Goal: Task Accomplishment & Management: Use online tool/utility

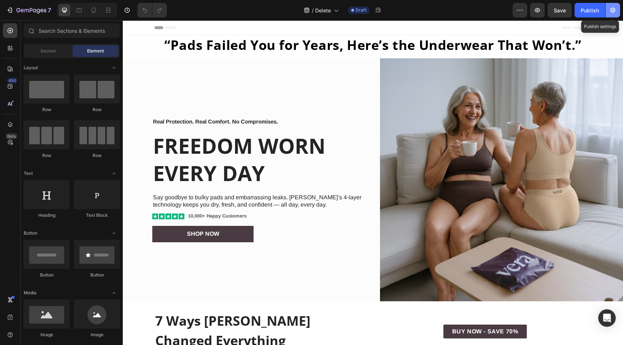
click at [609, 11] on button "button" at bounding box center [613, 10] width 15 height 15
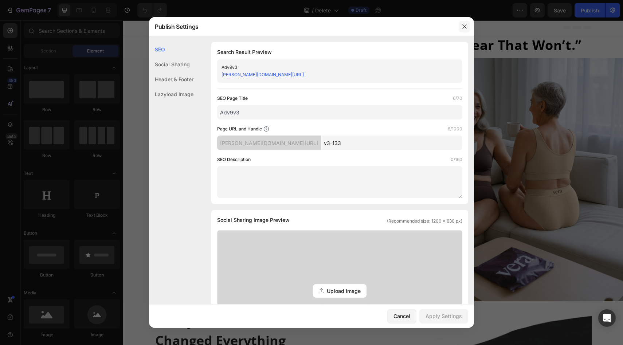
click at [463, 26] on icon "button" at bounding box center [465, 27] width 6 height 6
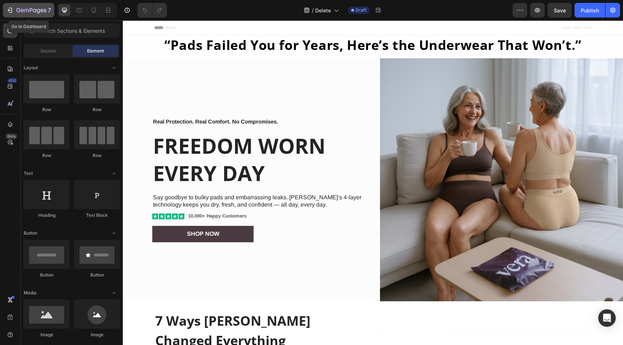
click at [20, 13] on icon "button" at bounding box center [31, 11] width 30 height 6
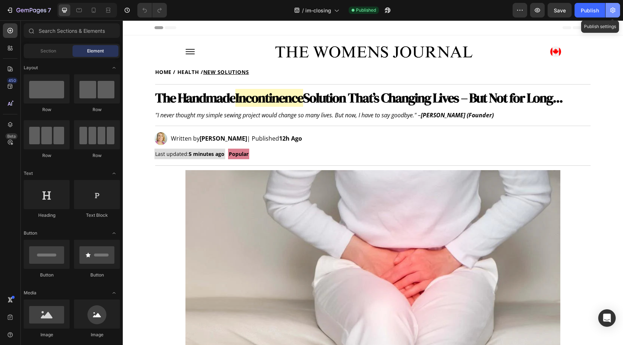
click at [608, 11] on button "button" at bounding box center [613, 10] width 15 height 15
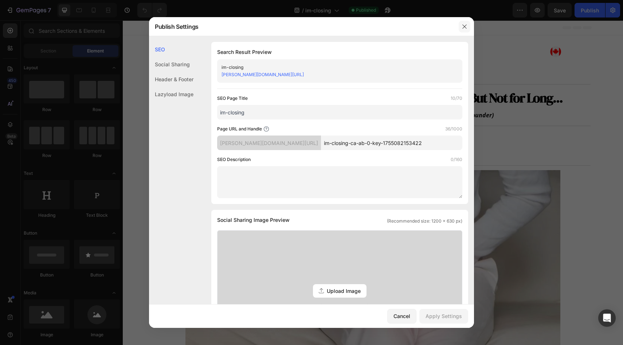
click at [461, 30] on button "button" at bounding box center [465, 27] width 12 height 12
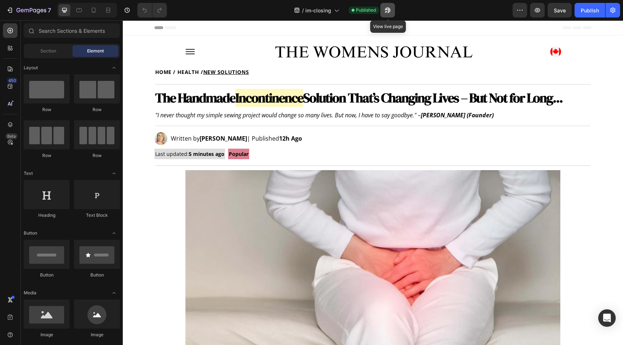
click at [386, 13] on icon "button" at bounding box center [387, 10] width 7 height 7
click at [28, 5] on button "7" at bounding box center [28, 10] width 51 height 15
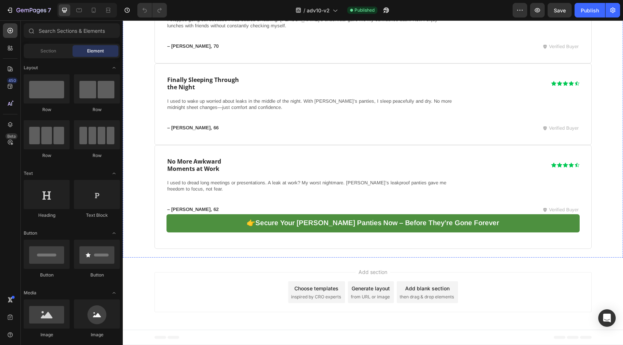
scroll to position [5438, 0]
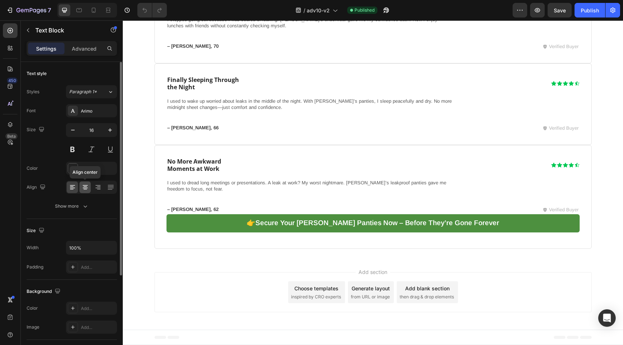
click at [81, 188] on div at bounding box center [84, 188] width 11 height 12
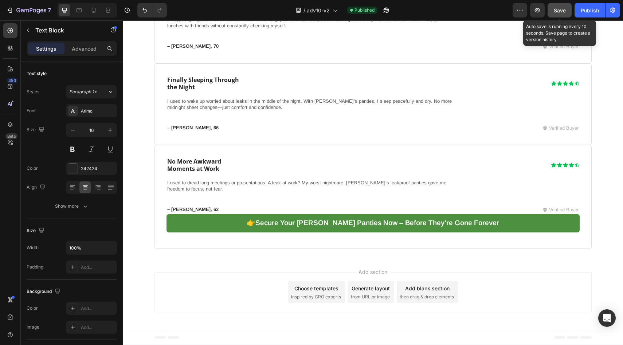
click at [549, 11] on button "Save" at bounding box center [560, 10] width 24 height 15
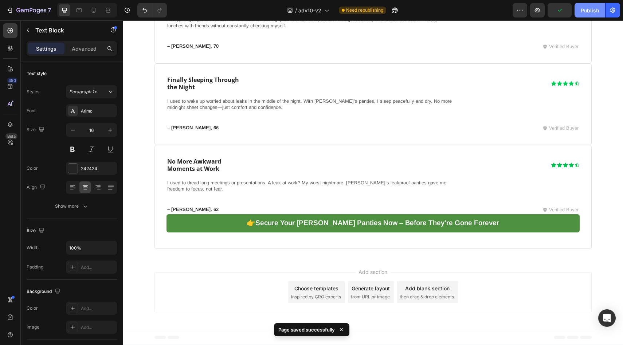
click at [582, 11] on div "Publish" at bounding box center [590, 11] width 18 height 8
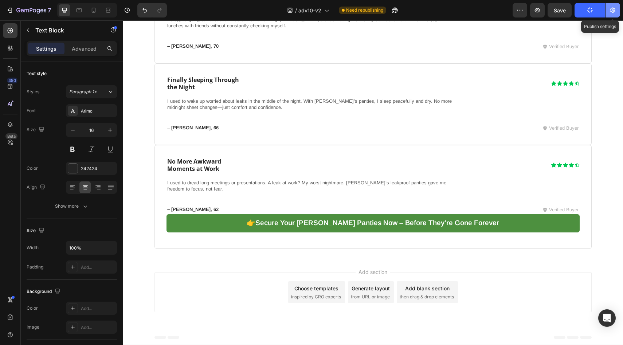
click at [610, 12] on icon "button" at bounding box center [612, 10] width 7 height 7
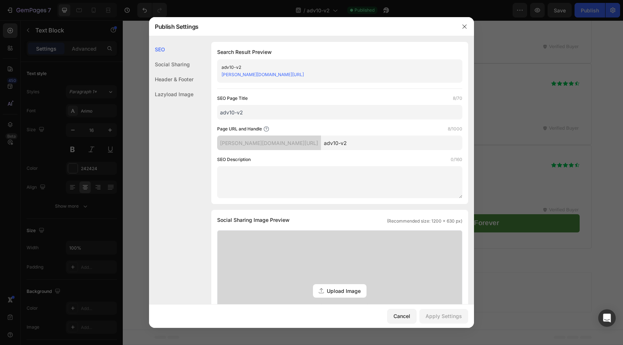
click at [353, 143] on input "adv10-v2" at bounding box center [391, 143] width 141 height 15
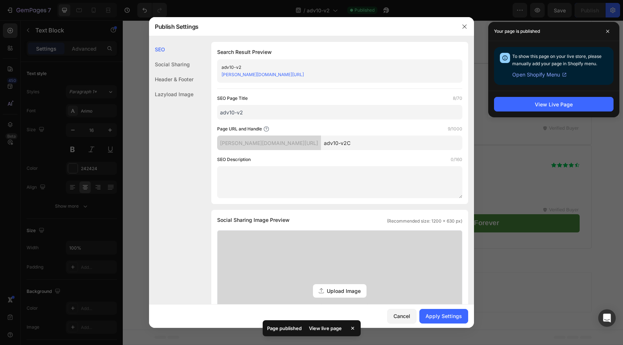
type input "adv10-v2C"
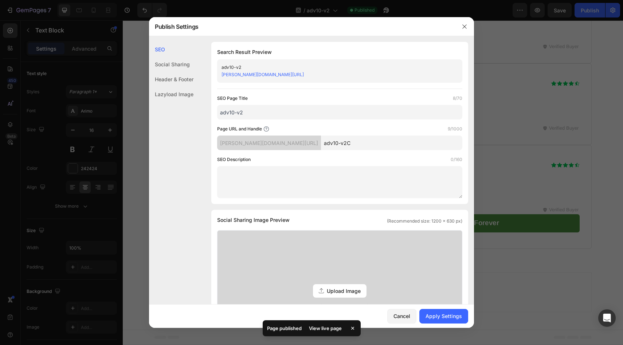
click at [336, 115] on input "adv10-v2" at bounding box center [339, 112] width 245 height 15
type input "adv10-v2CA"
click at [443, 321] on button "Apply Settings" at bounding box center [444, 316] width 49 height 15
click at [461, 25] on button "button" at bounding box center [465, 27] width 12 height 12
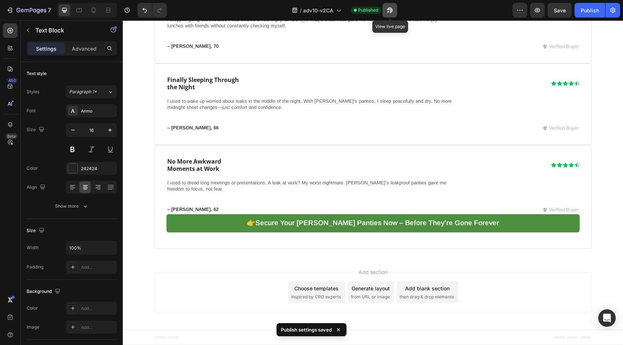
click at [393, 9] on icon "button" at bounding box center [389, 10] width 7 height 7
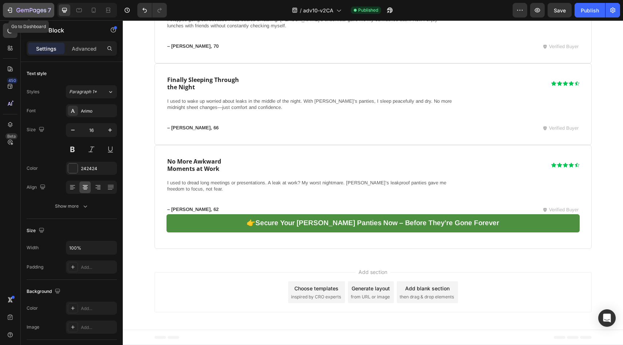
click at [28, 7] on div "7" at bounding box center [33, 10] width 35 height 9
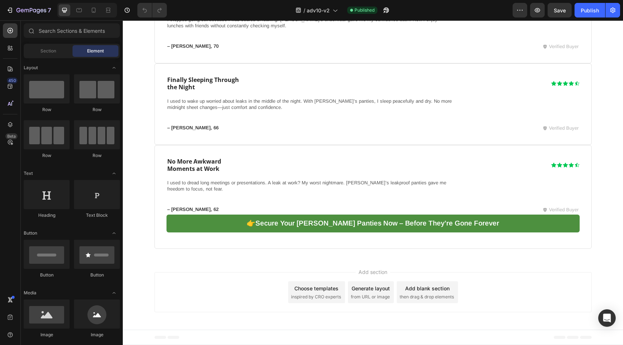
scroll to position [4013, 0]
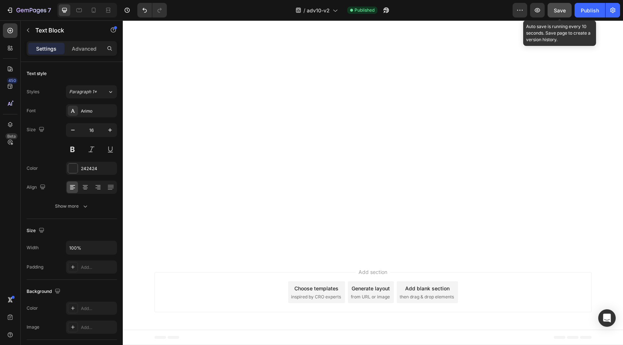
click at [557, 4] on button "Save" at bounding box center [560, 10] width 24 height 15
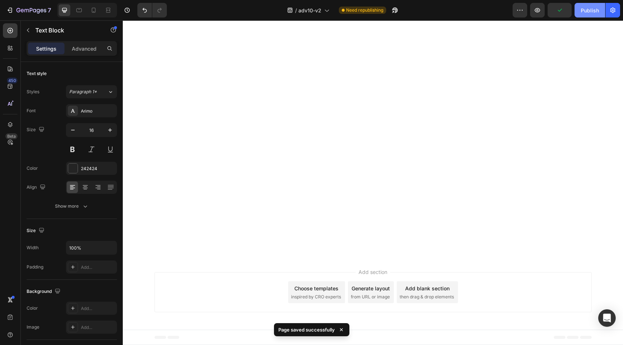
click at [581, 9] on div "Publish" at bounding box center [590, 11] width 18 height 8
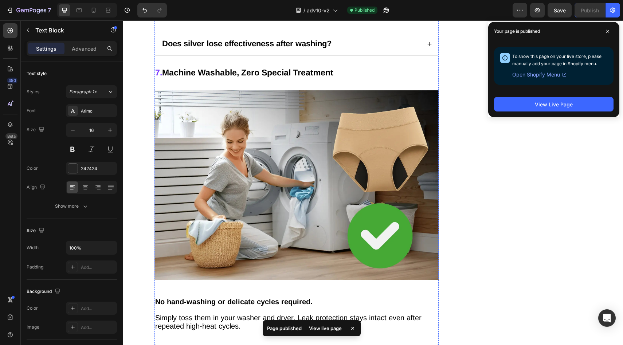
scroll to position [1749, 0]
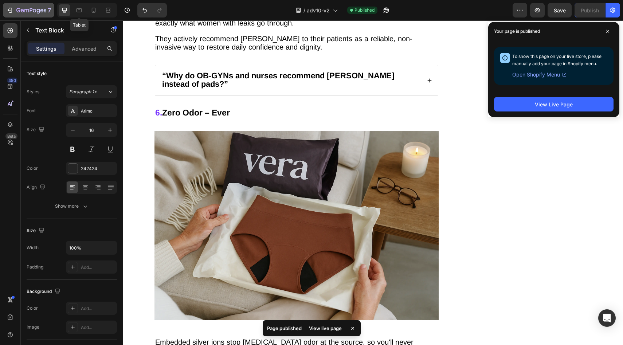
click at [34, 4] on button "7" at bounding box center [28, 10] width 51 height 15
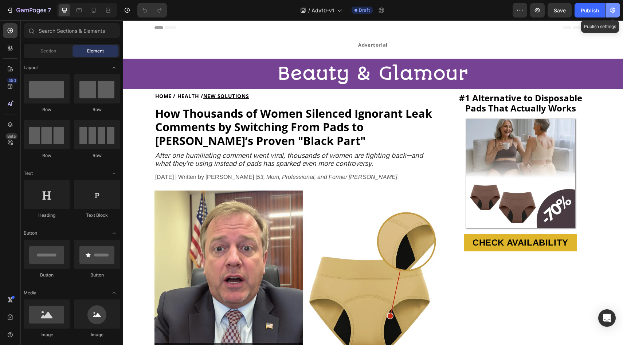
click at [617, 8] on button "button" at bounding box center [613, 10] width 15 height 15
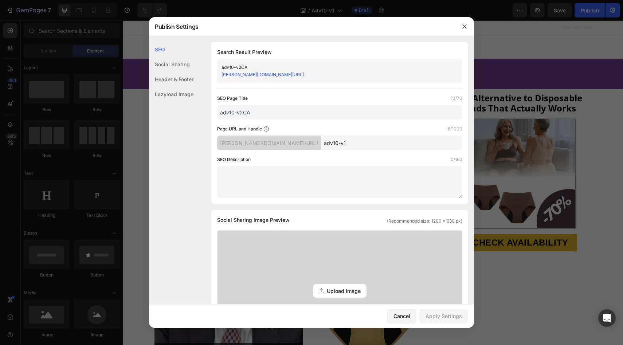
click at [360, 139] on input "adv10-v1" at bounding box center [391, 143] width 141 height 15
click at [358, 144] on input "adv10-v1" at bounding box center [391, 143] width 141 height 15
type input "adv10-v1C"
click at [454, 319] on div "Apply Settings" at bounding box center [444, 316] width 36 height 8
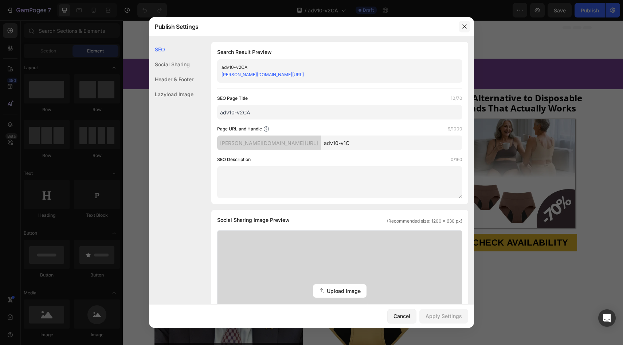
click at [464, 24] on icon "button" at bounding box center [465, 27] width 6 height 6
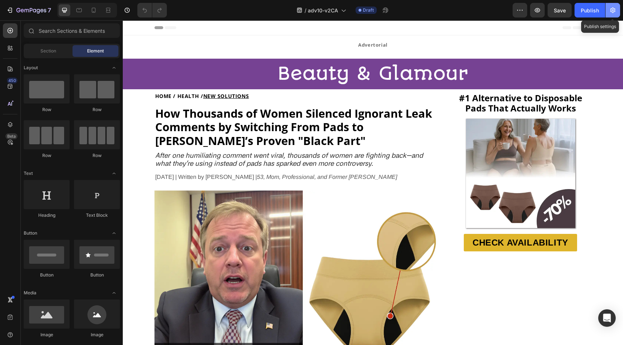
click at [609, 7] on button "button" at bounding box center [613, 10] width 15 height 15
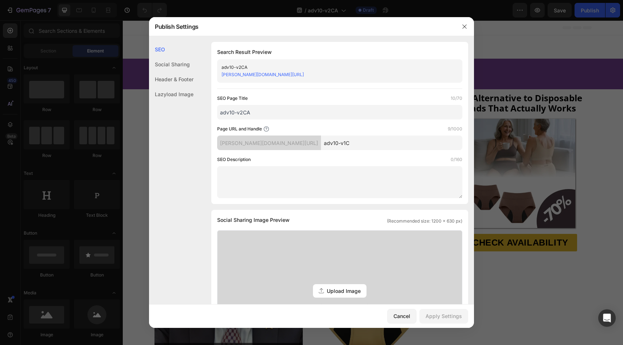
click at [242, 115] on input "adv10-v2CA" at bounding box center [339, 112] width 245 height 15
type input "adv10-v1CA"
click at [435, 319] on div "Apply Settings" at bounding box center [444, 316] width 36 height 8
click at [465, 26] on icon "button" at bounding box center [465, 26] width 4 height 4
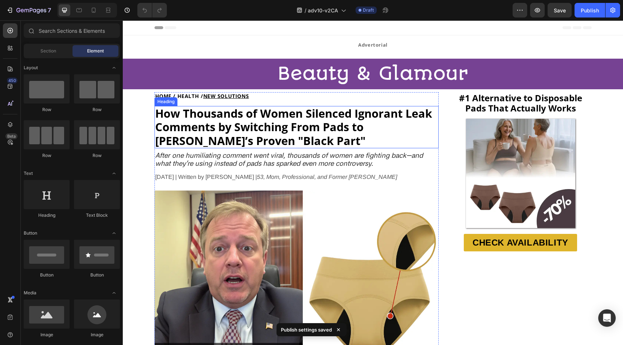
click at [288, 119] on strong "How Thousands of Women Silenced Ignorant Leak Comments by Switching From Pads t…" at bounding box center [293, 127] width 277 height 43
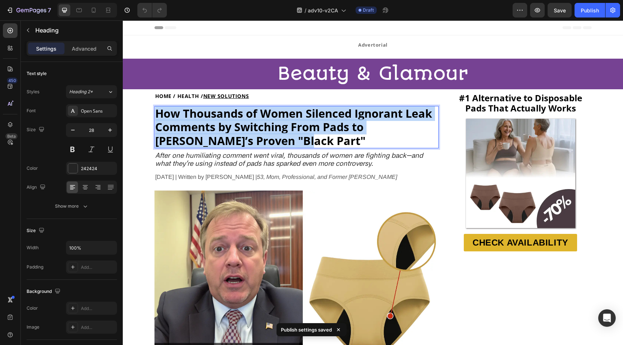
click at [288, 119] on strong "How Thousands of Women Silenced Ignorant Leak Comments by Switching From Pads t…" at bounding box center [293, 127] width 277 height 43
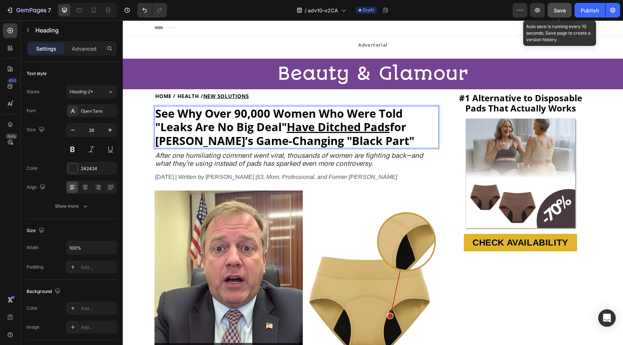
click at [558, 13] on span "Save" at bounding box center [560, 10] width 12 height 6
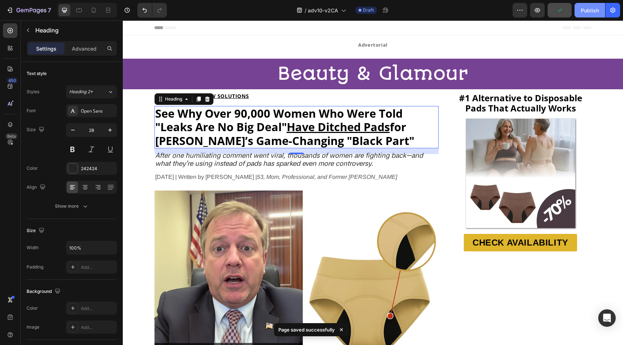
click at [580, 13] on button "Publish" at bounding box center [590, 10] width 31 height 15
click at [94, 10] on icon at bounding box center [93, 10] width 7 height 7
type input "24"
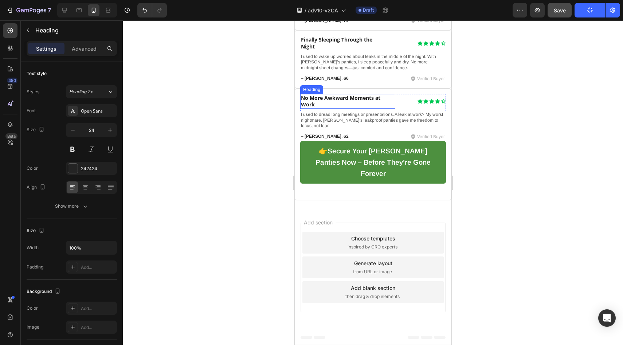
scroll to position [4407, 0]
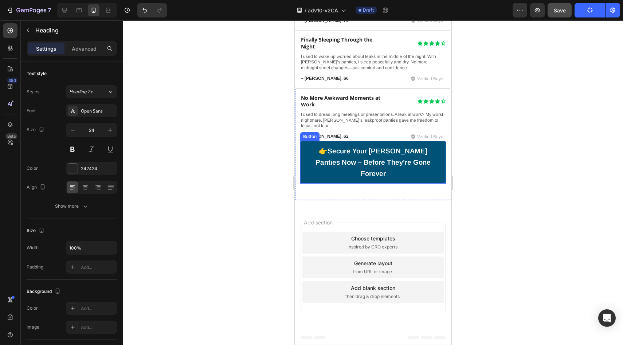
click at [306, 169] on link "👉 Secure Your Vera Leakproof Panties Now – Before They’re Gone Forever" at bounding box center [373, 162] width 146 height 43
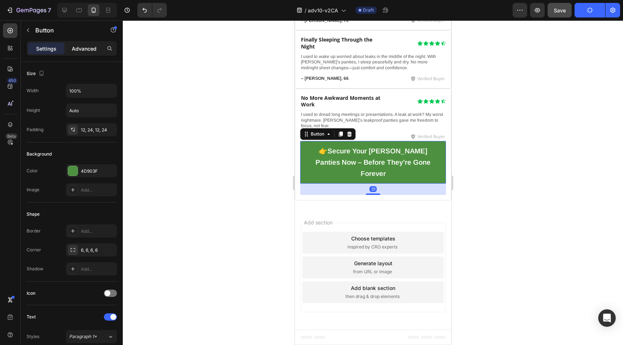
click at [89, 47] on p "Advanced" at bounding box center [84, 49] width 25 height 8
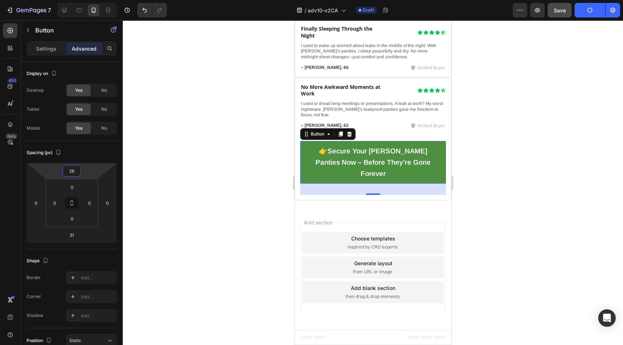
type input "24"
drag, startPoint x: 85, startPoint y: 173, endPoint x: 85, endPoint y: 169, distance: 4.4
click at [85, 0] on html "7 Version history / adv10-v2CA Draft Preview Save Publish 450 Beta Sections(18)…" at bounding box center [311, 0] width 623 height 0
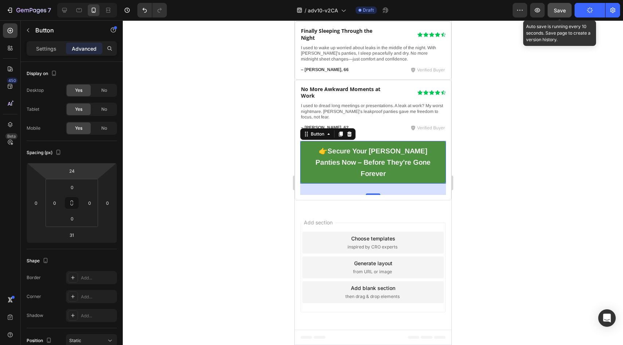
click at [558, 9] on span "Save" at bounding box center [560, 10] width 12 height 6
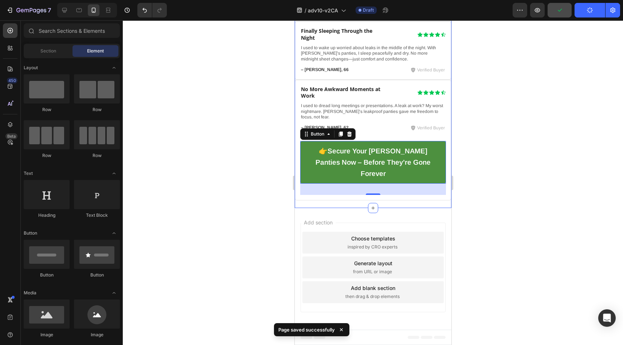
click at [386, 236] on div "Add section Choose templates inspired by CRO experts Generate layout from URL o…" at bounding box center [372, 269] width 157 height 122
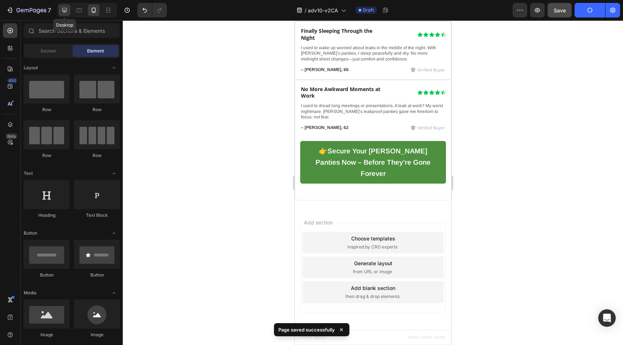
click at [65, 9] on icon at bounding box center [64, 10] width 7 height 7
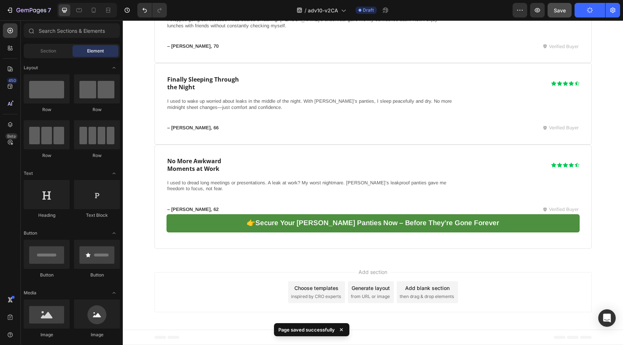
scroll to position [4583, 0]
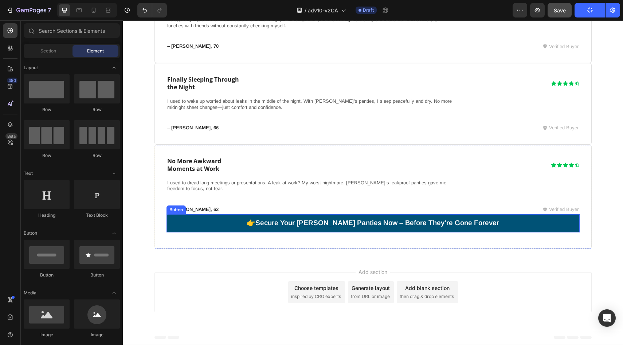
click at [193, 229] on link "👉 Secure Your Vera Leakproof Panties Now – Before They’re Gone Forever" at bounding box center [373, 223] width 413 height 18
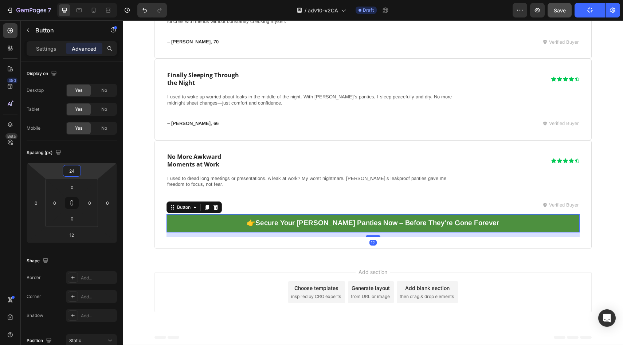
type input "26"
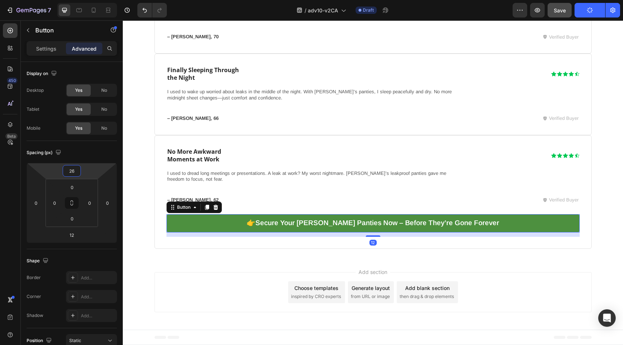
drag, startPoint x: 91, startPoint y: 173, endPoint x: 91, endPoint y: 168, distance: 4.8
click at [91, 0] on html "7 Version history / adv10-v2CA Draft Preview Save Publish 450 Beta Sections(18)…" at bounding box center [311, 0] width 623 height 0
click at [479, 8] on div "/ adv10-v2CA Draft" at bounding box center [343, 10] width 340 height 15
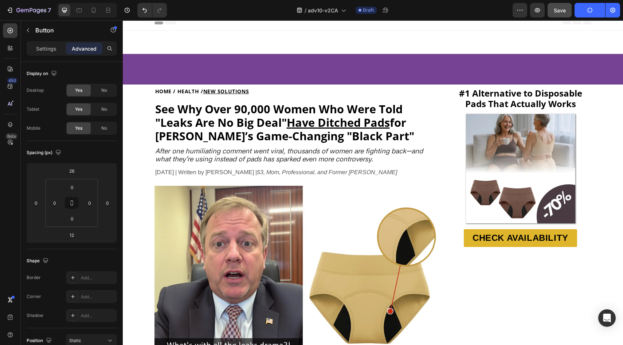
scroll to position [0, 0]
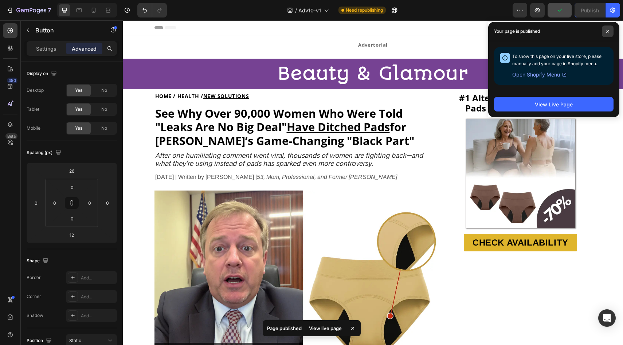
click at [605, 30] on span at bounding box center [608, 32] width 12 height 12
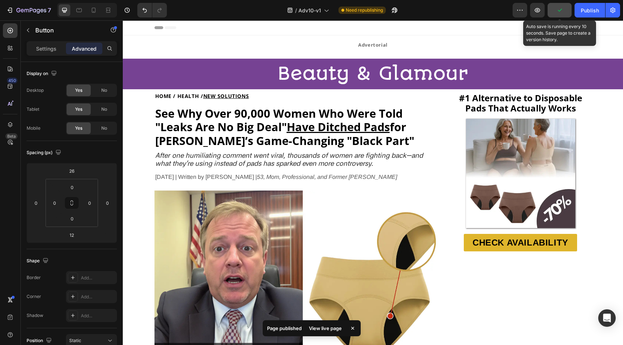
click at [560, 12] on icon "button" at bounding box center [559, 10] width 7 height 7
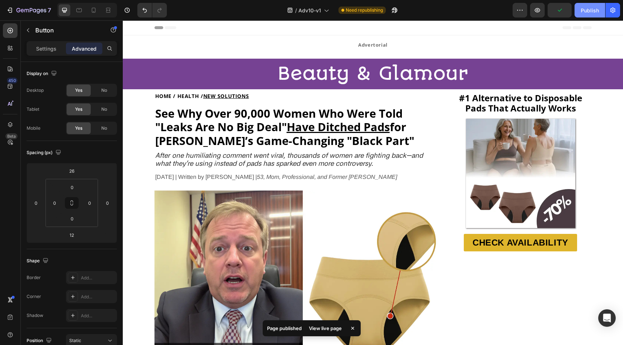
click at [595, 9] on div "Publish" at bounding box center [590, 11] width 18 height 8
click at [611, 9] on icon "button" at bounding box center [612, 10] width 5 height 5
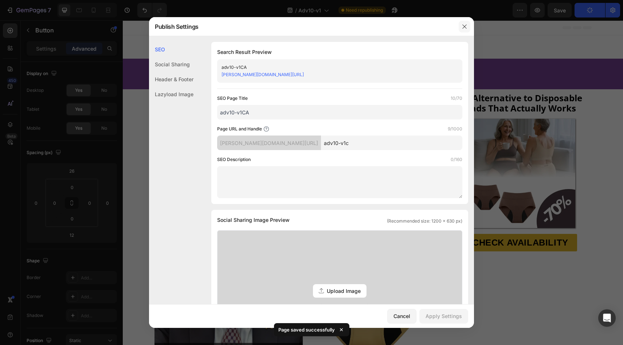
click at [461, 26] on button "button" at bounding box center [465, 27] width 12 height 12
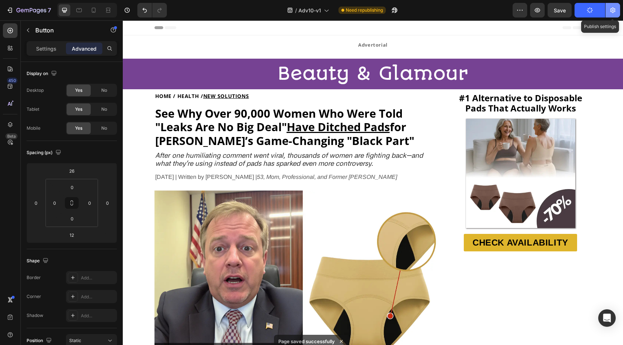
click at [612, 8] on icon "button" at bounding box center [612, 10] width 7 height 7
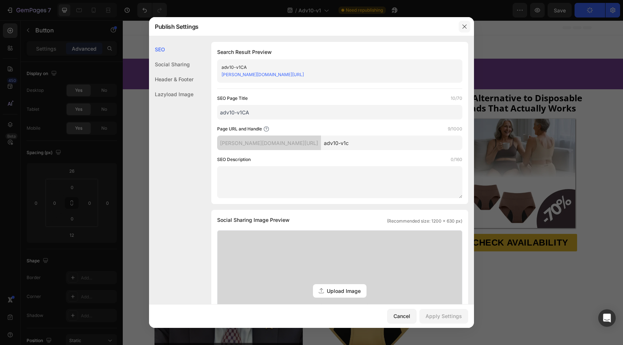
click at [467, 24] on icon "button" at bounding box center [465, 27] width 6 height 6
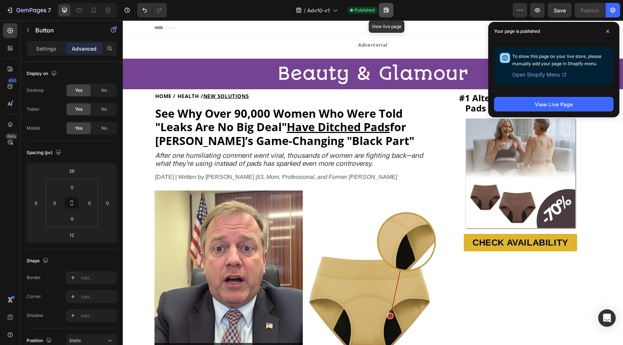
click at [385, 9] on icon "button" at bounding box center [386, 10] width 7 height 7
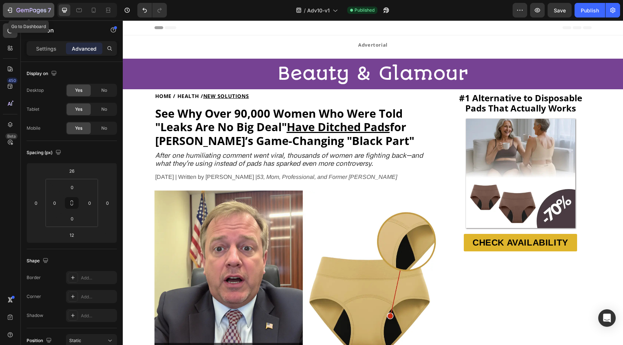
click at [30, 3] on button "7" at bounding box center [28, 10] width 51 height 15
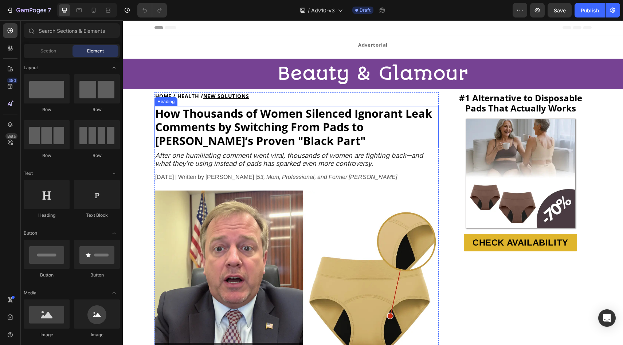
click at [260, 114] on strong "How Thousands of Women Silenced Ignorant Leak Comments by Switching From Pads t…" at bounding box center [293, 127] width 277 height 43
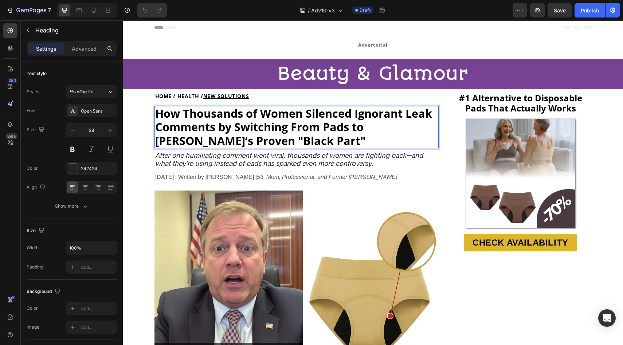
click at [260, 114] on strong "How Thousands of Women Silenced Ignorant Leak Comments by Switching From Pads t…" at bounding box center [293, 127] width 277 height 43
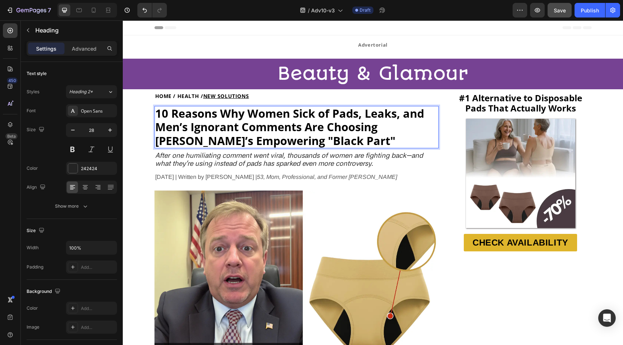
click at [565, 15] on button "Save" at bounding box center [560, 10] width 24 height 15
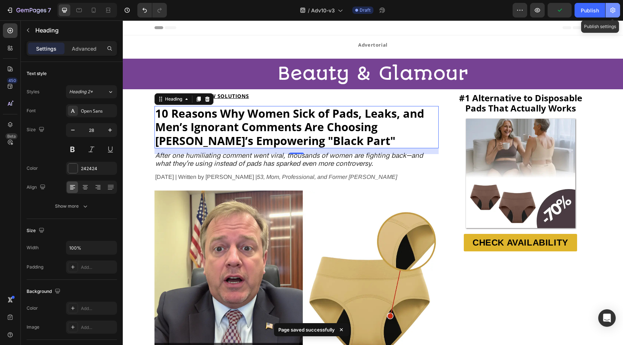
click at [615, 9] on icon "button" at bounding box center [612, 10] width 5 height 5
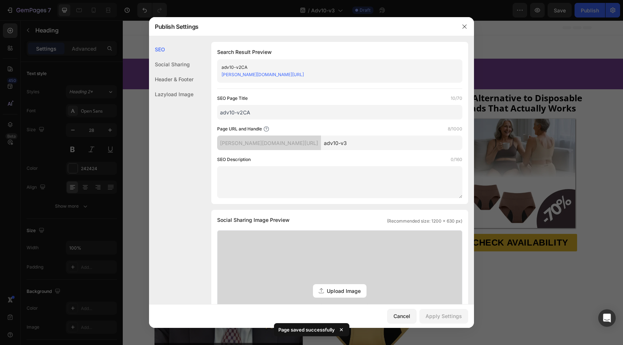
click at [352, 140] on input "adv10-v3" at bounding box center [391, 143] width 141 height 15
type input "adv10-v3C"
click at [243, 116] on input "adv10-v2CA" at bounding box center [339, 112] width 245 height 15
click at [243, 115] on input "adv10-v2CA" at bounding box center [339, 112] width 245 height 15
type input "adv10-v3CA"
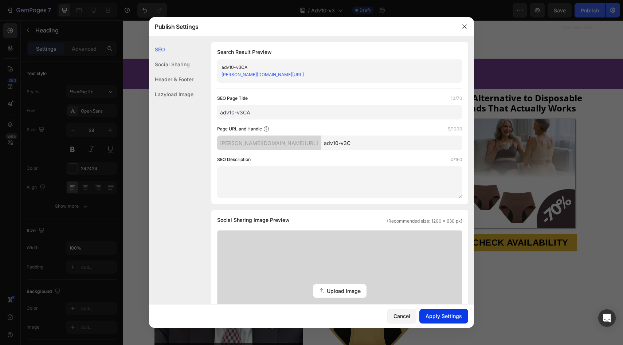
click at [437, 316] on div "Apply Settings" at bounding box center [444, 316] width 36 height 8
drag, startPoint x: 463, startPoint y: 27, endPoint x: 345, endPoint y: 7, distance: 119.8
click at [463, 27] on icon "button" at bounding box center [465, 27] width 6 height 6
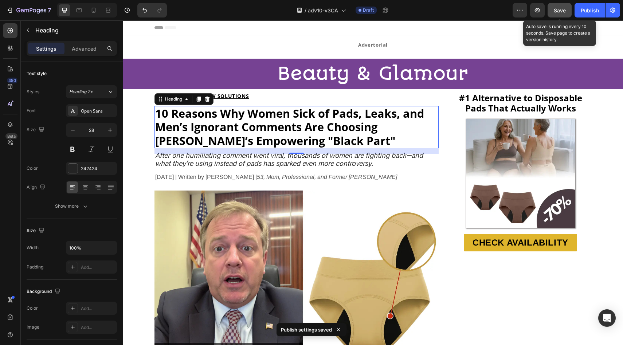
click at [555, 11] on span "Save" at bounding box center [560, 10] width 12 height 6
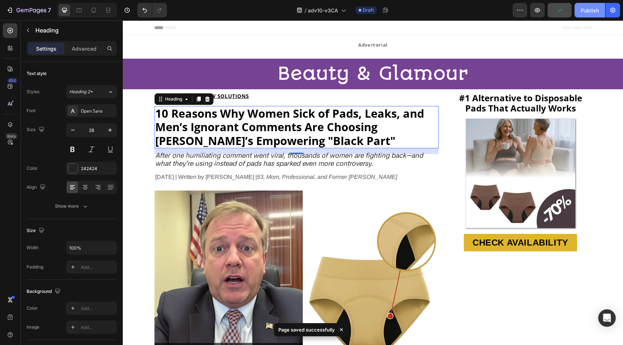
click at [584, 13] on div "Publish" at bounding box center [590, 11] width 18 height 8
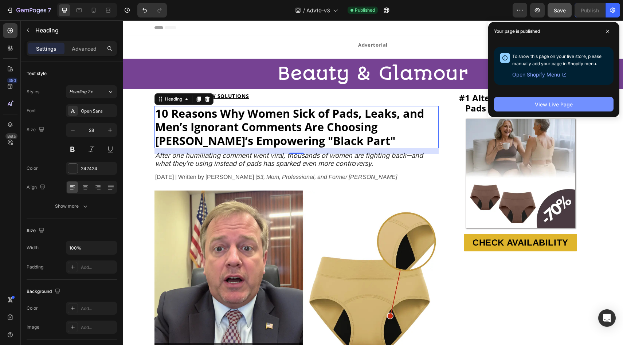
click at [525, 102] on button "View Live Page" at bounding box center [554, 104] width 120 height 15
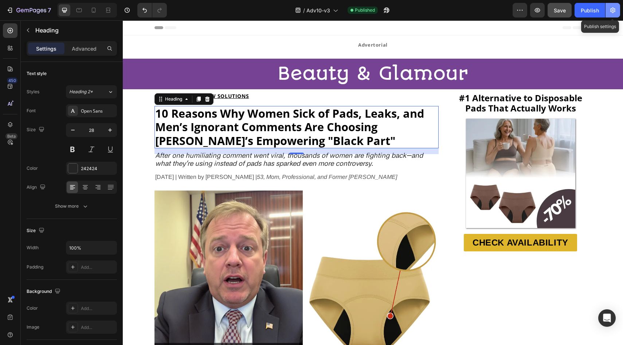
click at [613, 15] on button "button" at bounding box center [613, 10] width 15 height 15
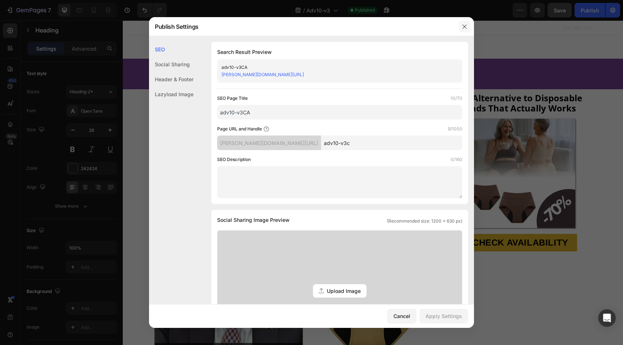
click at [464, 24] on icon "button" at bounding box center [465, 27] width 6 height 6
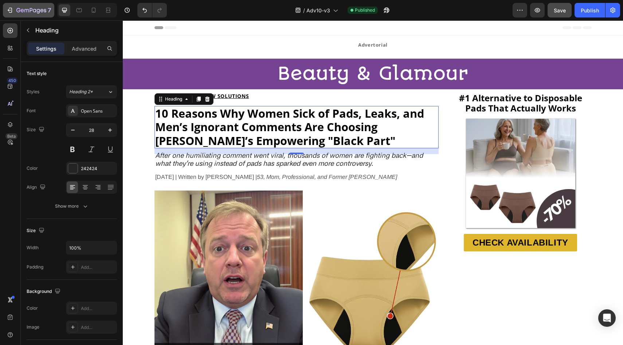
click at [48, 11] on p "7" at bounding box center [49, 10] width 3 height 9
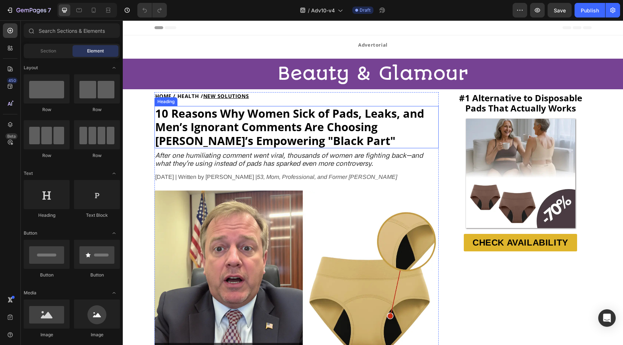
click at [222, 110] on strong "10 Reasons Why Women Sick of Pads, Leaks, and Men’s Ignorant Comments Are Choos…" at bounding box center [289, 127] width 269 height 43
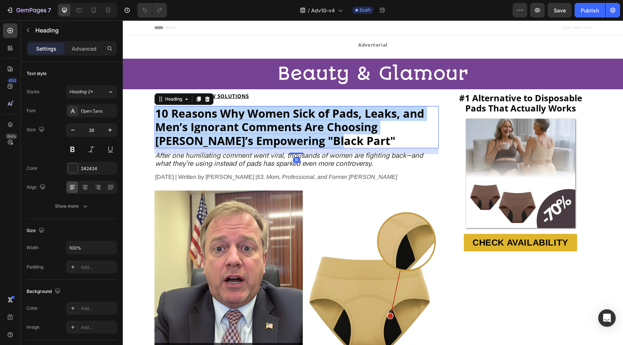
click at [222, 110] on strong "10 Reasons Why Women Sick of Pads, Leaks, and Men’s Ignorant Comments Are Choos…" at bounding box center [289, 127] width 269 height 43
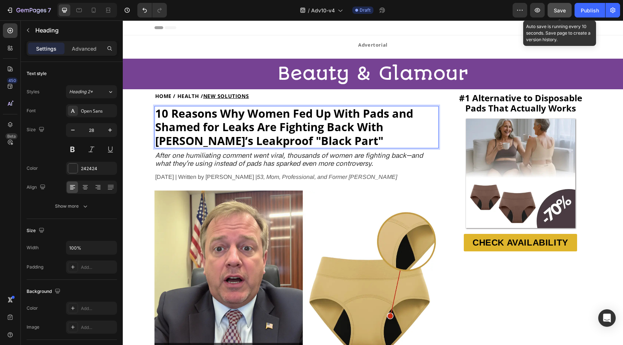
click at [555, 7] on span "Save" at bounding box center [560, 10] width 12 height 6
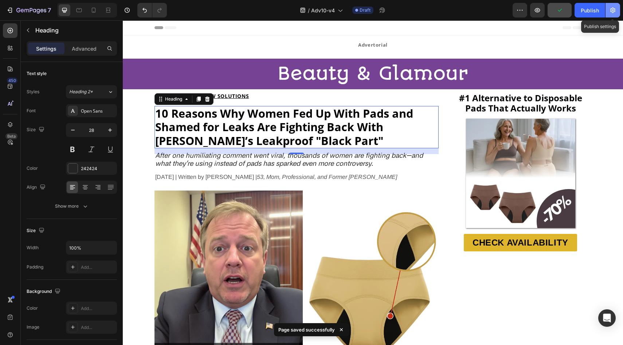
click at [613, 8] on icon "button" at bounding box center [612, 10] width 5 height 5
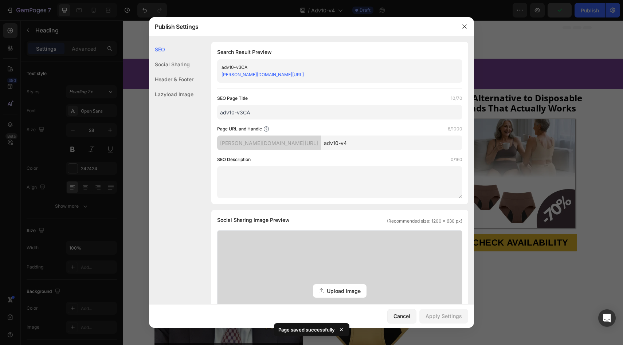
click at [243, 115] on input "adv10-v3CA" at bounding box center [339, 112] width 245 height 15
type input "adv10-v4CA"
click at [354, 138] on input "adv10-v4" at bounding box center [391, 143] width 141 height 15
click at [354, 141] on input "adv10-v4" at bounding box center [391, 143] width 141 height 15
type input "adv10-v4c"
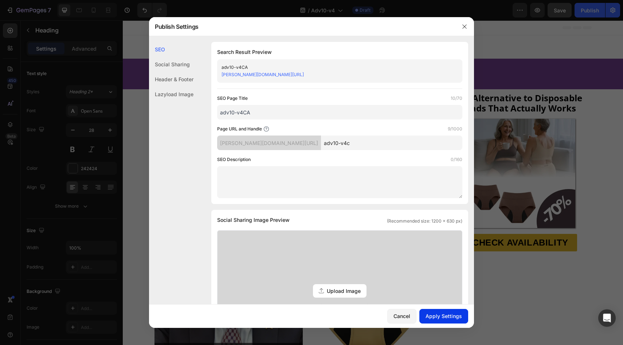
click at [462, 319] on div "Apply Settings" at bounding box center [444, 316] width 36 height 8
click at [461, 28] on button "button" at bounding box center [465, 27] width 12 height 12
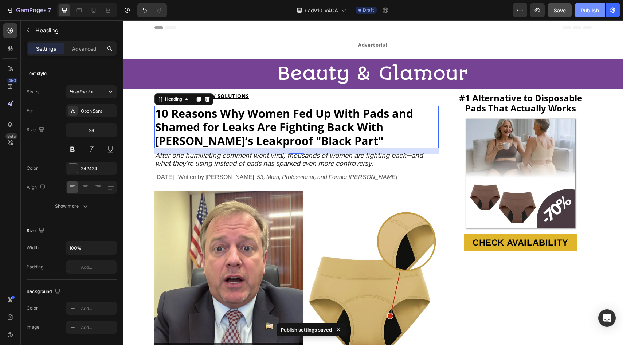
click at [593, 9] on div "Publish" at bounding box center [590, 11] width 18 height 8
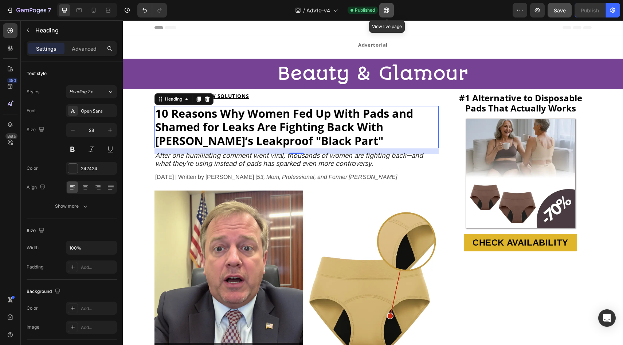
click at [386, 11] on icon "button" at bounding box center [385, 12] width 2 height 2
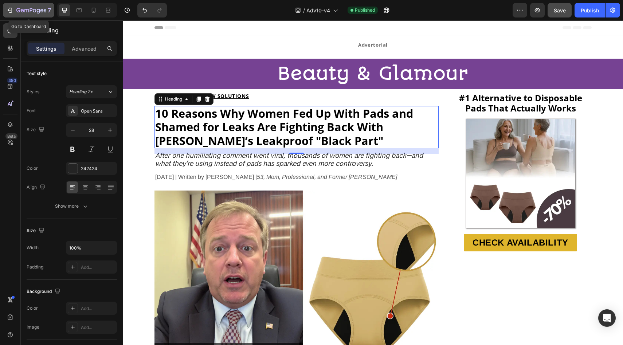
click at [48, 10] on p "7" at bounding box center [49, 10] width 3 height 9
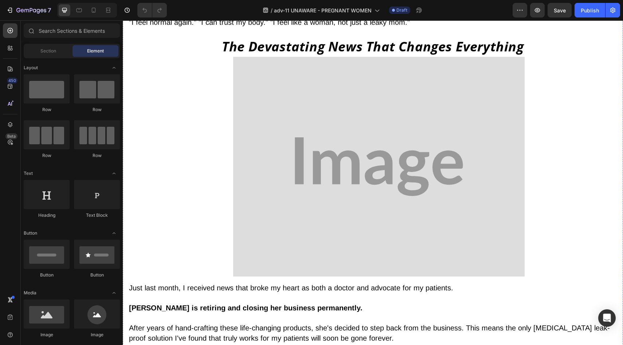
scroll to position [2996, 0]
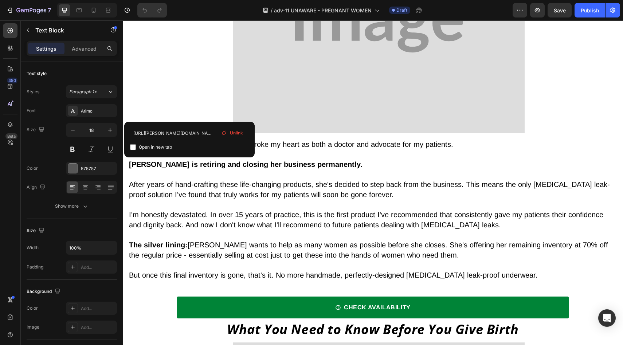
click at [234, 133] on span "Unlink" at bounding box center [236, 133] width 13 height 7
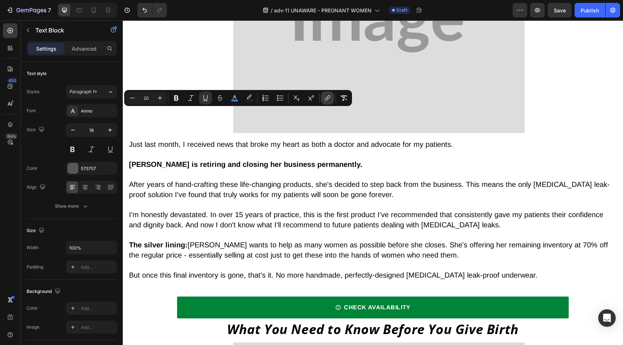
click at [326, 96] on icon "Editor contextual toolbar" at bounding box center [327, 97] width 7 height 7
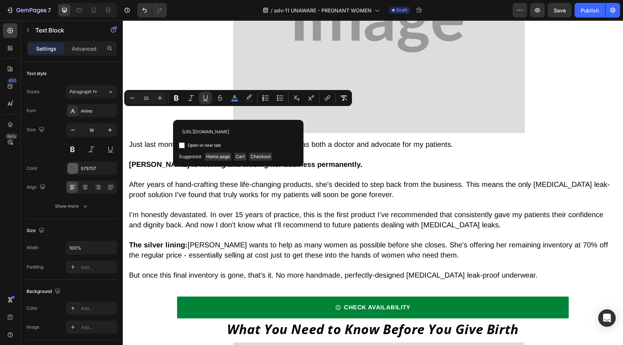
scroll to position [0, 83]
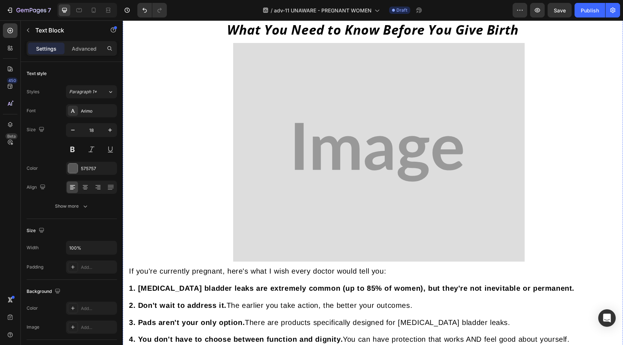
scroll to position [3296, 0]
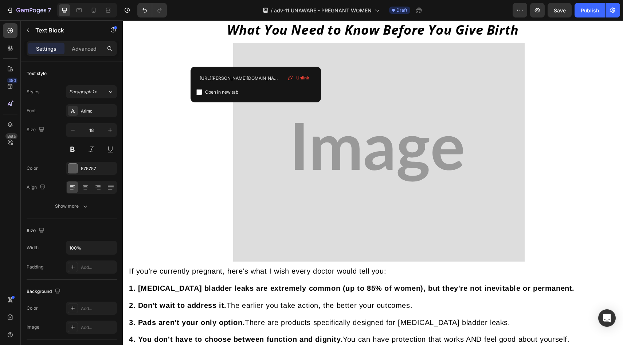
click at [296, 78] on div "Unlink" at bounding box center [299, 77] width 28 height 9
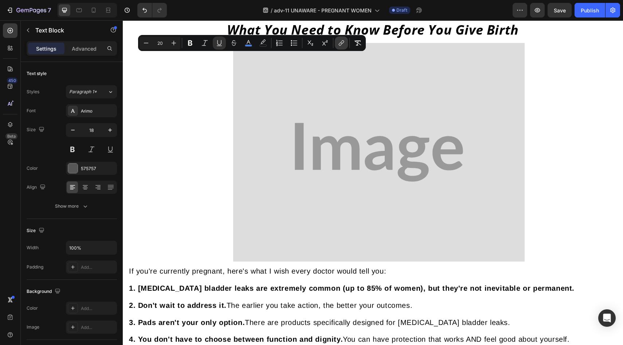
click at [337, 47] on button "link" at bounding box center [341, 42] width 13 height 13
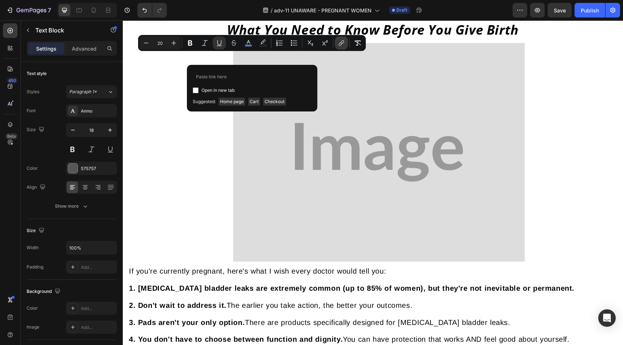
type input "https://underwearbyvera.com/products/signature-leakproof-underwear-5-pack"
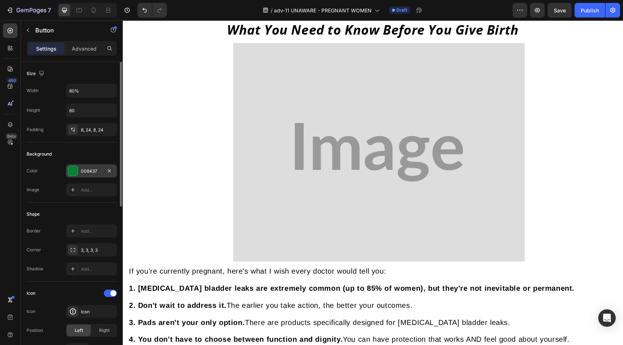
scroll to position [302, 0]
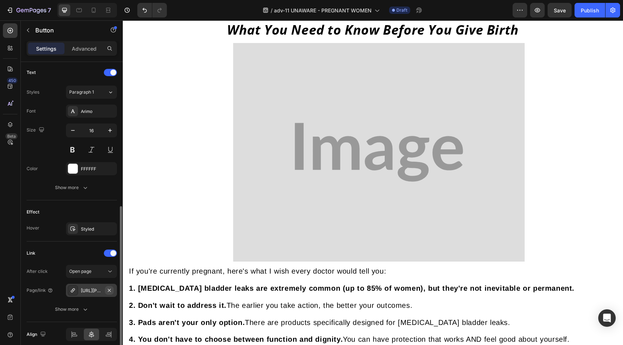
click at [110, 294] on button "button" at bounding box center [109, 290] width 9 height 9
click at [108, 295] on div "Add..." at bounding box center [91, 290] width 51 height 13
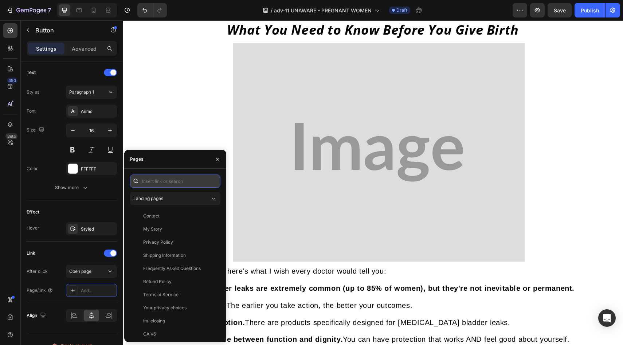
click at [188, 176] on input "text" at bounding box center [175, 181] width 90 height 13
paste input "https://underwearbyvera.com/products/signature-leakproof-underwear-5-pack"
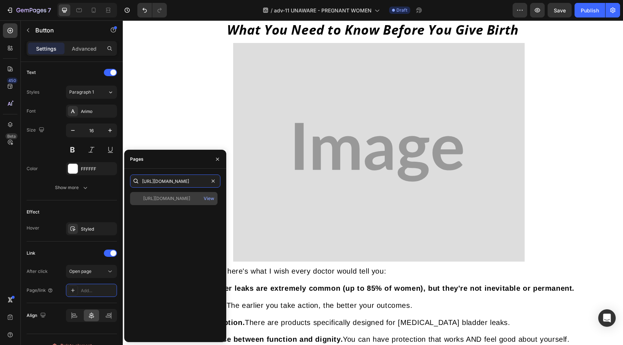
type input "https://underwearbyvera.com/products/signature-leakproof-underwear-5-pack"
click at [169, 199] on div "https://underwearbyvera.com/products/signature-leakproof-underwear-5-pack" at bounding box center [166, 198] width 47 height 7
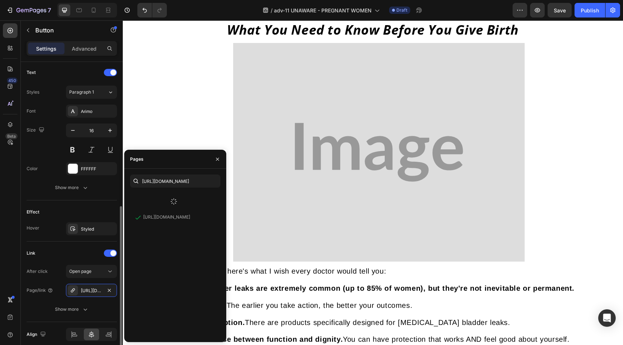
click at [87, 202] on div "Effect Hover Styled" at bounding box center [72, 220] width 90 height 41
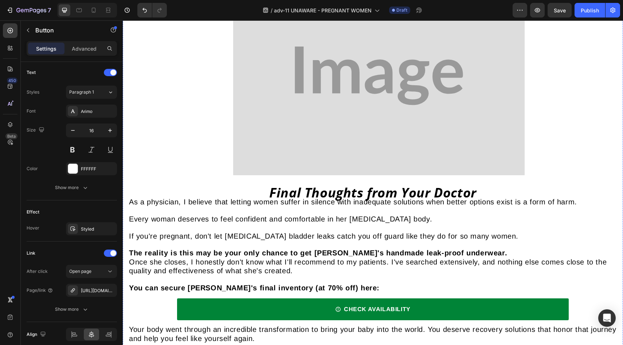
scroll to position [3823, 0]
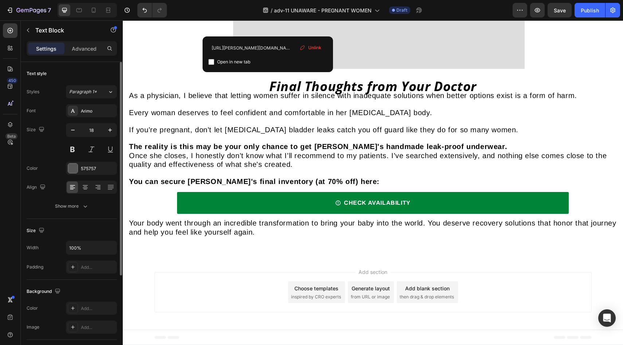
click at [314, 45] on span "Unlink" at bounding box center [314, 47] width 13 height 7
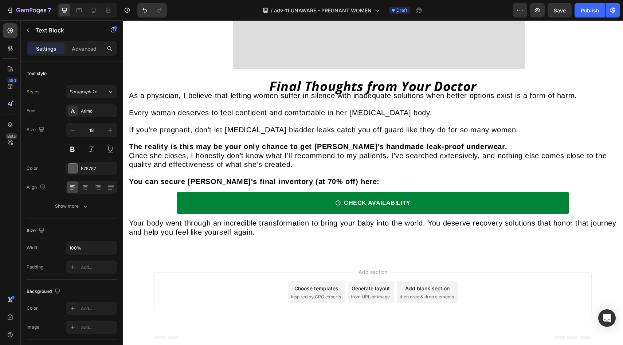
drag, startPoint x: 218, startPoint y: 27, endPoint x: 320, endPoint y: 32, distance: 102.2
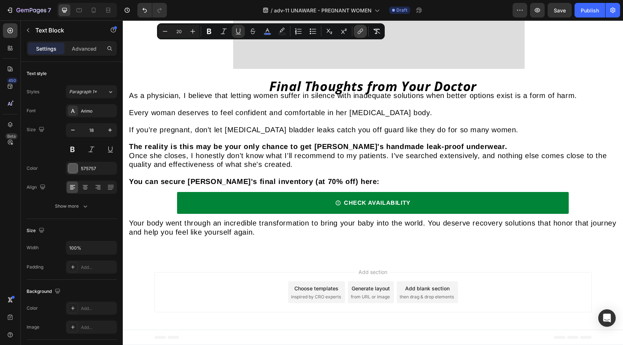
click at [363, 30] on icon "Editor contextual toolbar" at bounding box center [361, 31] width 3 height 4
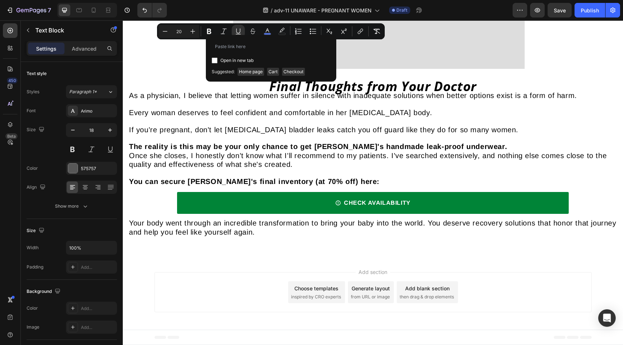
type input "https://underwearbyvera.com/products/signature-leakproof-underwear-5-pack"
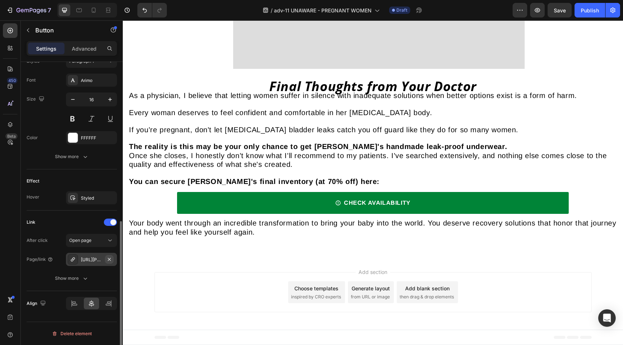
click at [111, 261] on icon "button" at bounding box center [109, 260] width 6 height 6
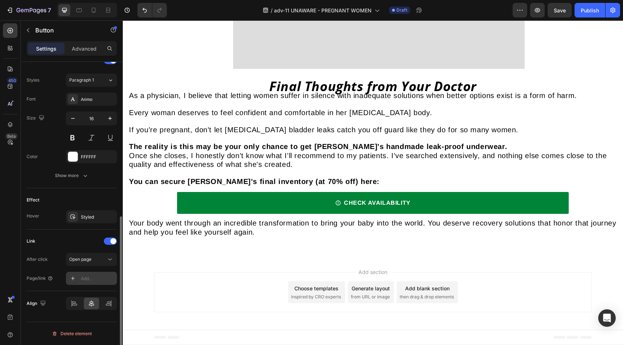
click at [101, 281] on div "Add..." at bounding box center [98, 279] width 34 height 7
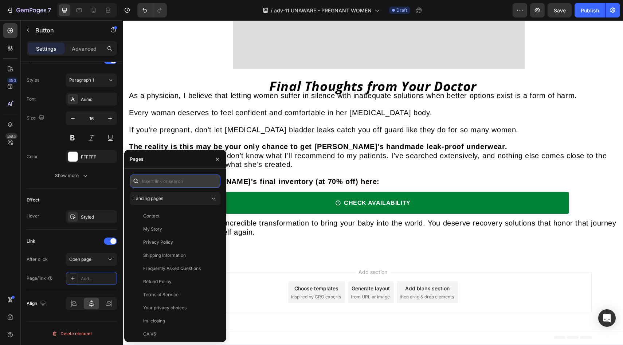
click at [161, 186] on input "text" at bounding box center [175, 181] width 90 height 13
paste input "https://underwearbyvera.com/products/signature-leakproof-underwear-5-pack"
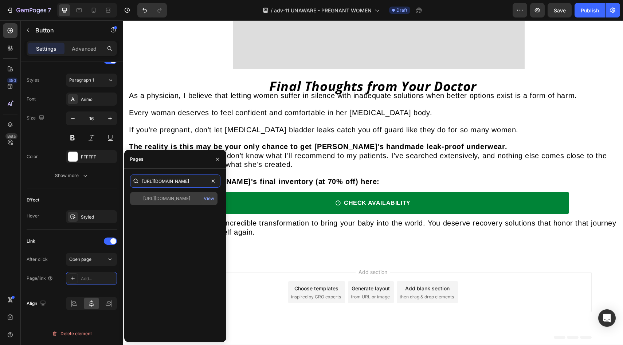
type input "https://underwearbyvera.com/products/signature-leakproof-underwear-5-pack"
click at [159, 192] on div "https://underwearbyvera.com/products/signature-leakproof-underwear-5-pack View" at bounding box center [173, 198] width 87 height 13
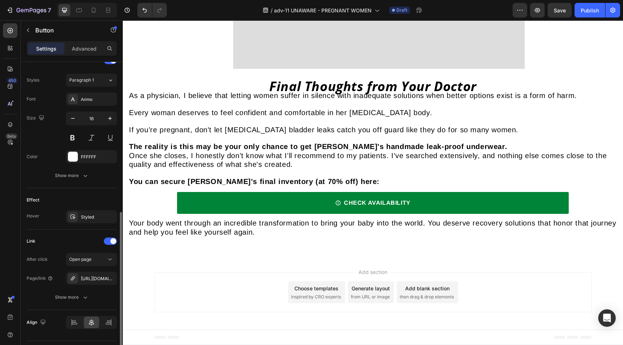
click at [91, 184] on div "Text Styles Paragraph 1 Font Arimo Size 16 Color FFFFFF Show more" at bounding box center [72, 119] width 90 height 140
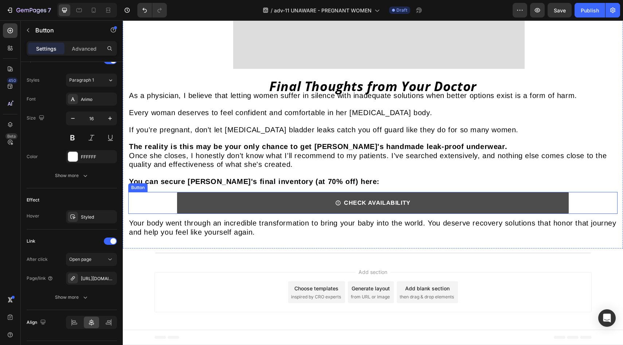
click at [241, 197] on link "CHECK AVAILABILITY" at bounding box center [372, 203] width 391 height 22
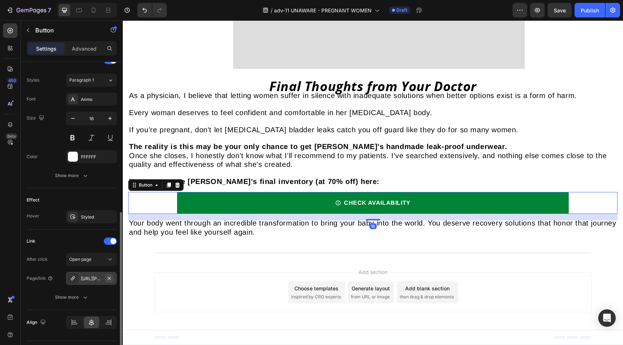
click at [108, 282] on button "button" at bounding box center [109, 278] width 9 height 9
click at [98, 284] on div "Add..." at bounding box center [91, 278] width 51 height 13
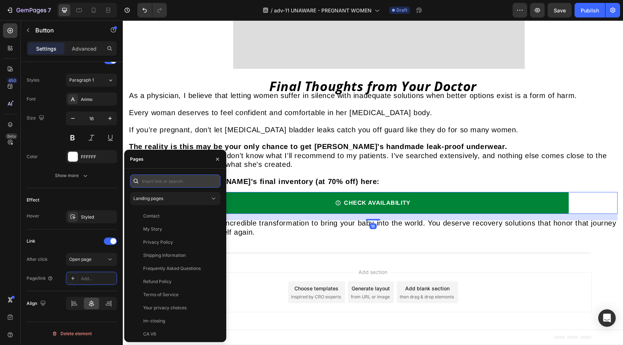
click at [169, 184] on input "text" at bounding box center [175, 181] width 90 height 13
paste input "https://underwearbyvera.com/products/signature-leakproof-underwear-5-pack"
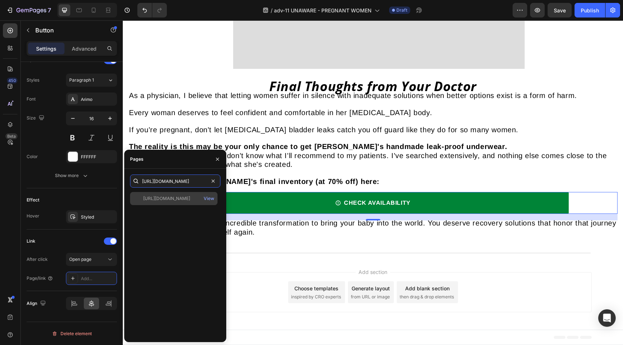
type input "https://underwearbyvera.com/products/signature-leakproof-underwear-5-pack"
click at [169, 199] on div "https://underwearbyvera.com/products/signature-leakproof-underwear-5-pack" at bounding box center [166, 198] width 47 height 7
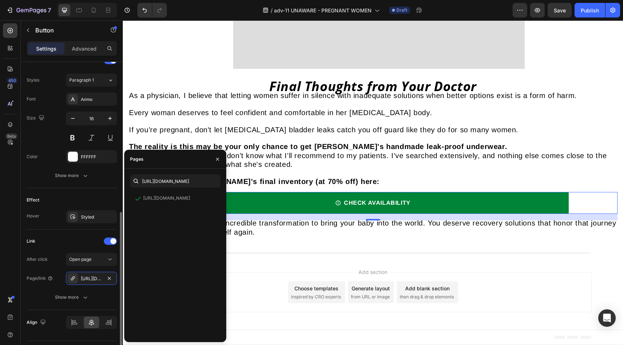
click at [82, 199] on div "Effect" at bounding box center [72, 200] width 90 height 12
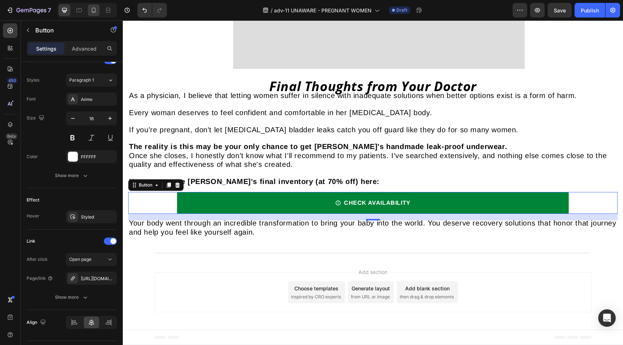
click at [97, 8] on div at bounding box center [94, 10] width 12 height 12
type input "14"
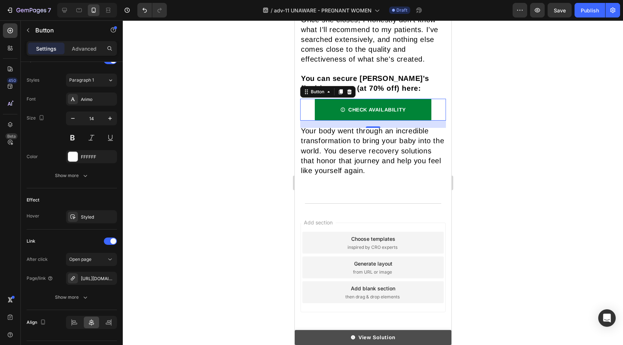
scroll to position [5866, 0]
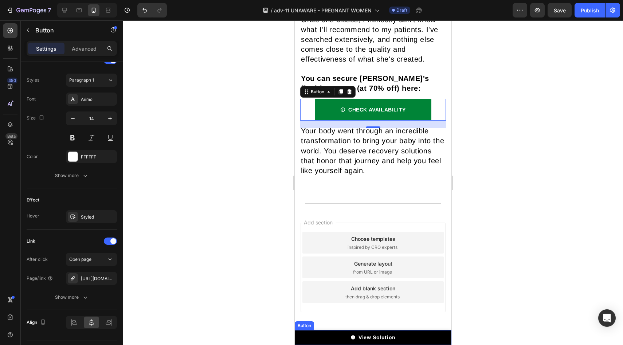
click at [310, 337] on div at bounding box center [311, 339] width 3 height 6
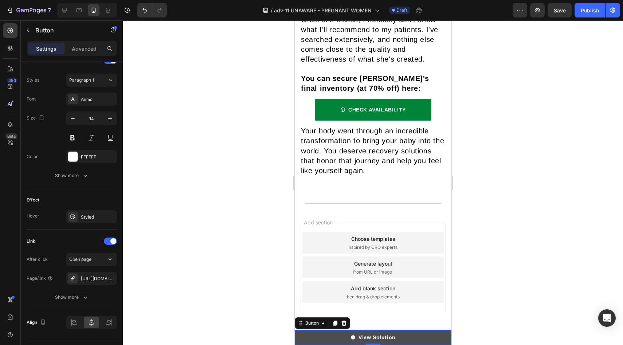
click at [329, 338] on link "View Solution" at bounding box center [372, 337] width 157 height 15
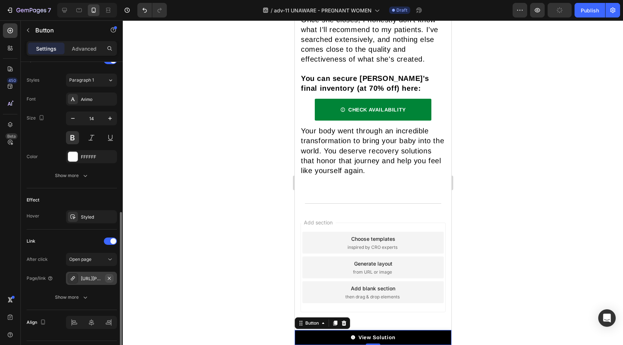
click at [113, 278] on button "button" at bounding box center [109, 278] width 9 height 9
click at [109, 280] on div "Add..." at bounding box center [98, 279] width 34 height 7
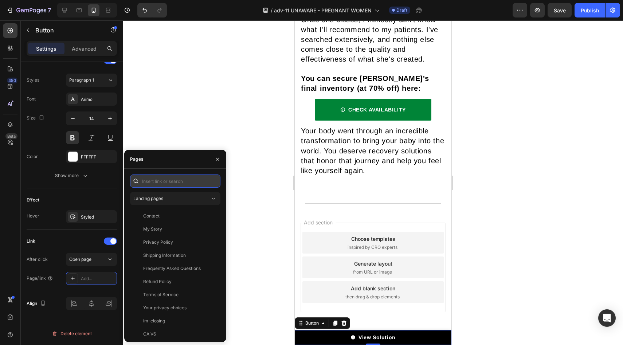
click at [167, 186] on input "text" at bounding box center [175, 181] width 90 height 13
paste input "https://underwearbyvera.com/products/signature-leakproof-underwear-5-pack"
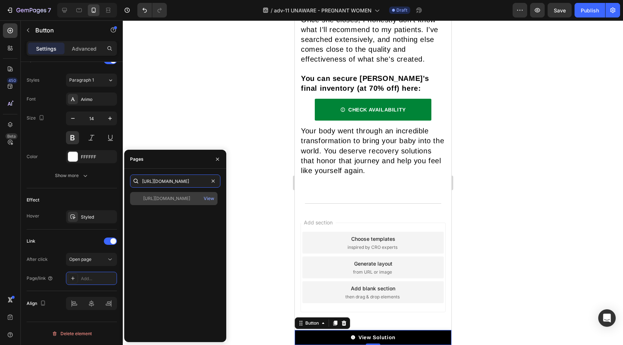
type input "https://underwearbyvera.com/products/signature-leakproof-underwear-5-pack"
click at [166, 198] on div "https://underwearbyvera.com/products/signature-leakproof-underwear-5-pack" at bounding box center [166, 198] width 47 height 7
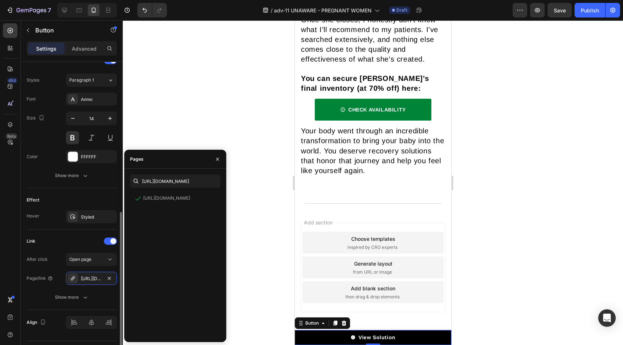
click at [89, 197] on div "Effect" at bounding box center [72, 200] width 90 height 12
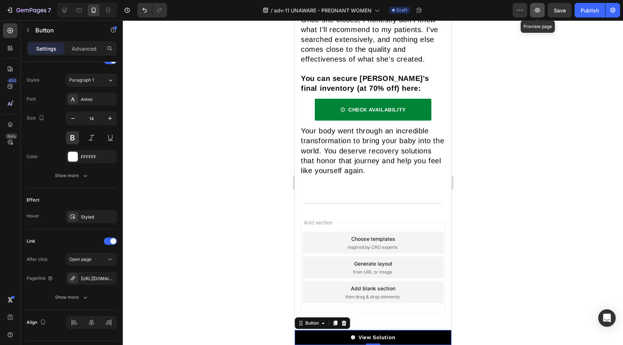
click at [534, 12] on button "button" at bounding box center [537, 10] width 15 height 15
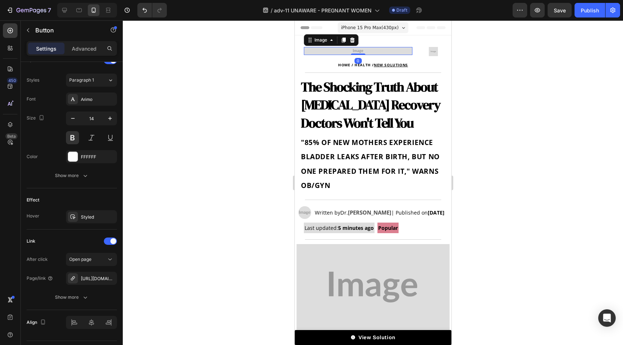
click at [352, 48] on img at bounding box center [358, 51] width 109 height 8
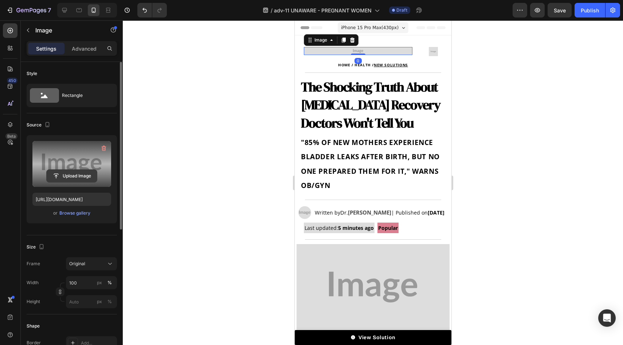
click at [59, 173] on input "file" at bounding box center [72, 176] width 50 height 12
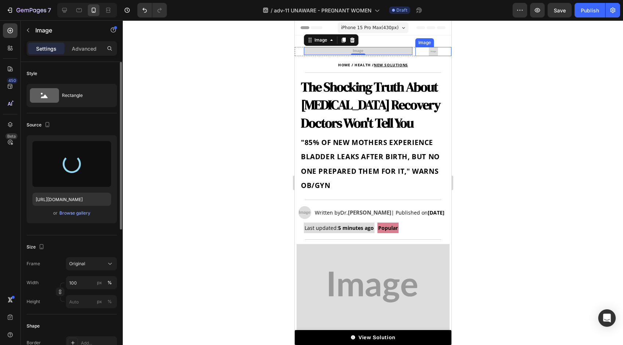
type input "https://cdn.shopify.com/s/files/1/0677/5350/8906/files/gempages_578454126820590…"
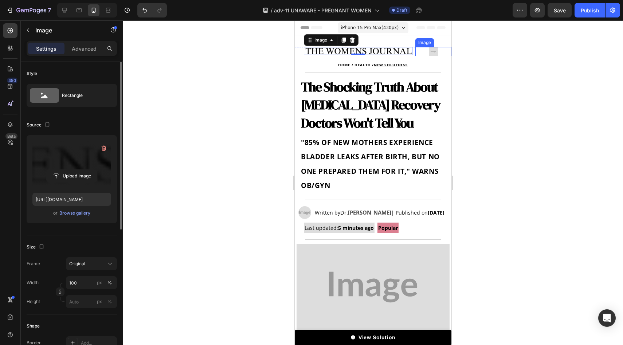
click at [429, 52] on img at bounding box center [433, 51] width 9 height 9
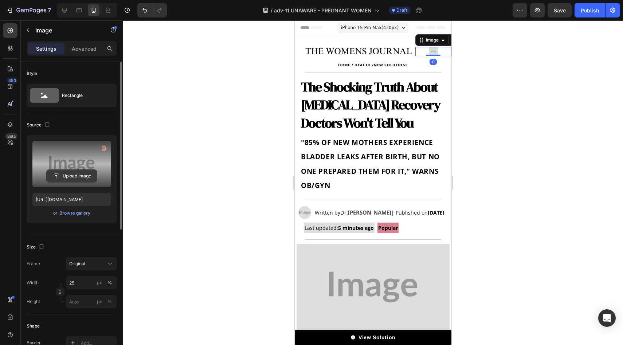
click at [90, 177] on input "file" at bounding box center [72, 176] width 50 height 12
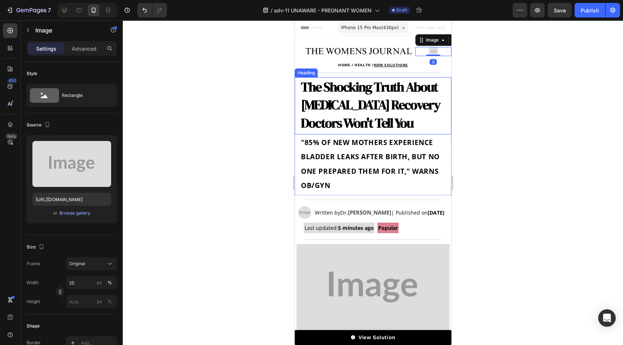
type input "[URL][DOMAIN_NAME]"
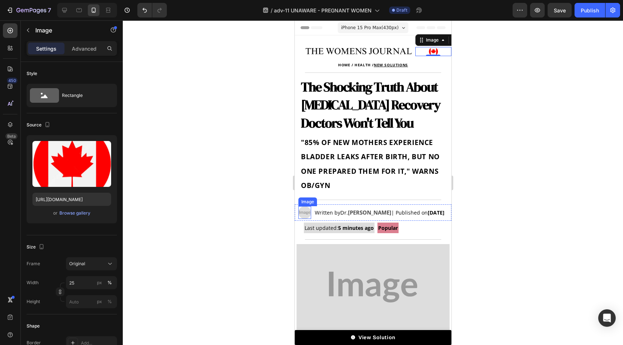
click at [304, 214] on img at bounding box center [304, 212] width 13 height 13
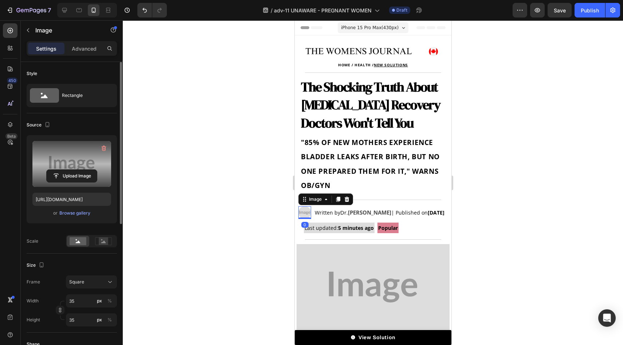
click at [98, 179] on div "Upload Image" at bounding box center [71, 175] width 79 height 13
click at [85, 177] on input "file" at bounding box center [72, 176] width 50 height 12
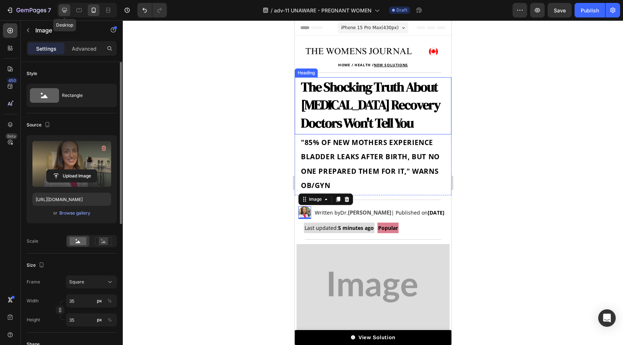
click at [67, 8] on icon at bounding box center [64, 10] width 7 height 7
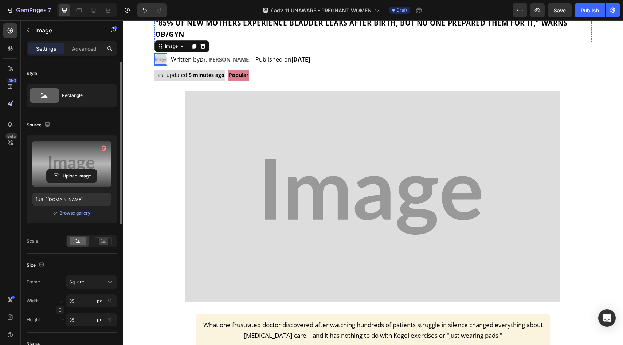
click at [76, 169] on label at bounding box center [71, 164] width 79 height 46
click at [76, 170] on input "file" at bounding box center [72, 176] width 50 height 12
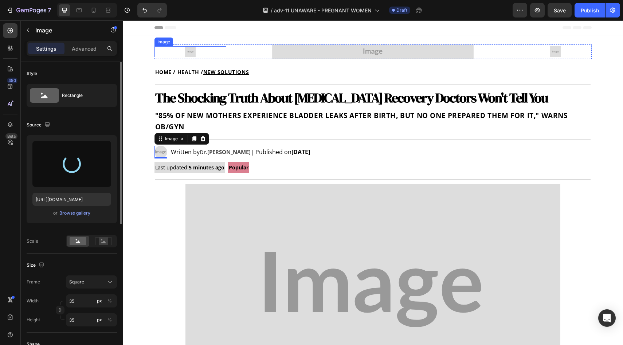
type input "https://cdn.shopify.com/s/files/1/0677/5350/8906/files/gempages_578454126820590…"
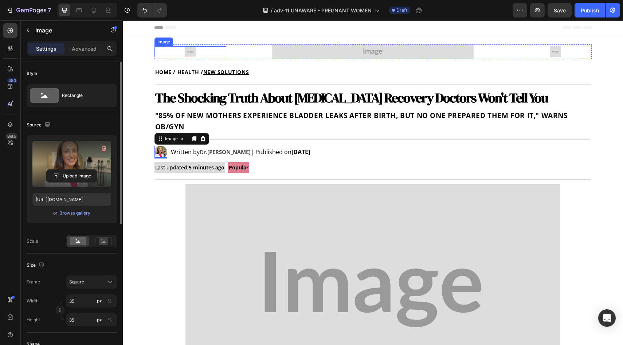
click at [185, 49] on img at bounding box center [190, 51] width 11 height 11
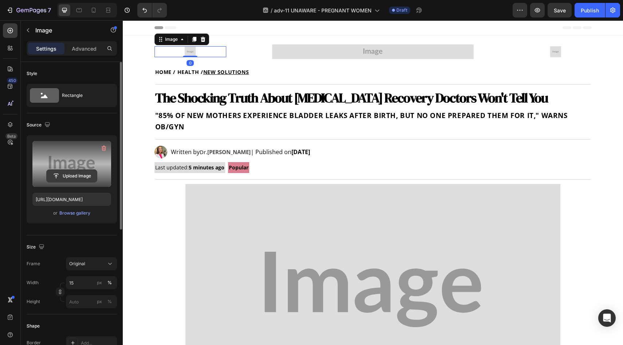
click at [83, 171] on input "file" at bounding box center [72, 176] width 50 height 12
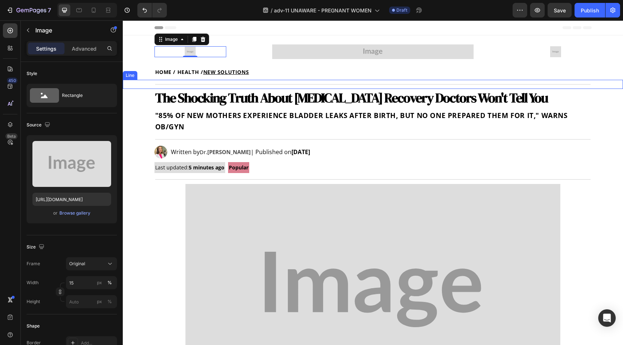
type input "[URL][DOMAIN_NAME]"
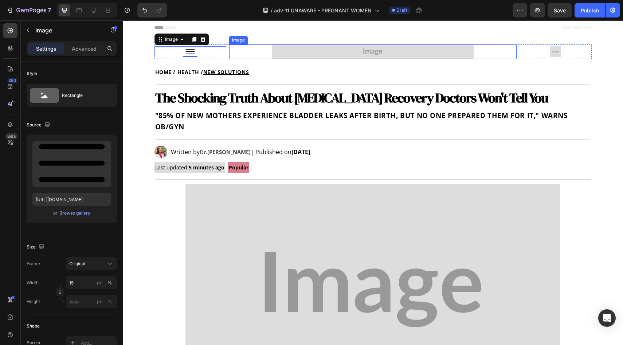
click at [308, 51] on img at bounding box center [373, 51] width 202 height 15
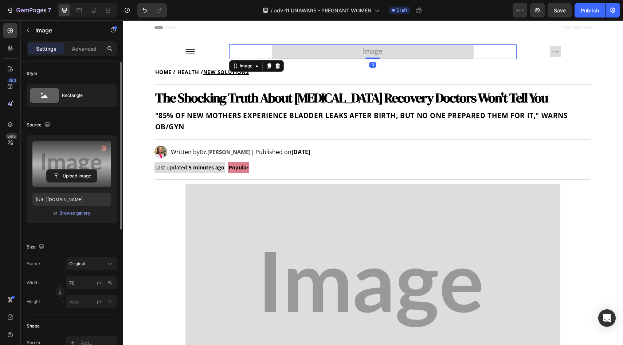
click at [89, 168] on label at bounding box center [71, 164] width 79 height 46
click at [89, 170] on input "file" at bounding box center [72, 176] width 50 height 12
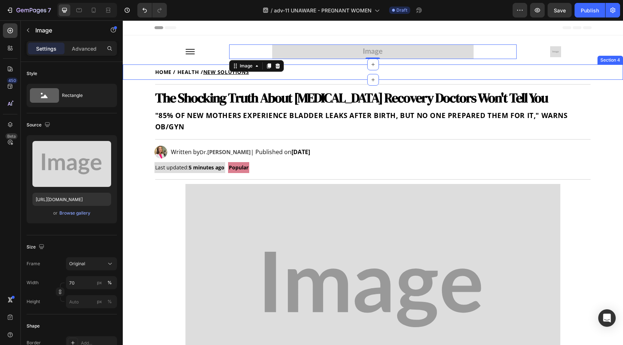
type input "https://cdn.shopify.com/s/files/1/0677/5350/8906/files/gempages_578454126820590…"
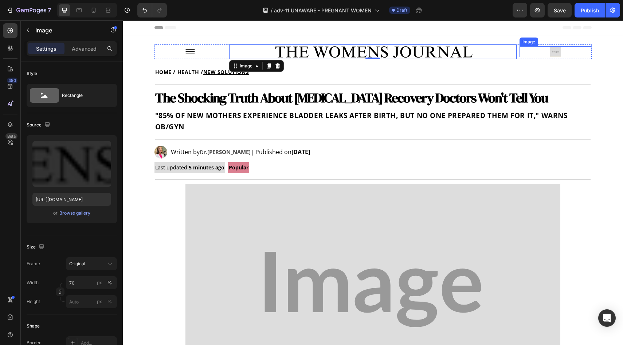
click at [553, 51] on img at bounding box center [555, 51] width 11 height 11
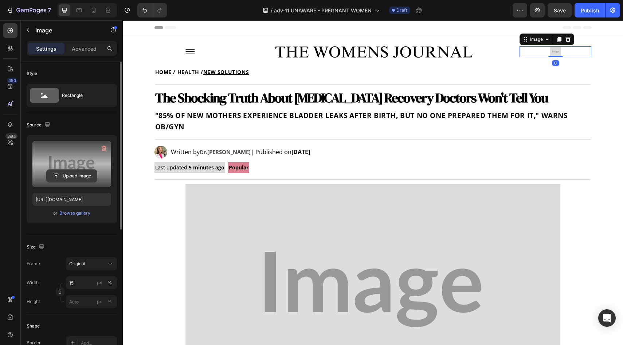
click at [63, 176] on input "file" at bounding box center [72, 176] width 50 height 12
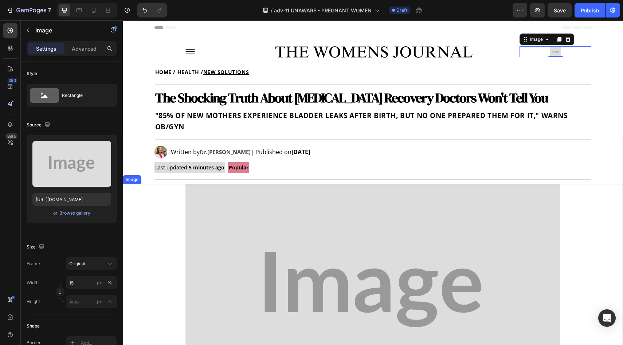
type input "https://cdn.shopify.com/s/files/1/0677/5350/8906/files/gempages_578454126820590…"
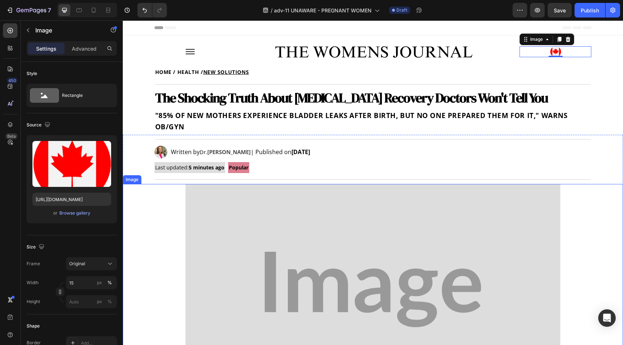
click at [271, 251] on img at bounding box center [373, 289] width 375 height 211
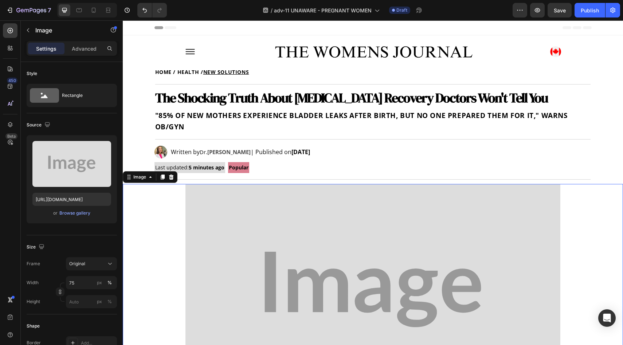
click at [258, 270] on img at bounding box center [373, 289] width 375 height 211
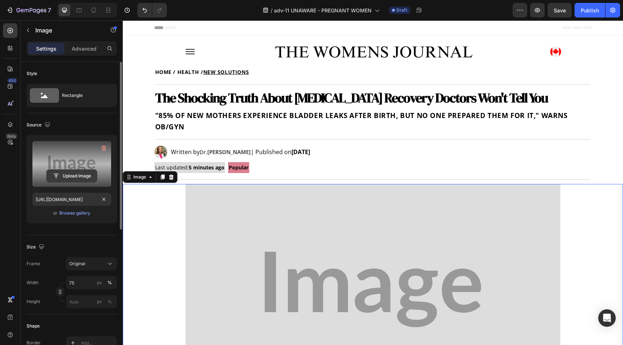
click at [78, 178] on input "file" at bounding box center [72, 176] width 50 height 12
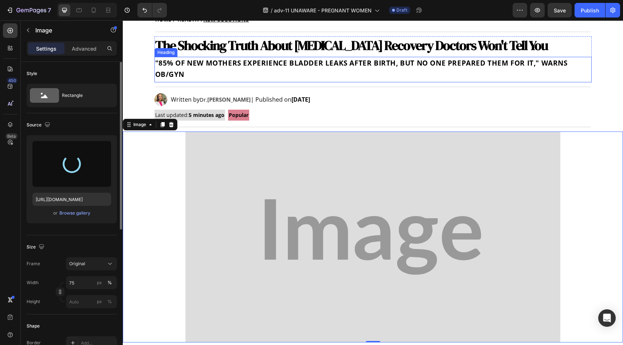
scroll to position [74, 0]
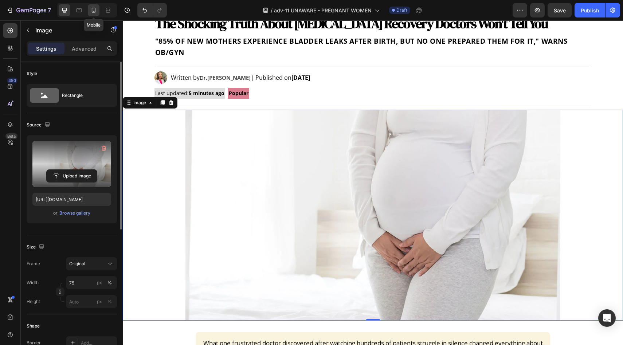
click at [95, 9] on icon at bounding box center [93, 10] width 7 height 7
type input "https://placehold.co/1280x720?text=Image"
type input "100"
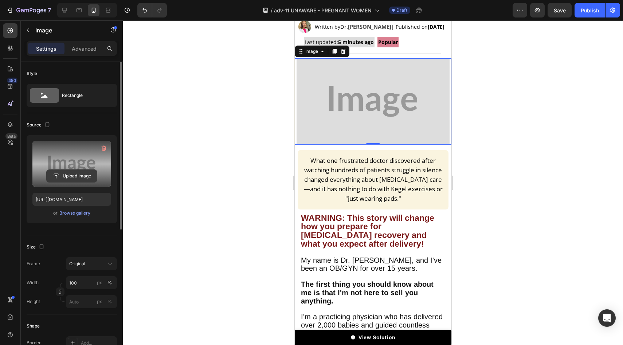
scroll to position [213, 0]
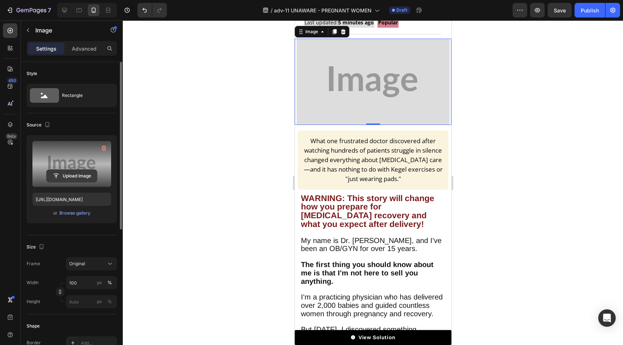
click at [78, 175] on input "file" at bounding box center [72, 176] width 50 height 12
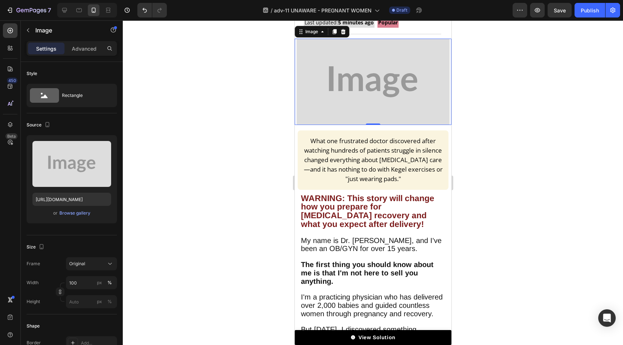
type input "https://cdn.shopify.com/s/files/1/0677/5350/8906/files/gempages_578454126820590…"
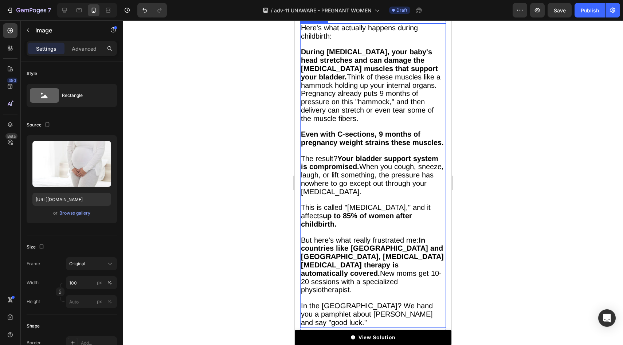
scroll to position [1464, 0]
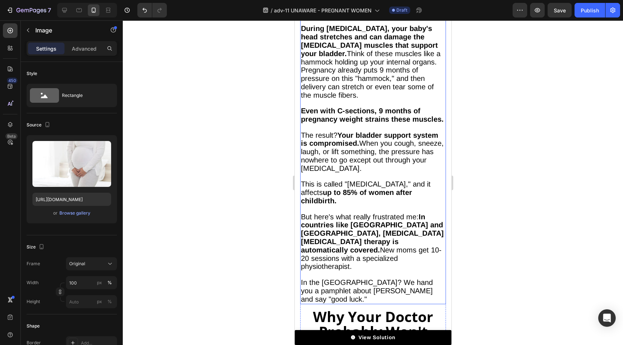
click at [343, 278] on span "In the United States? We hand you a pamphlet about Kegels and say "good luck."" at bounding box center [367, 290] width 132 height 25
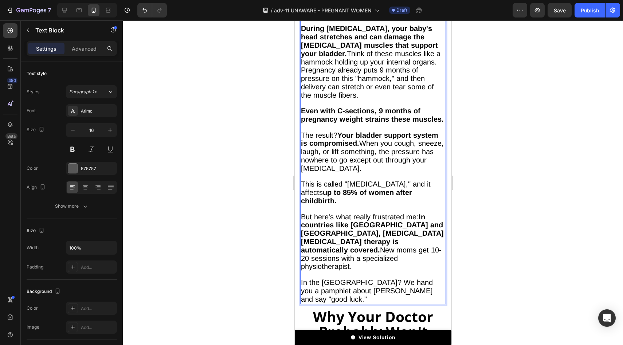
click at [334, 278] on span "In the United States? We hand you a pamphlet about Kegels and say "good luck."" at bounding box center [367, 290] width 132 height 25
drag, startPoint x: 334, startPoint y: 260, endPoint x: 351, endPoint y: 259, distance: 16.4
click at [351, 278] on span "In the United States? We hand you a pamphlet about Kegels and say "good luck."" at bounding box center [367, 290] width 132 height 25
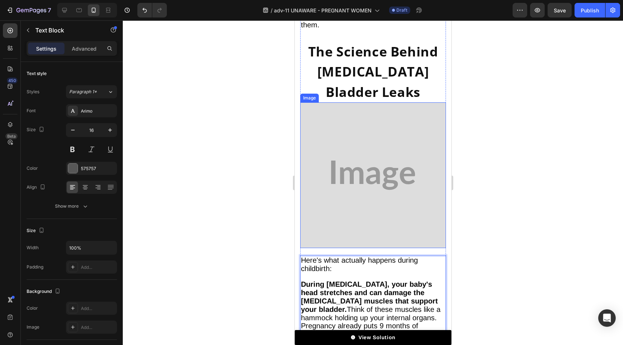
scroll to position [1136, 0]
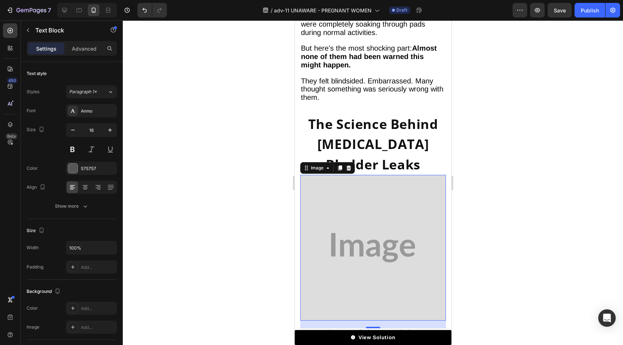
click at [362, 200] on img at bounding box center [373, 248] width 146 height 146
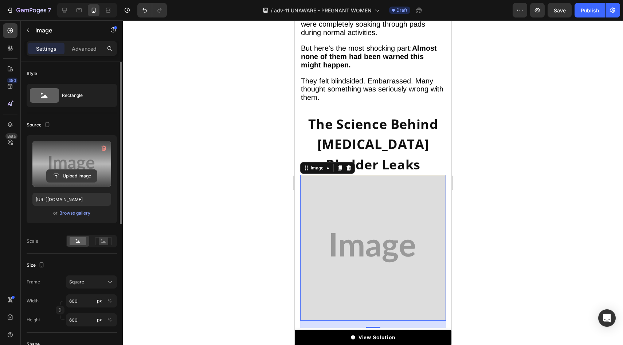
click at [69, 172] on input "file" at bounding box center [72, 176] width 50 height 12
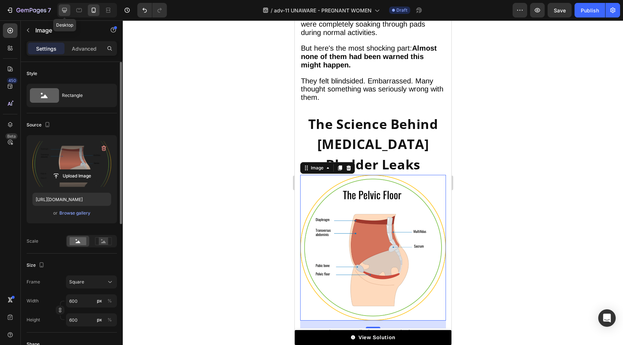
click at [66, 9] on icon at bounding box center [64, 10] width 7 height 7
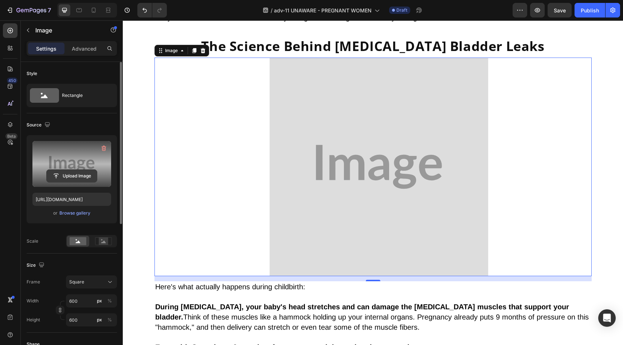
click at [75, 172] on input "file" at bounding box center [72, 176] width 50 height 12
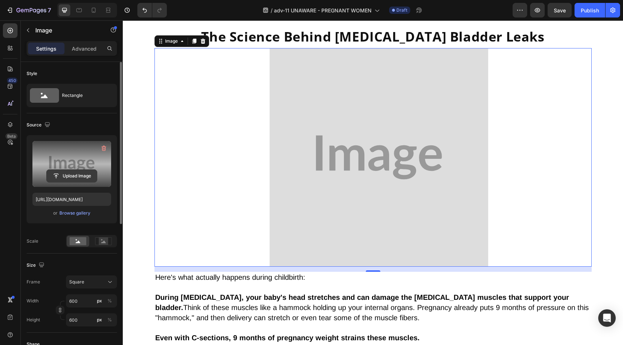
scroll to position [1196, 0]
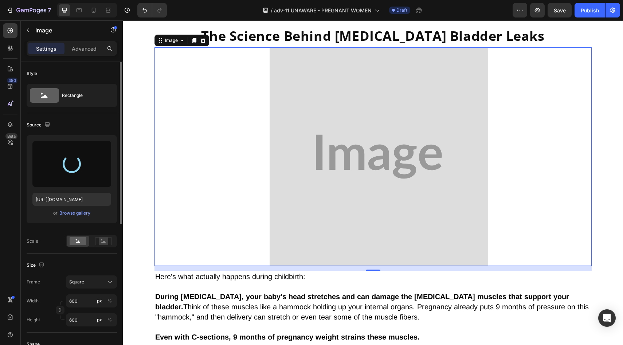
type input "https://cdn.shopify.com/s/files/1/0677/5350/8906/files/gempages_578454126820590…"
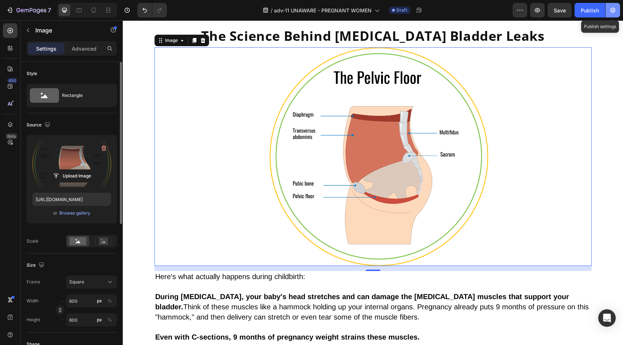
click at [618, 11] on button "button" at bounding box center [613, 10] width 15 height 15
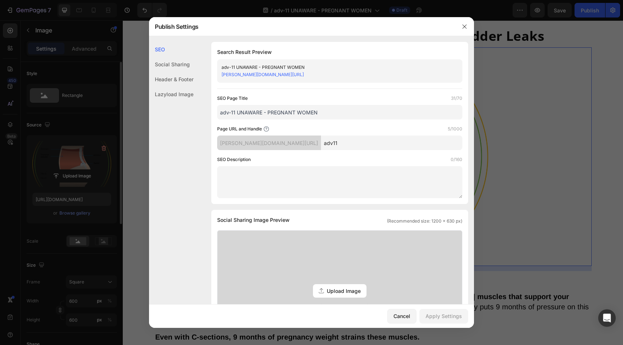
drag, startPoint x: 237, startPoint y: 112, endPoint x: 346, endPoint y: 113, distance: 109.0
click at [346, 113] on input "adv-11 UNAWARE - PREGNANT WOMEN" at bounding box center [339, 112] width 245 height 15
click at [312, 110] on input "adv-11 UNAWARE - PREGNANT WOMEN" at bounding box center [339, 112] width 245 height 15
drag, startPoint x: 319, startPoint y: 110, endPoint x: 268, endPoint y: 113, distance: 50.8
click at [268, 113] on input "adv-11 UNAWARE - PREGNANT WOMEN" at bounding box center [339, 112] width 245 height 15
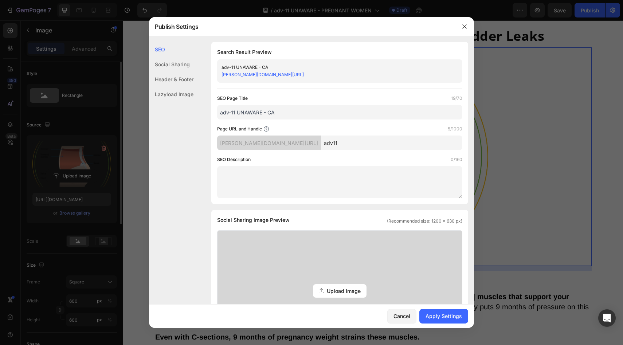
type input "adv-11 UNAWARE - CA"
click at [343, 146] on input "adv11" at bounding box center [391, 143] width 141 height 15
type input "adv11C"
click at [434, 312] on div "Apply Settings" at bounding box center [444, 316] width 36 height 8
click at [463, 25] on icon "button" at bounding box center [465, 27] width 6 height 6
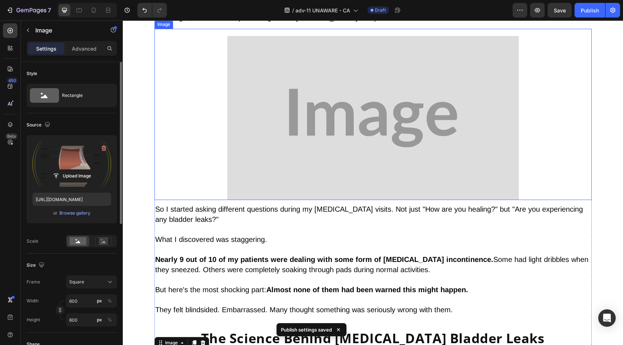
scroll to position [869, 0]
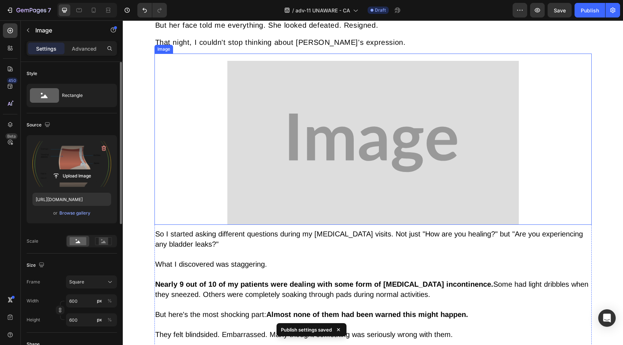
click at [340, 170] on img at bounding box center [373, 143] width 292 height 164
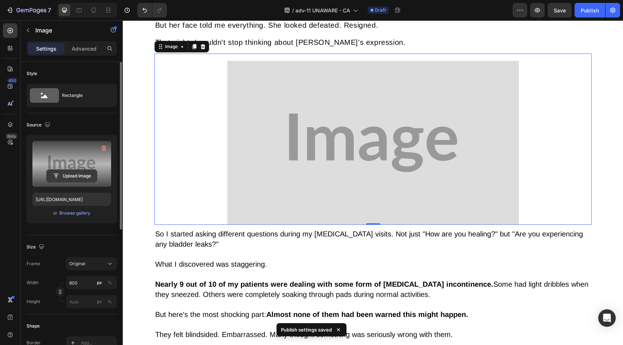
click at [76, 180] on input "file" at bounding box center [72, 176] width 50 height 12
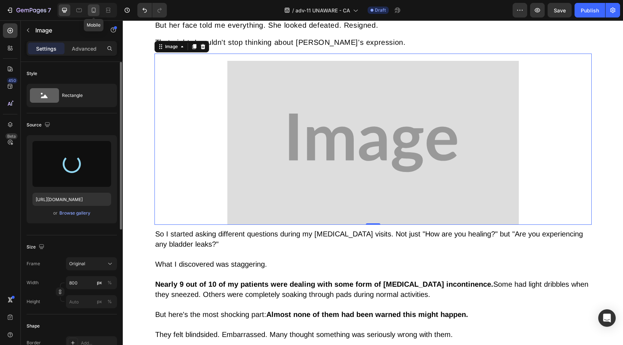
type input "https://cdn.shopify.com/s/files/1/0677/5350/8906/files/gempages_578454126820590…"
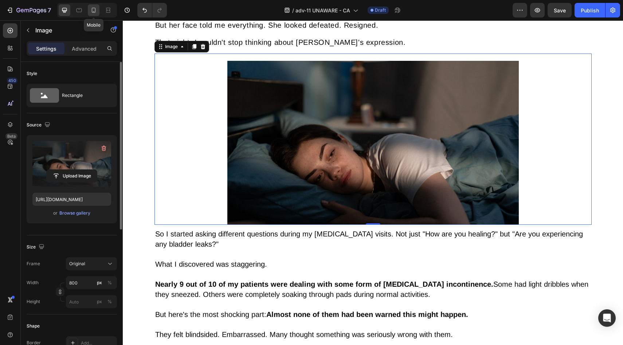
click at [96, 9] on icon at bounding box center [93, 10] width 7 height 7
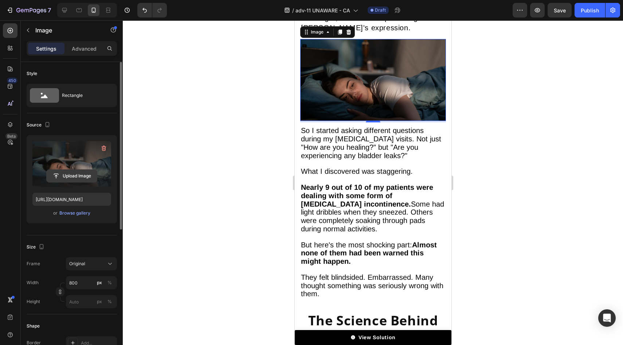
scroll to position [919, 0]
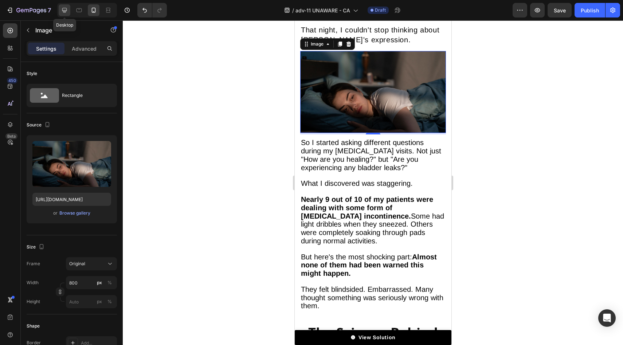
click at [64, 8] on icon at bounding box center [64, 10] width 5 height 5
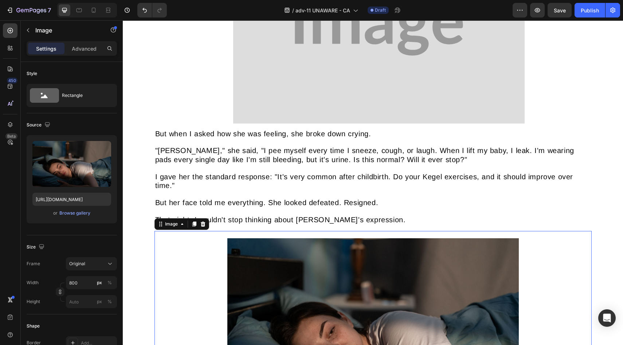
scroll to position [505, 0]
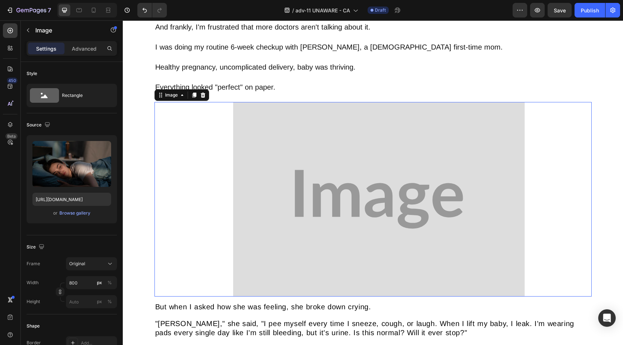
click at [304, 188] on img at bounding box center [379, 199] width 292 height 194
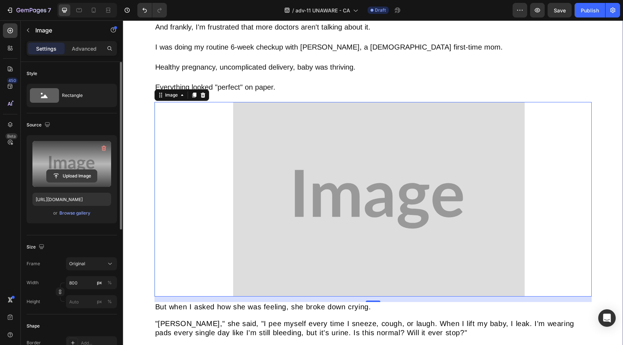
click at [70, 176] on input "file" at bounding box center [72, 176] width 50 height 12
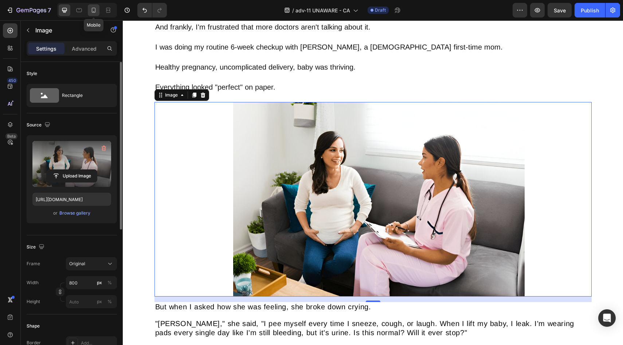
click at [94, 7] on icon at bounding box center [93, 10] width 7 height 7
type input "https://placehold.co/1200x800?text=Image"
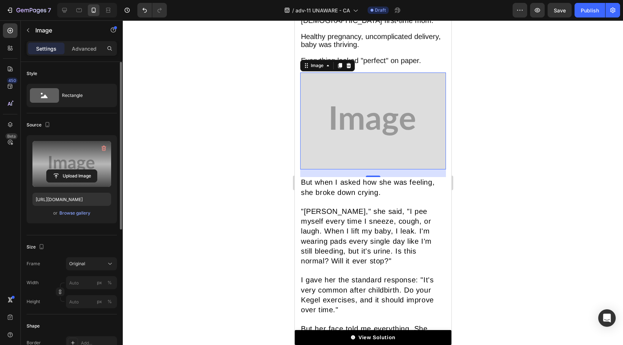
scroll to position [613, 0]
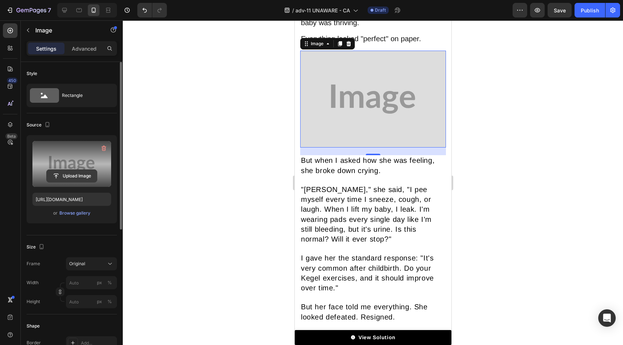
click at [84, 182] on input "file" at bounding box center [72, 176] width 50 height 12
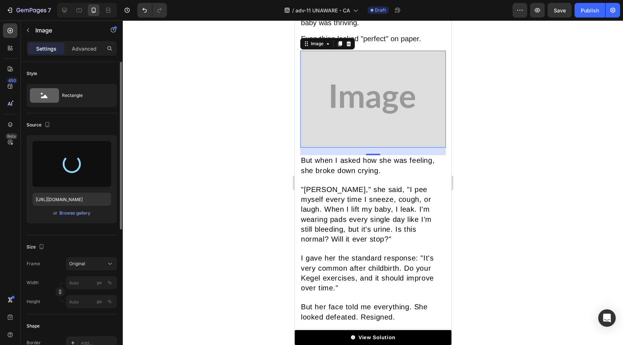
type input "https://cdn.shopify.com/s/files/1/0677/5350/8906/files/gempages_578454126820590…"
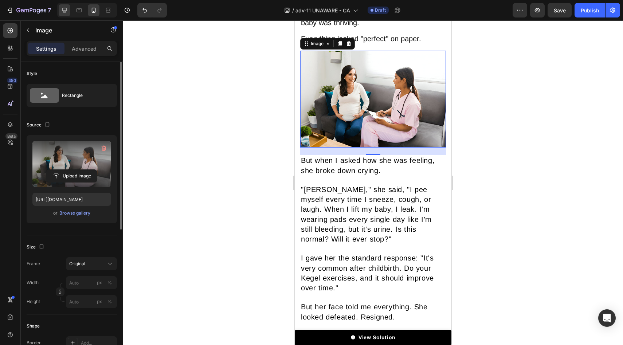
click at [62, 9] on icon at bounding box center [64, 10] width 7 height 7
type input "800"
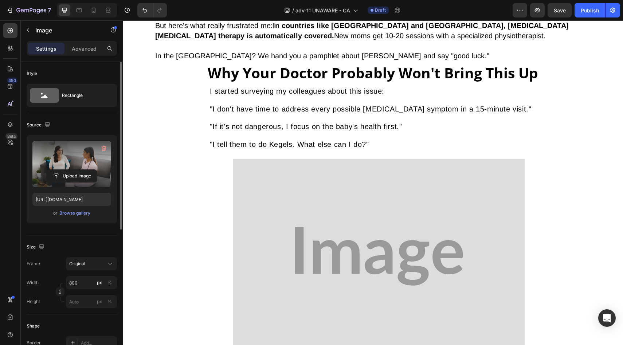
scroll to position [1631, 0]
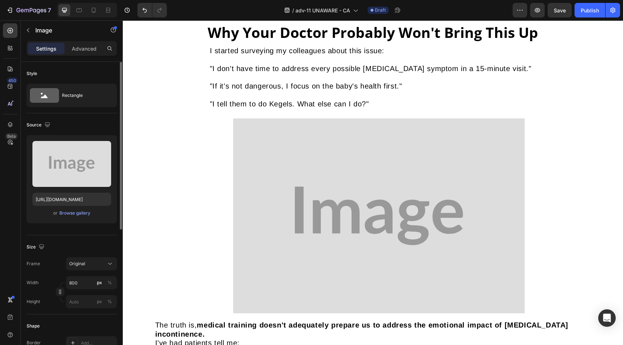
click at [279, 172] on img at bounding box center [379, 215] width 292 height 195
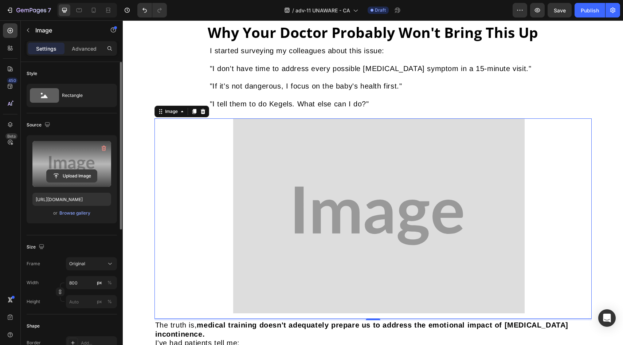
click at [73, 182] on button "Upload Image" at bounding box center [71, 175] width 51 height 13
click at [79, 173] on input "file" at bounding box center [72, 176] width 50 height 12
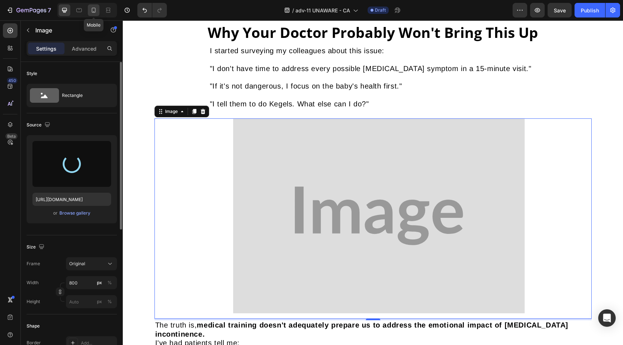
type input "https://cdn.shopify.com/s/files/1/0677/5350/8906/files/gempages_578454126820590…"
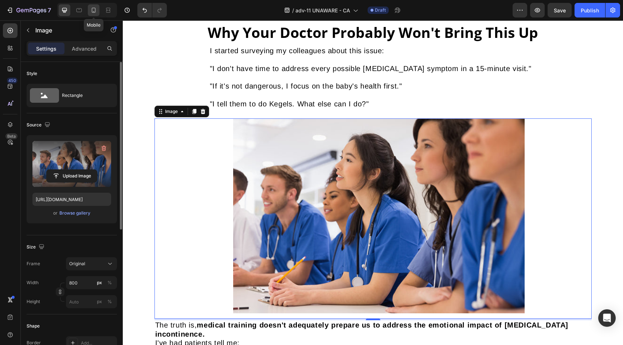
click at [93, 13] on icon at bounding box center [93, 10] width 7 height 7
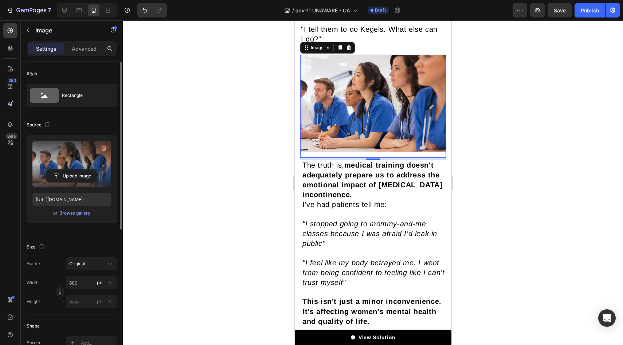
scroll to position [1881, 0]
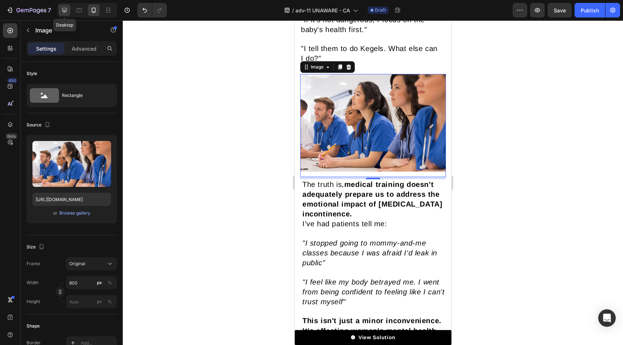
click at [65, 5] on div at bounding box center [65, 10] width 12 height 12
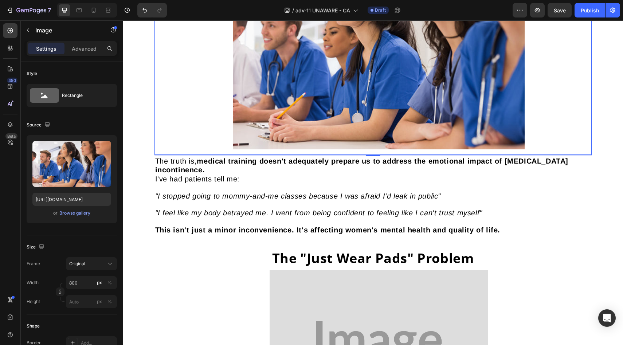
scroll to position [1926, 0]
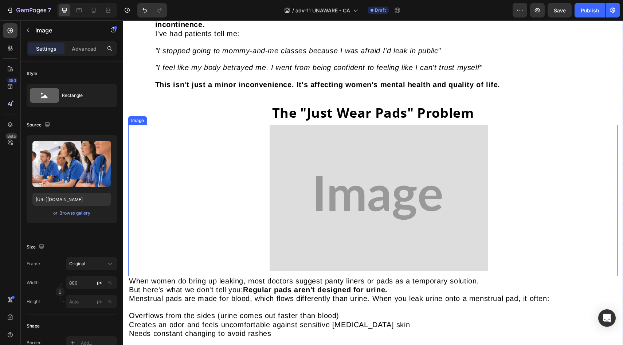
click at [365, 171] on img at bounding box center [379, 198] width 219 height 146
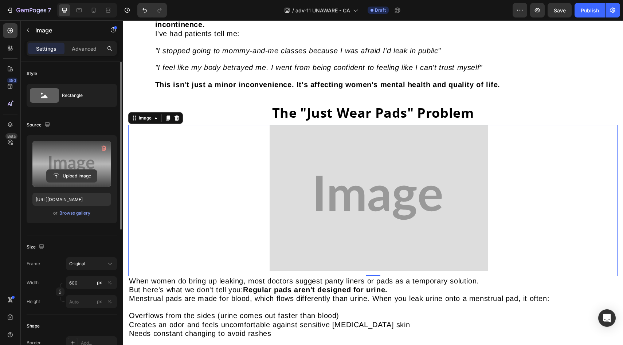
click at [71, 169] on button "Upload Image" at bounding box center [71, 175] width 51 height 13
click at [86, 177] on input "file" at bounding box center [72, 176] width 50 height 12
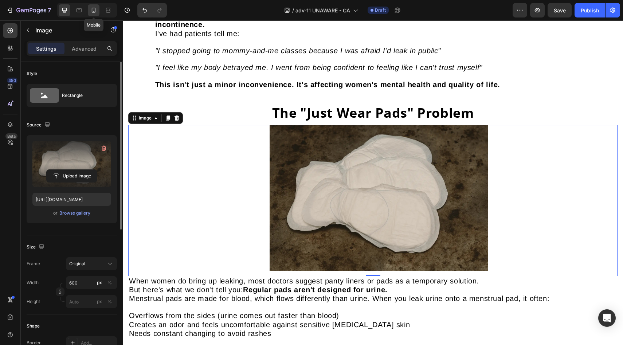
click at [95, 13] on icon at bounding box center [93, 10] width 7 height 7
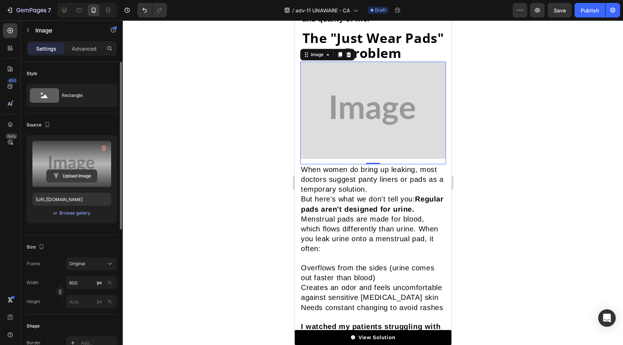
scroll to position [2200, 0]
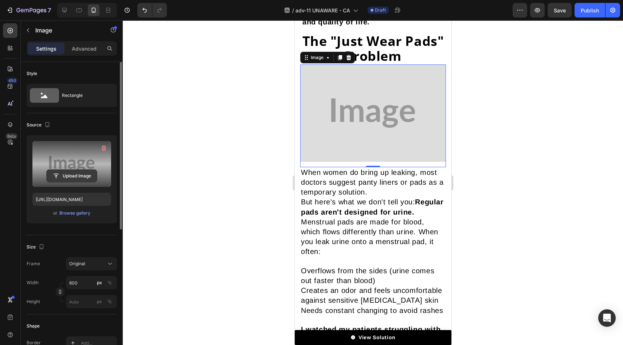
click at [82, 171] on input "file" at bounding box center [72, 176] width 50 height 12
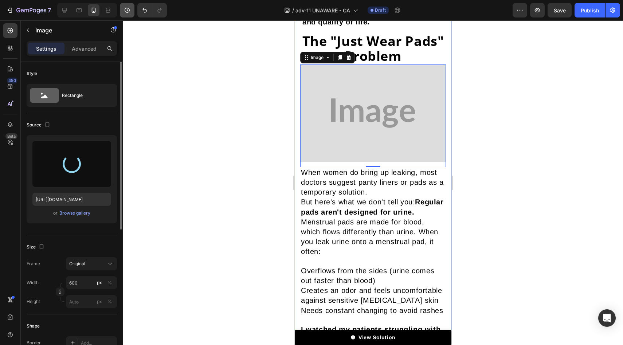
type input "https://cdn.shopify.com/s/files/1/0677/5350/8906/files/gempages_578454126820590…"
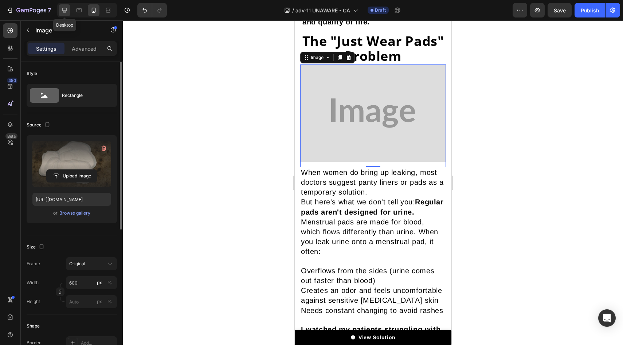
click at [61, 14] on div at bounding box center [65, 10] width 12 height 12
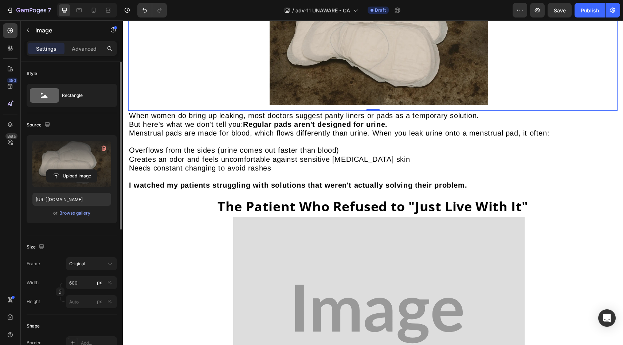
scroll to position [2157, 0]
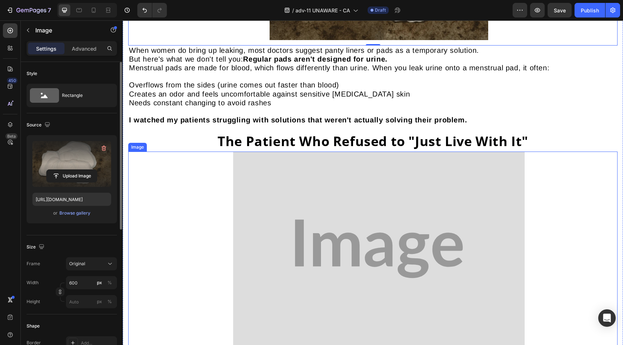
click at [287, 197] on img at bounding box center [379, 249] width 292 height 194
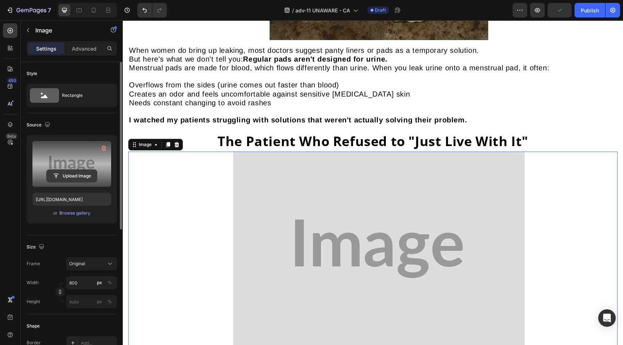
click at [82, 180] on input "file" at bounding box center [72, 176] width 50 height 12
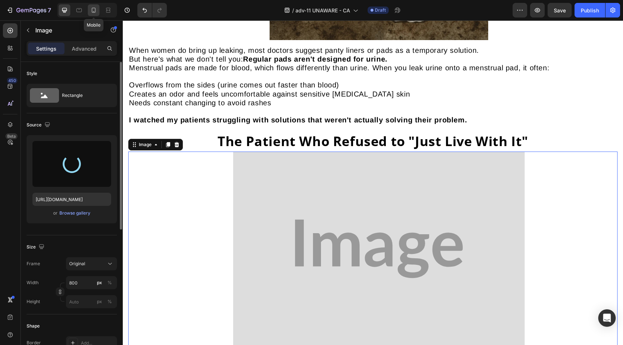
type input "https://cdn.shopify.com/s/files/1/0677/5350/8906/files/gempages_578454126820590…"
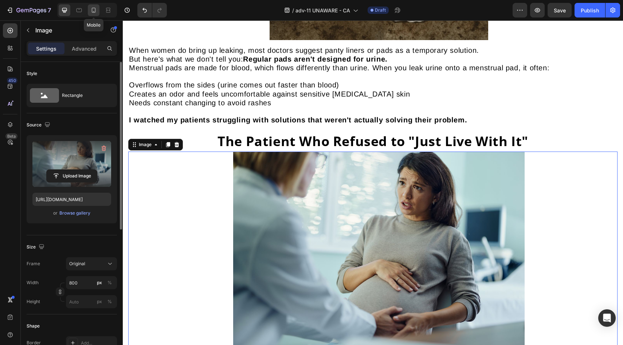
click at [93, 9] on icon at bounding box center [93, 10] width 7 height 7
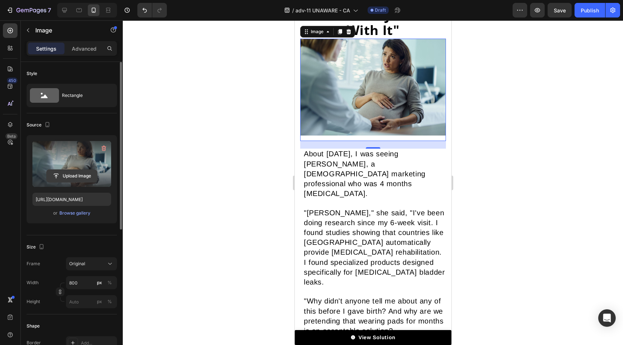
scroll to position [2572, 0]
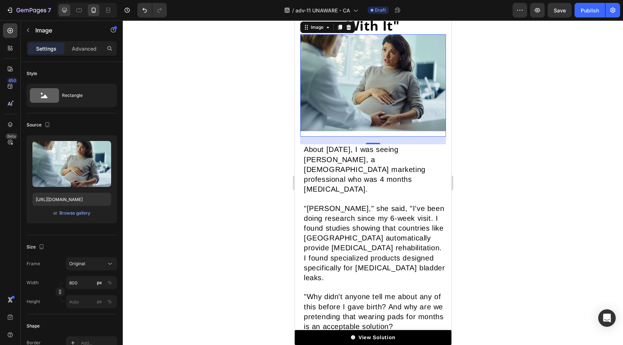
click at [63, 7] on icon at bounding box center [64, 10] width 7 height 7
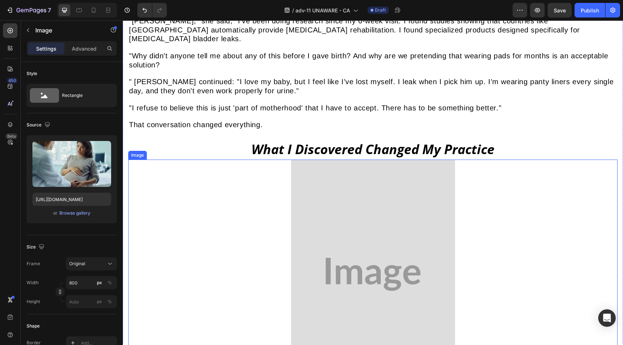
scroll to position [2662, 0]
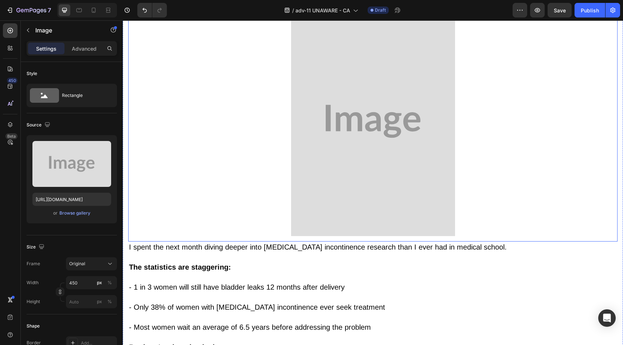
click at [357, 133] on img at bounding box center [373, 122] width 164 height 230
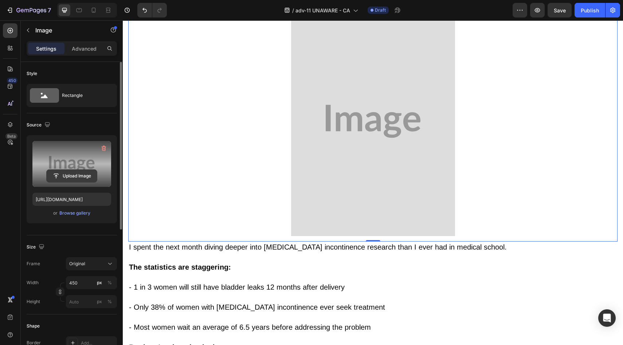
click at [76, 175] on input "file" at bounding box center [72, 176] width 50 height 12
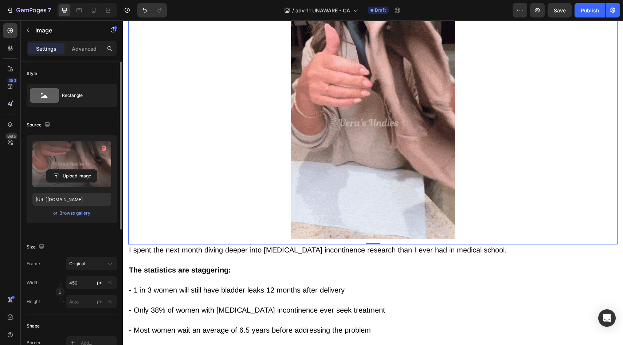
click at [87, 175] on input "file" at bounding box center [72, 176] width 50 height 12
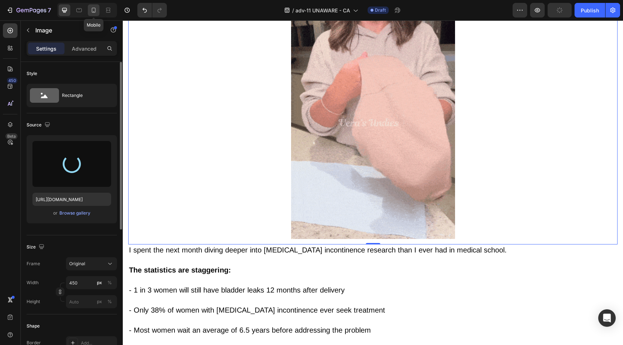
type input "https://cdn.shopify.com/s/files/1/0677/5350/8906/files/gempages_578454126820590…"
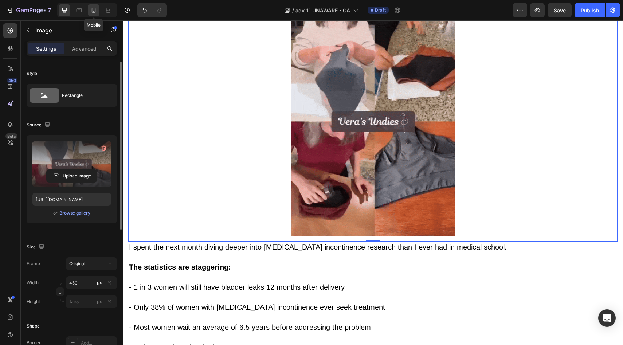
click at [97, 11] on icon at bounding box center [93, 10] width 7 height 7
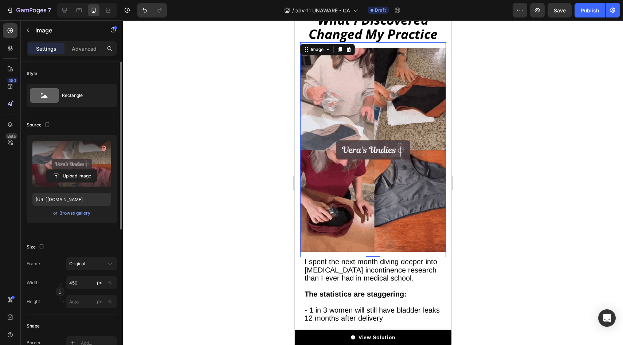
scroll to position [3008, 0]
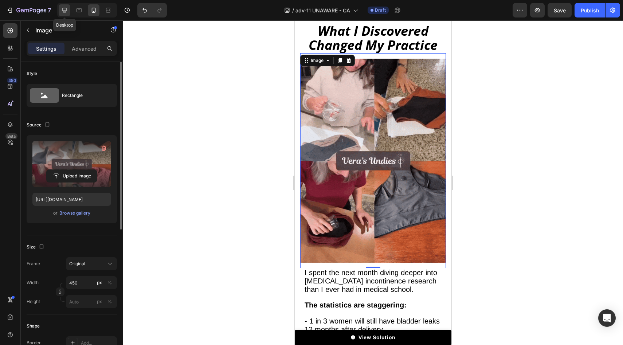
click at [60, 6] on div at bounding box center [65, 10] width 12 height 12
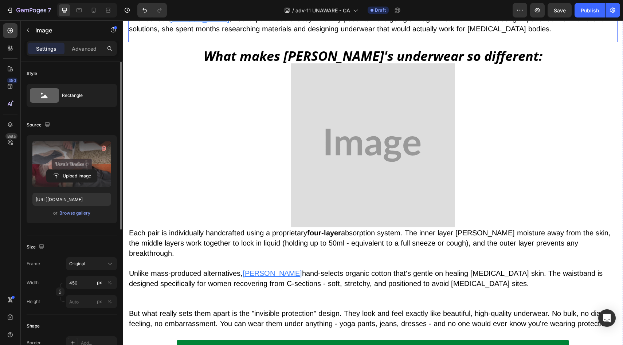
scroll to position [3120, 0]
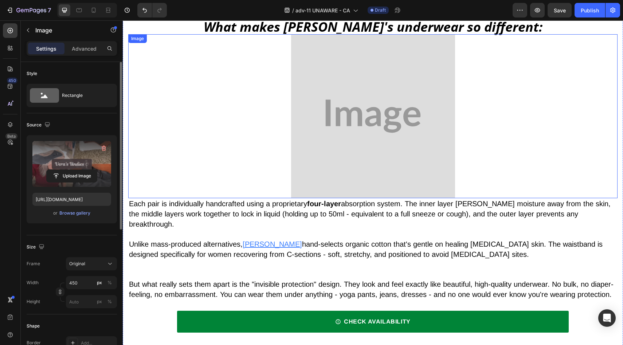
click at [346, 133] on img at bounding box center [373, 116] width 164 height 164
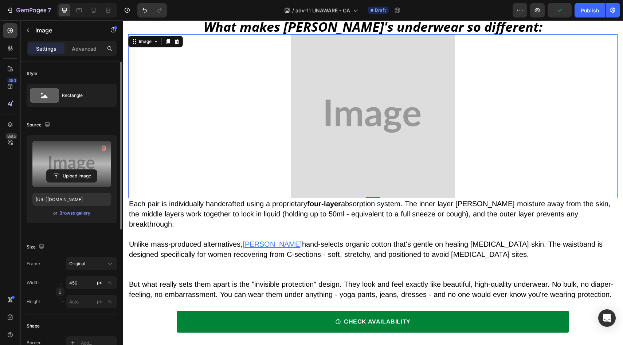
click at [62, 186] on label at bounding box center [71, 164] width 79 height 46
click at [62, 182] on input "file" at bounding box center [72, 176] width 50 height 12
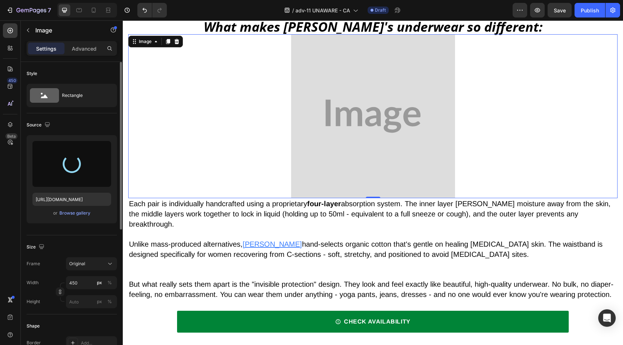
type input "https://cdn.shopify.com/s/files/1/0677/5350/8906/files/gempages_578454126820590…"
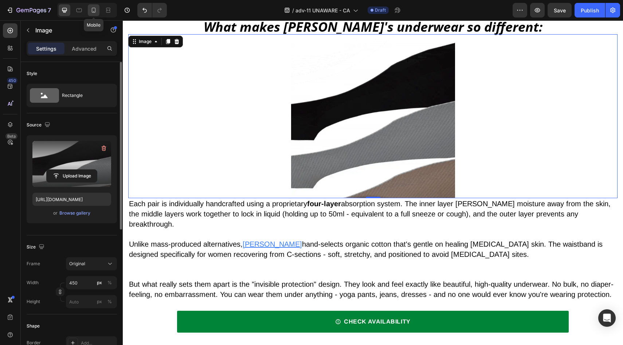
click at [93, 9] on icon at bounding box center [93, 10] width 7 height 7
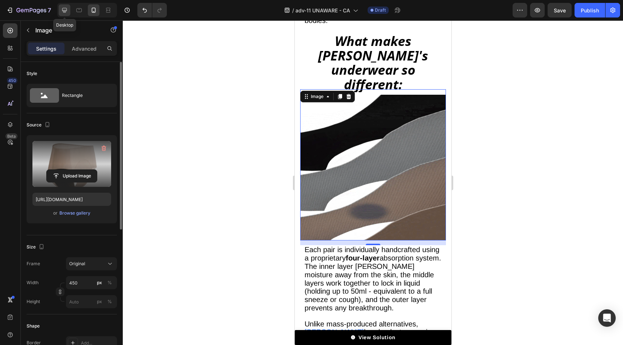
click at [69, 12] on div at bounding box center [65, 10] width 12 height 12
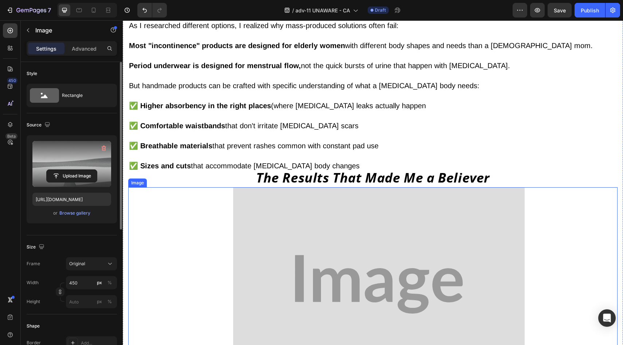
scroll to position [3617, 0]
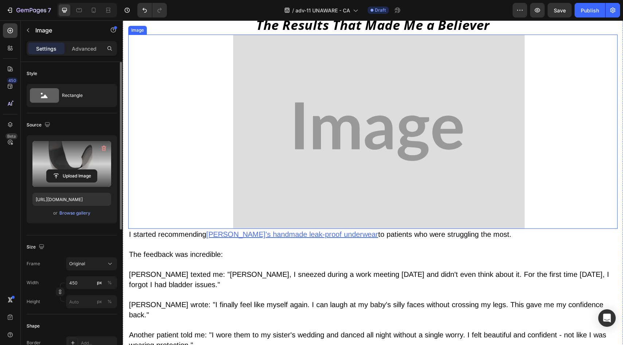
click at [368, 149] on img at bounding box center [379, 132] width 292 height 194
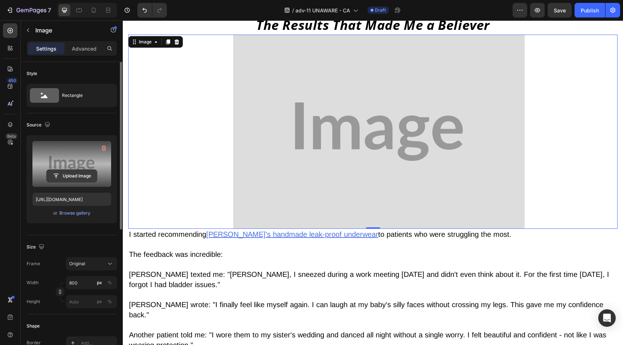
click at [75, 172] on input "file" at bounding box center [72, 176] width 50 height 12
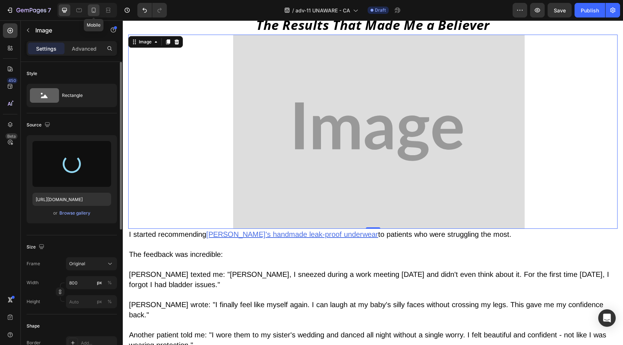
type input "https://cdn.shopify.com/s/files/1/0677/5350/8906/files/gempages_578454126820590…"
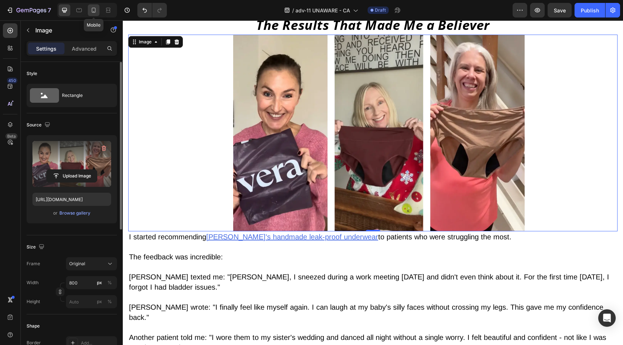
click at [91, 8] on icon at bounding box center [93, 10] width 7 height 7
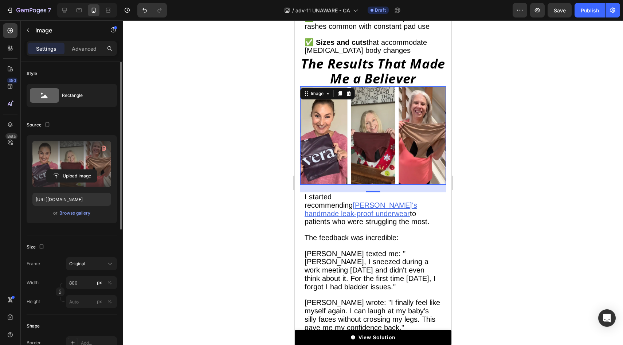
scroll to position [4330, 0]
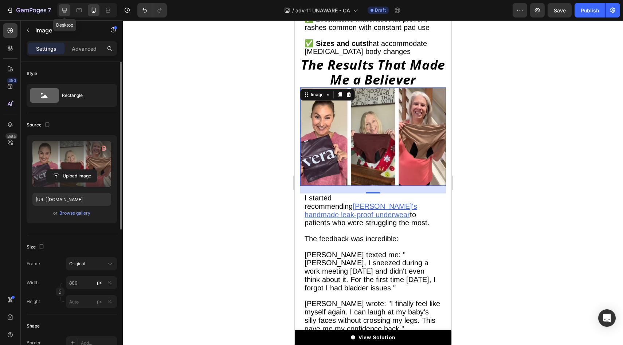
click at [59, 12] on div at bounding box center [65, 10] width 12 height 12
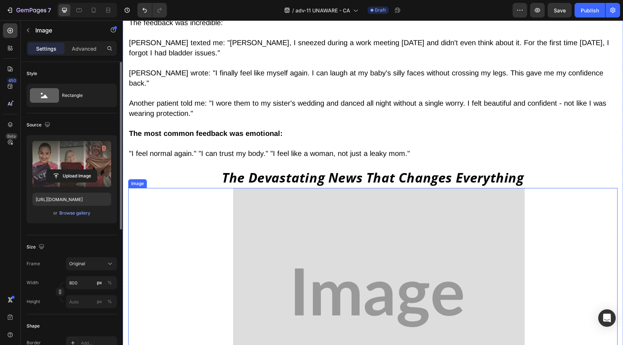
scroll to position [3852, 0]
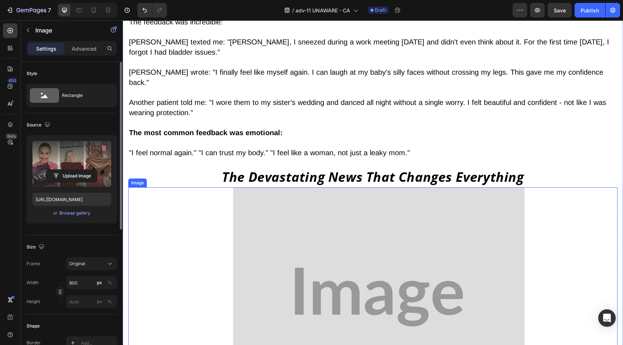
click at [312, 200] on img at bounding box center [379, 297] width 292 height 220
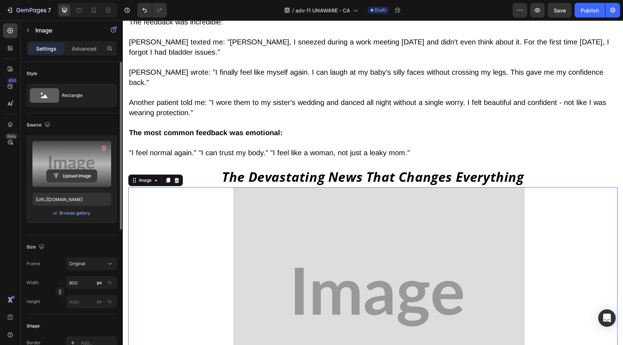
click at [95, 171] on input "file" at bounding box center [72, 176] width 50 height 12
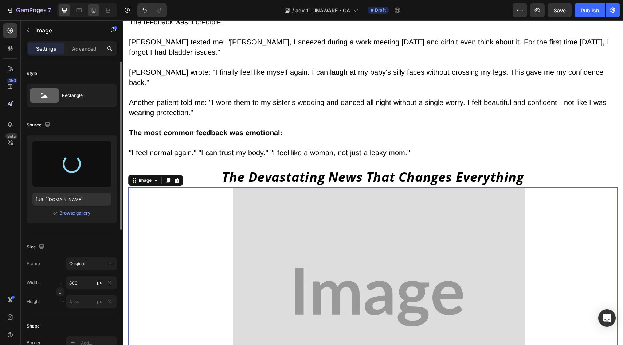
type input "https://cdn.shopify.com/s/files/1/0677/5350/8906/files/gempages_578454126820590…"
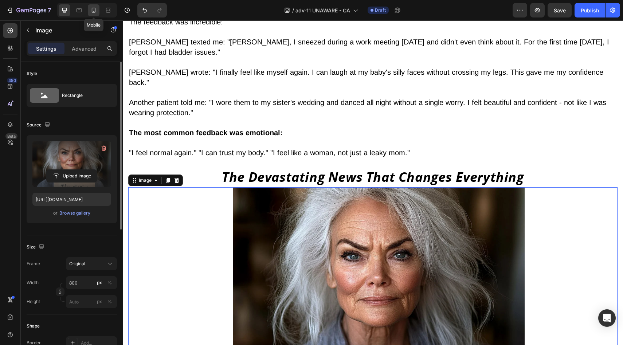
click at [98, 9] on div at bounding box center [94, 10] width 12 height 12
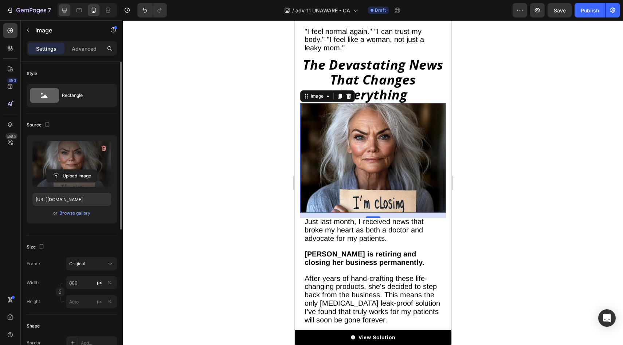
click at [59, 11] on div at bounding box center [65, 10] width 12 height 12
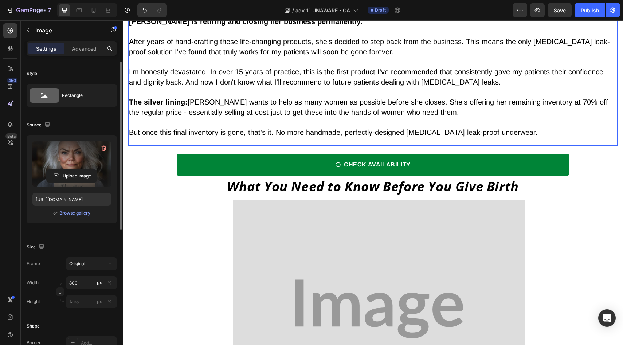
scroll to position [4318, 0]
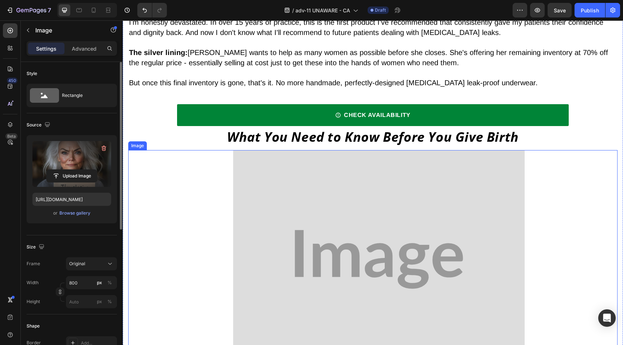
click at [313, 202] on img at bounding box center [379, 259] width 292 height 219
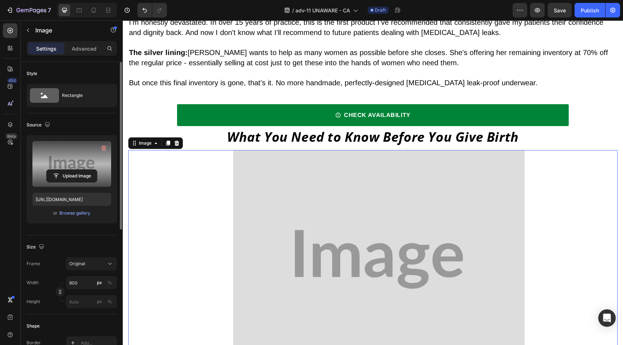
click at [71, 169] on label at bounding box center [71, 164] width 79 height 46
click at [71, 170] on input "file" at bounding box center [72, 176] width 50 height 12
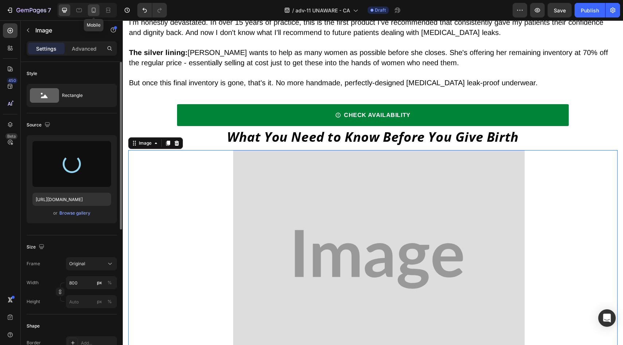
type input "https://cdn.shopify.com/s/files/1/0677/5350/8906/files/gempages_578454126820590…"
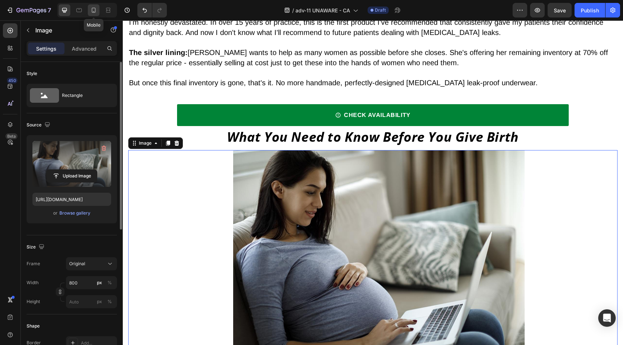
click at [97, 8] on icon at bounding box center [93, 10] width 7 height 7
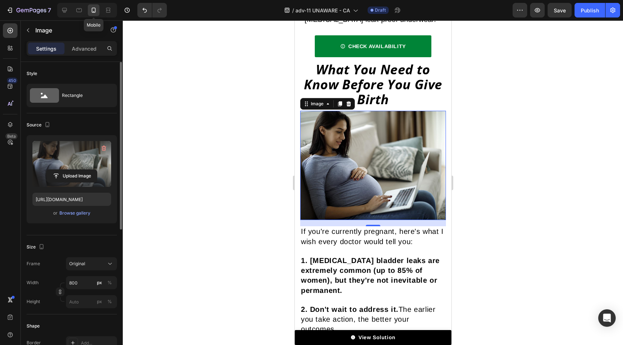
scroll to position [5189, 0]
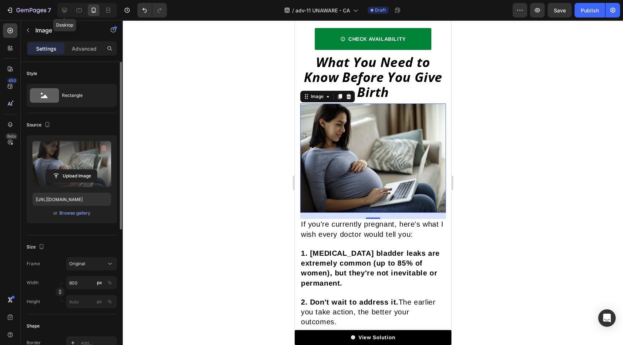
click at [58, 8] on div "Desktop" at bounding box center [87, 10] width 60 height 15
click at [60, 9] on div at bounding box center [65, 10] width 12 height 12
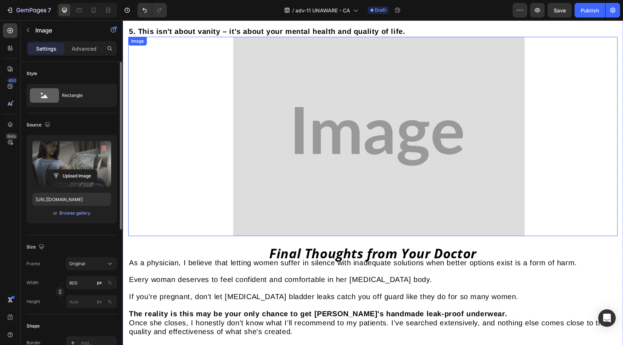
scroll to position [4817, 0]
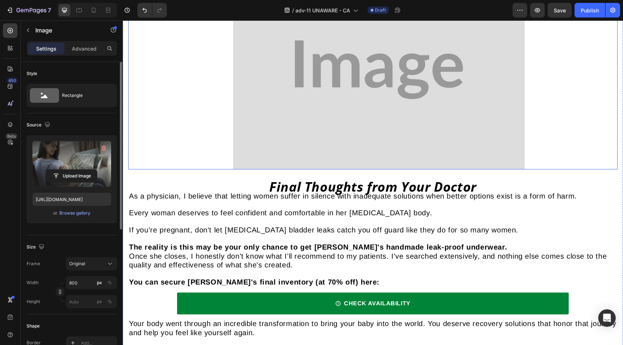
click at [315, 124] on img at bounding box center [379, 69] width 292 height 199
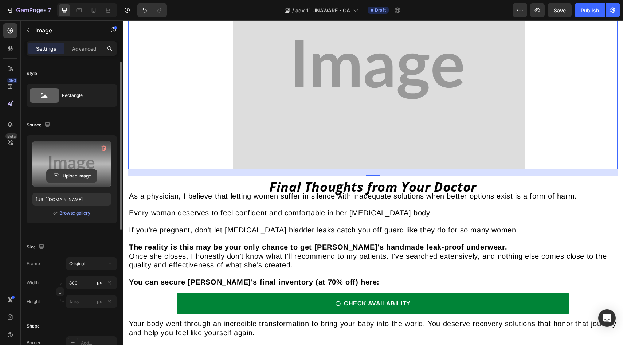
click at [80, 174] on input "file" at bounding box center [72, 176] width 50 height 12
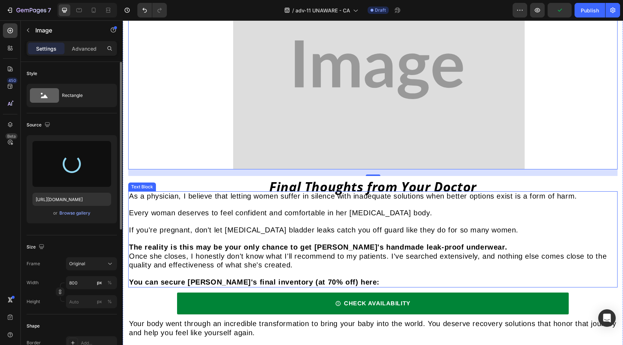
type input "https://cdn.shopify.com/s/files/1/0677/5350/8906/files/gempages_578454126820590…"
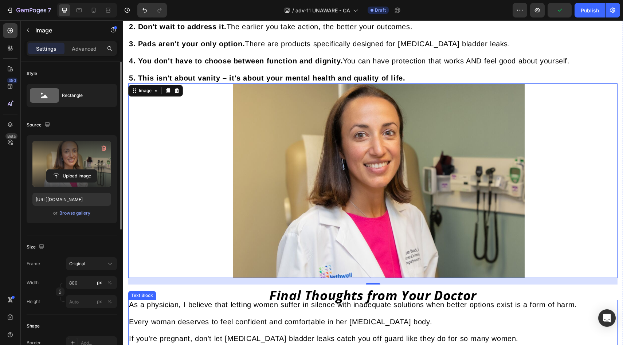
scroll to position [4635, 0]
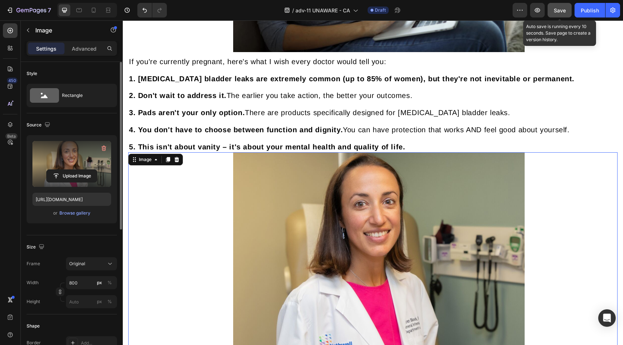
click at [557, 11] on span "Save" at bounding box center [560, 10] width 12 height 6
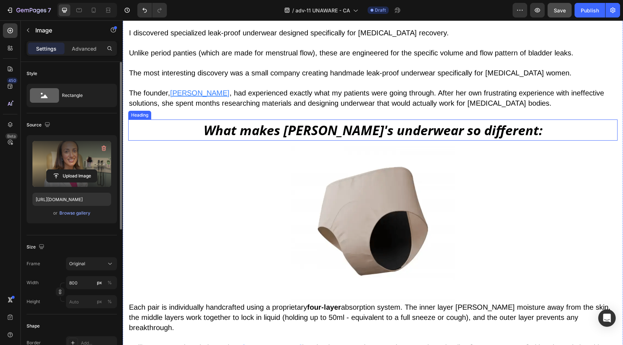
scroll to position [3016, 0]
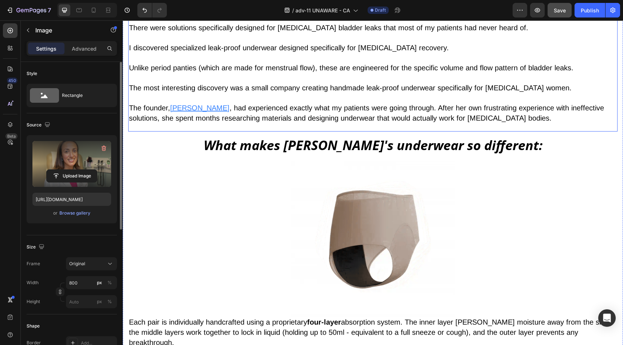
click at [179, 104] on u "Vera" at bounding box center [199, 108] width 59 height 8
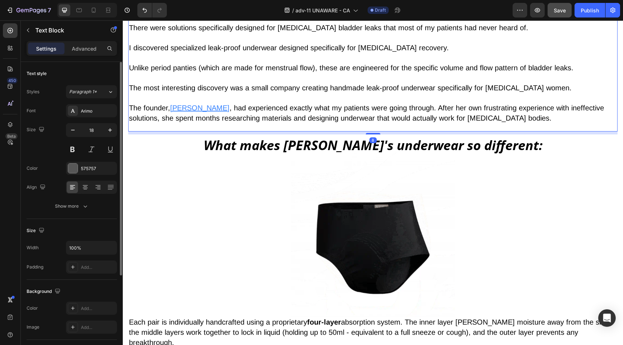
click at [180, 104] on u "Vera" at bounding box center [199, 108] width 59 height 8
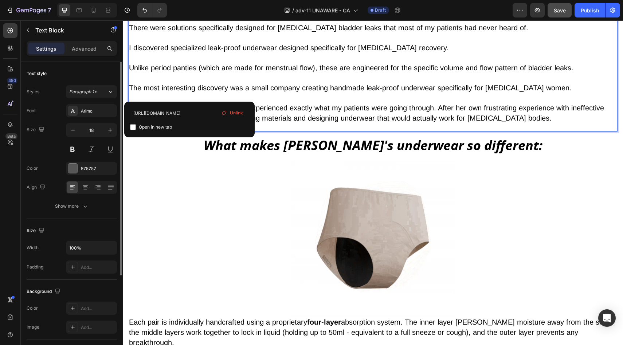
click at [229, 109] on div "Unlink" at bounding box center [232, 112] width 28 height 9
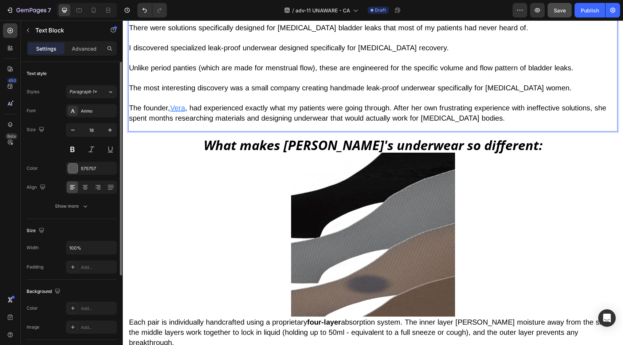
drag, startPoint x: 181, startPoint y: 94, endPoint x: 177, endPoint y: 91, distance: 4.9
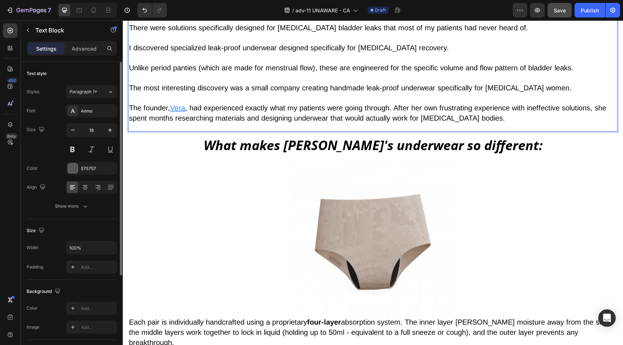
click at [177, 104] on u "Ve" at bounding box center [174, 108] width 8 height 8
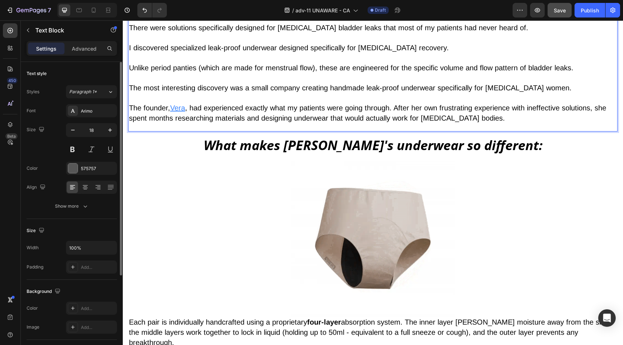
click at [177, 104] on u "Ve" at bounding box center [174, 108] width 8 height 8
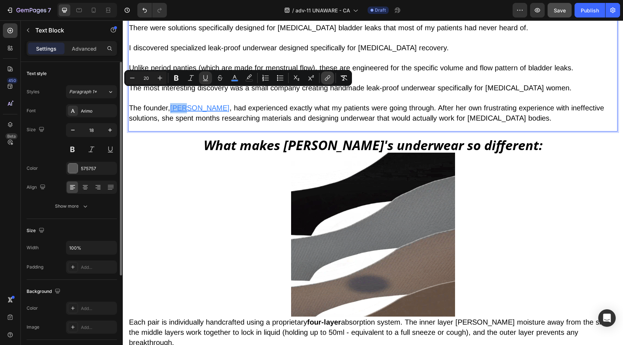
click at [324, 78] on icon "Editor contextual toolbar" at bounding box center [327, 77] width 7 height 7
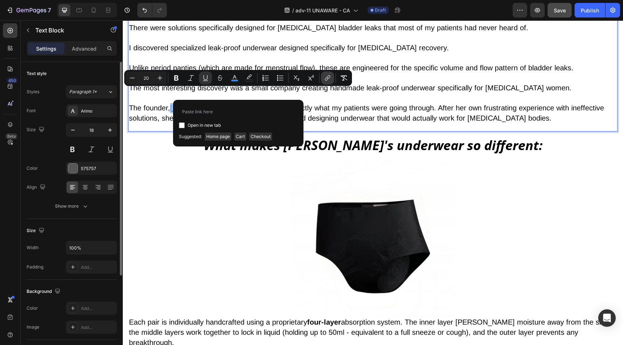
type input "https://underwearbyvera.com/products/signature-leakproof-underwear-5-pack"
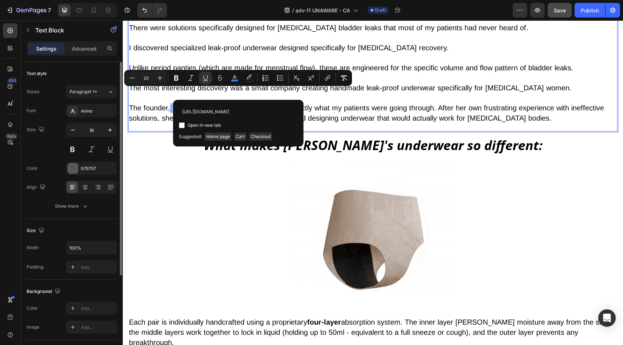
scroll to position [0, 83]
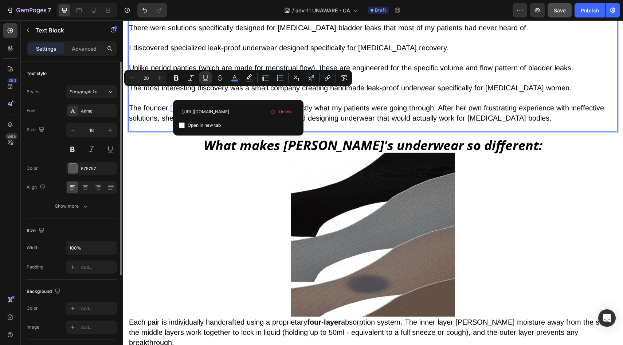
click at [379, 104] on span ", had experienced exactly what my patients were going through. After her own fr…" at bounding box center [366, 113] width 475 height 18
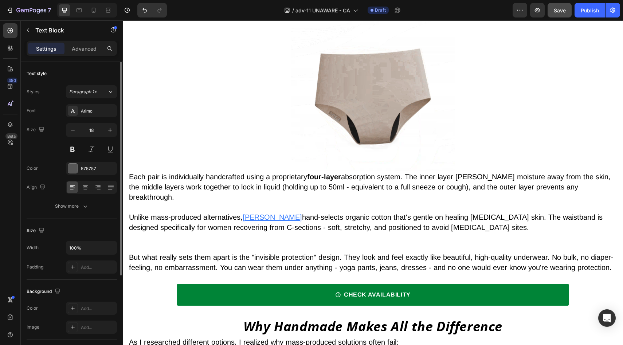
scroll to position [3167, 0]
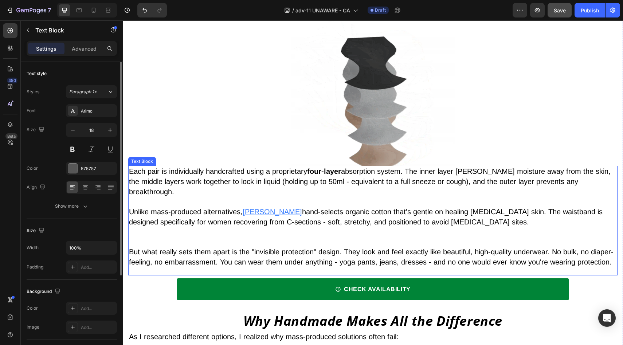
click at [254, 208] on u "Vera" at bounding box center [272, 212] width 59 height 8
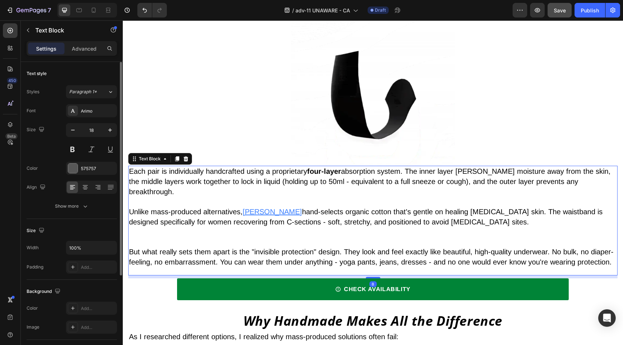
click at [254, 208] on u "Vera" at bounding box center [272, 212] width 59 height 8
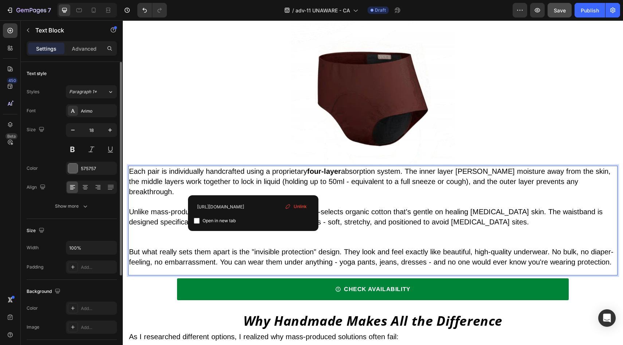
click at [296, 205] on span "Unlink" at bounding box center [300, 206] width 13 height 7
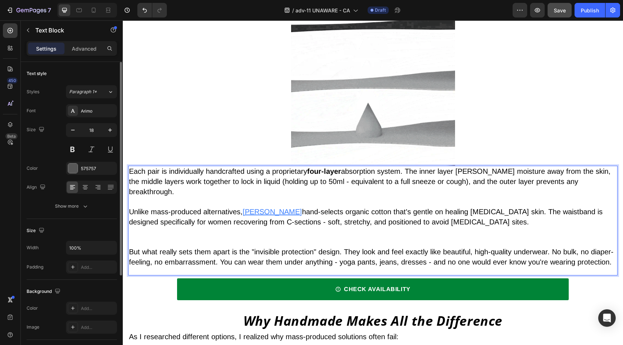
click at [256, 208] on u "Vera" at bounding box center [272, 212] width 59 height 8
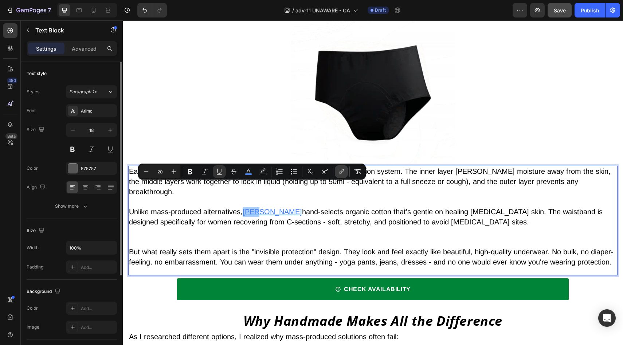
click at [337, 170] on button "link" at bounding box center [341, 171] width 13 height 13
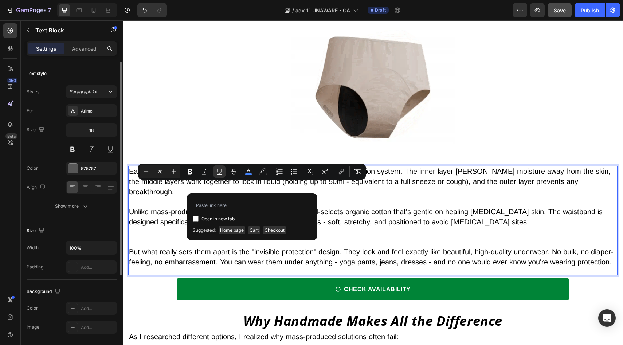
type input "https://underwearbyvera.com/products/signature-leakproof-underwear-5-pack"
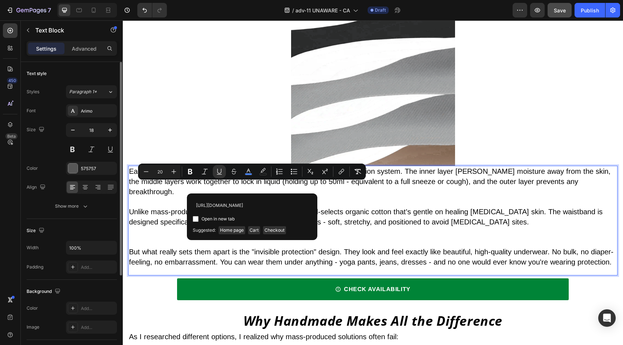
scroll to position [0, 83]
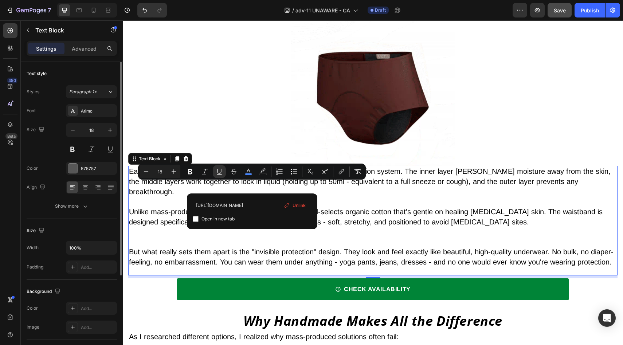
click at [354, 227] on p "Rich Text Editor. Editing area: main" at bounding box center [373, 232] width 488 height 10
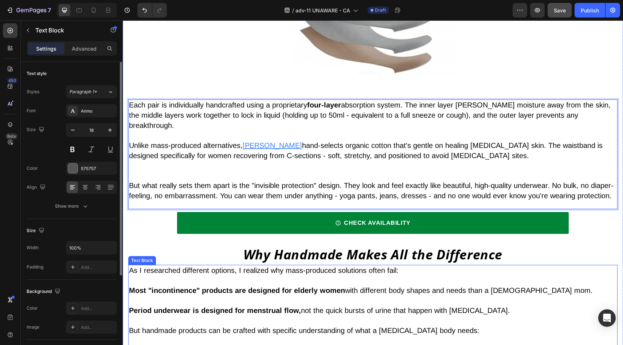
scroll to position [3306, 0]
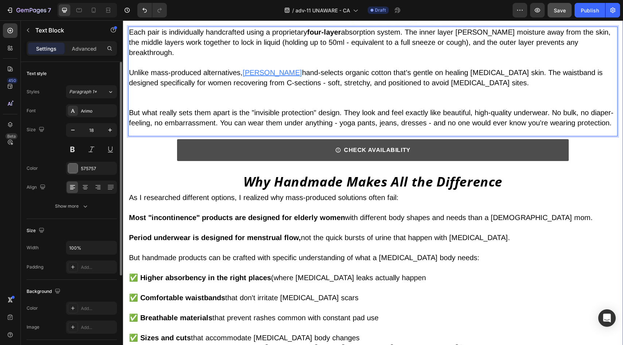
click at [230, 139] on link "CHECK AVAILABILITY" at bounding box center [372, 150] width 391 height 22
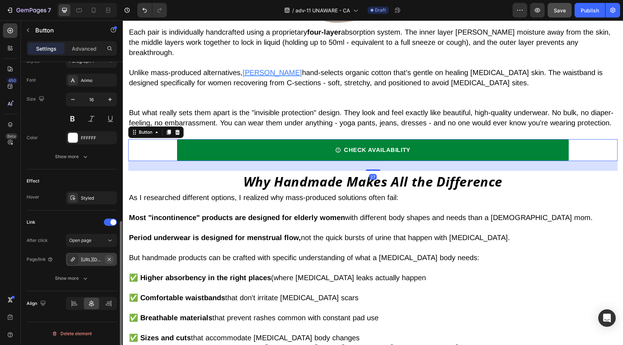
click at [109, 255] on button "button" at bounding box center [109, 259] width 9 height 9
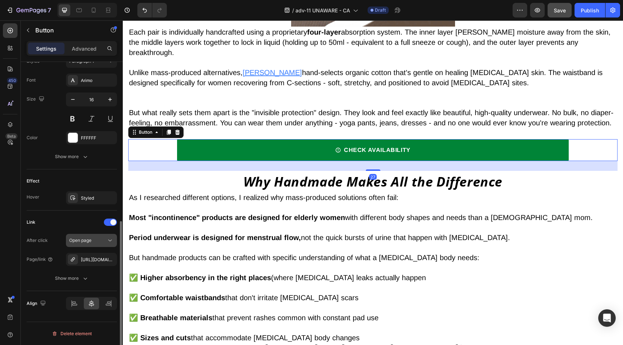
scroll to position [314, 0]
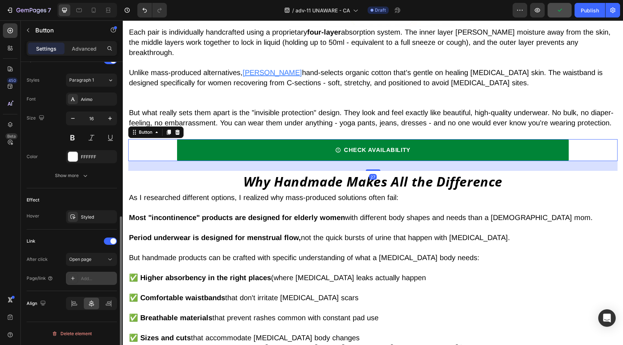
click at [99, 277] on div "Add..." at bounding box center [98, 279] width 34 height 7
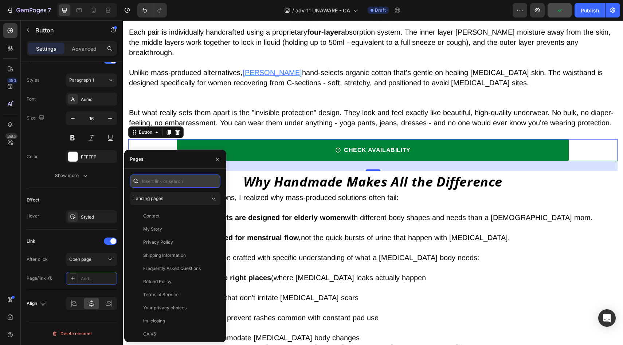
click at [190, 181] on input "text" at bounding box center [175, 181] width 90 height 13
paste input "https://underwearbyvera.com/products/signature-leakproof-underwear-5-pack"
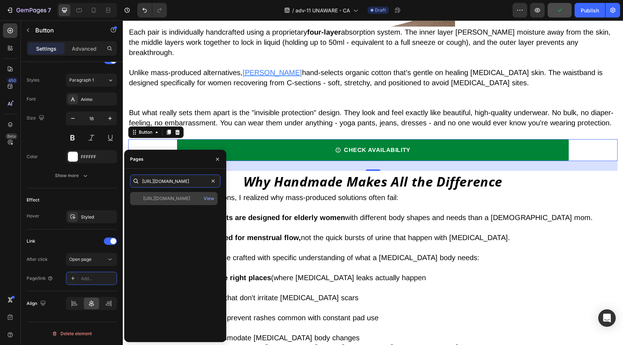
type input "https://underwearbyvera.com/products/signature-leakproof-underwear-5-pack"
click at [167, 196] on div "https://underwearbyvera.com/products/signature-leakproof-underwear-5-pack" at bounding box center [166, 198] width 47 height 7
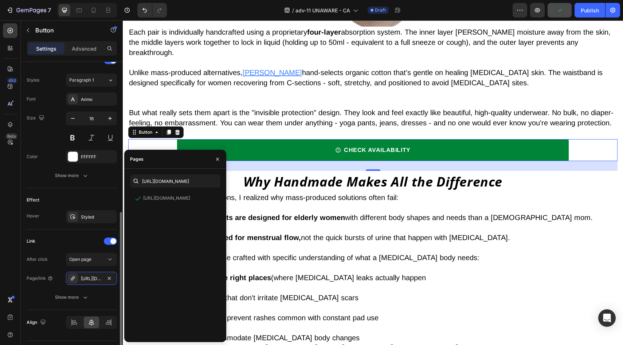
click at [88, 196] on div "Effect" at bounding box center [72, 200] width 90 height 12
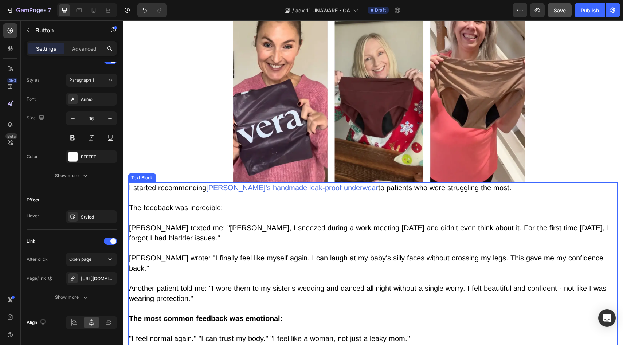
scroll to position [3751, 0]
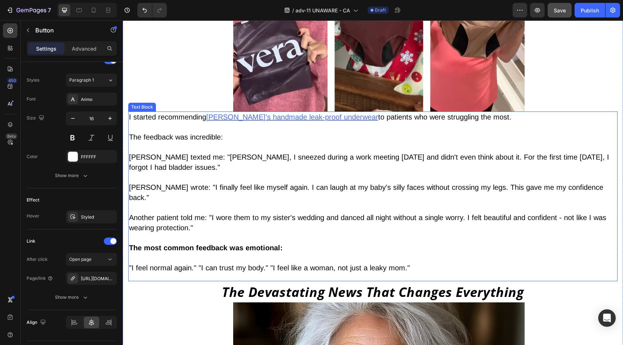
click at [256, 113] on u "Vera's handmade leak-proof underwear" at bounding box center [292, 117] width 172 height 8
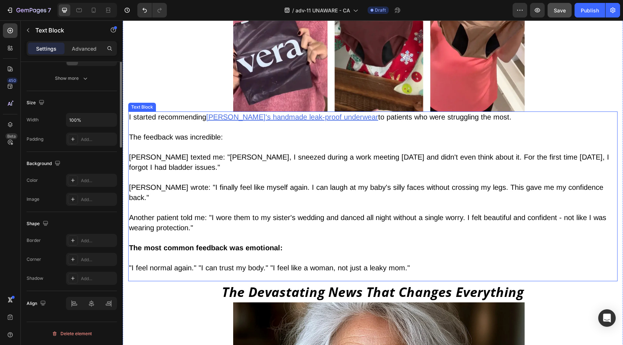
scroll to position [0, 0]
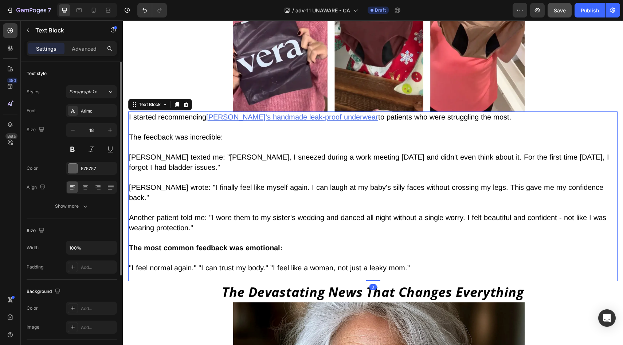
click at [256, 113] on u "Vera's handmade leak-proof underwear" at bounding box center [292, 117] width 172 height 8
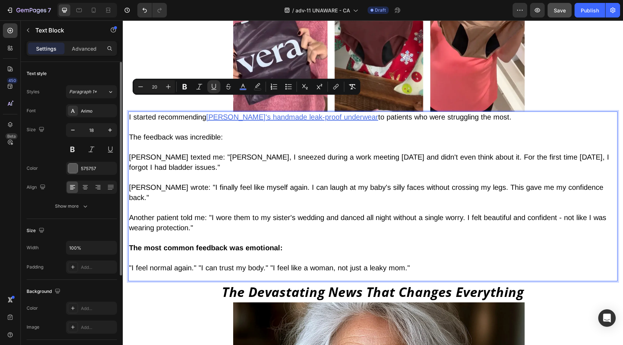
click at [265, 113] on u "Vera's handmade leak-proof underwear" at bounding box center [292, 117] width 172 height 8
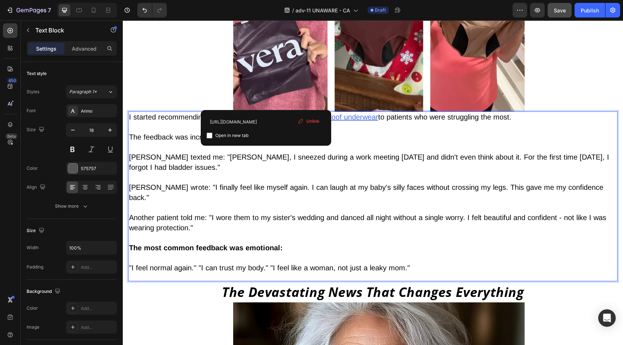
click at [312, 123] on span "Unlink" at bounding box center [313, 121] width 13 height 7
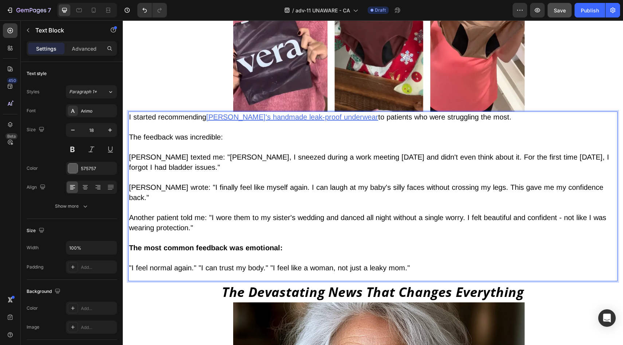
click at [220, 113] on u "Vera's handmade leak-proof underwear" at bounding box center [292, 117] width 172 height 8
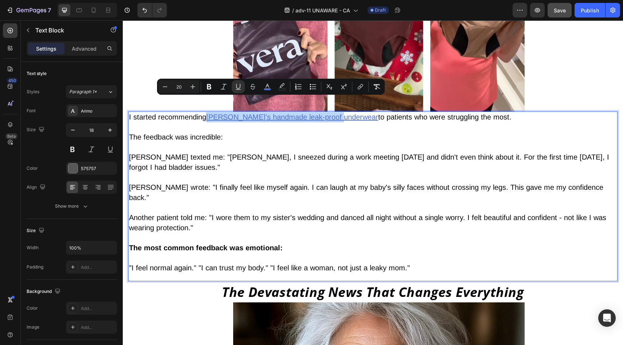
drag, startPoint x: 220, startPoint y: 104, endPoint x: 326, endPoint y: 104, distance: 106.1
click at [326, 113] on u "Vera's handmade leak-proof underwear" at bounding box center [292, 117] width 172 height 8
click at [362, 88] on icon "Editor contextual toolbar" at bounding box center [360, 86] width 7 height 7
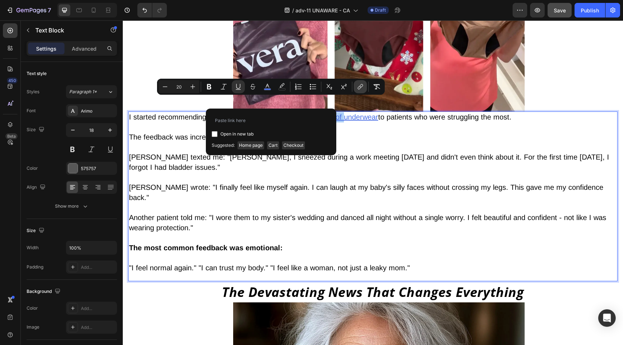
type input "https://underwearbyvera.com/products/signature-leakproof-underwear-5-pack"
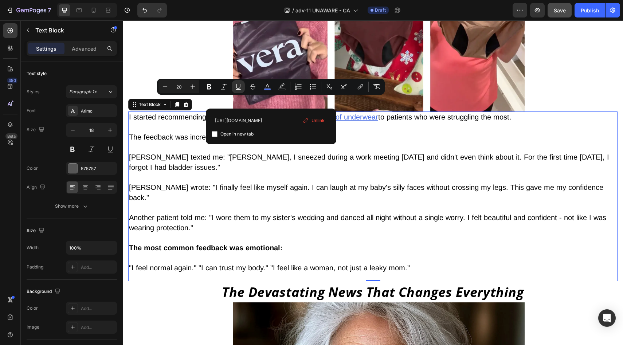
click at [362, 153] on span "Sarah texted me: "Dr. Martinez, I sneezed during a work meeting today and didn'…" at bounding box center [369, 162] width 480 height 18
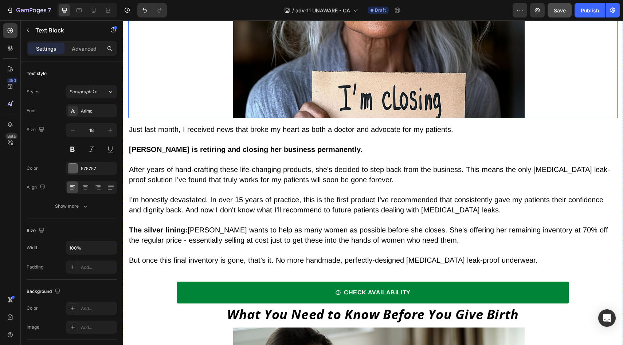
scroll to position [4162, 0]
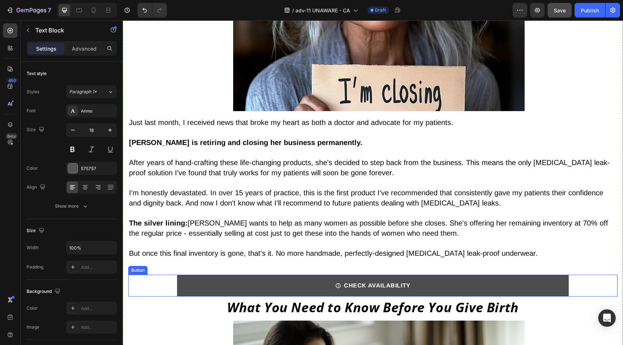
click at [202, 275] on link "CHECK AVAILABILITY" at bounding box center [372, 286] width 391 height 22
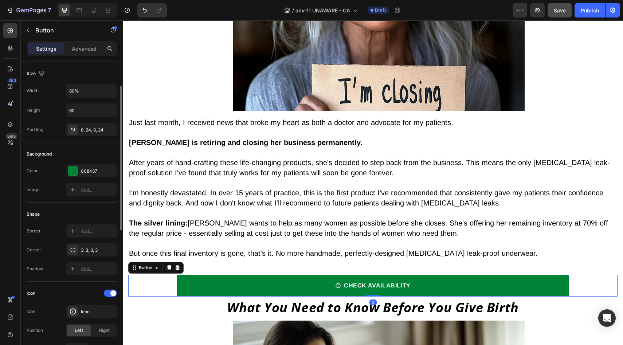
scroll to position [333, 0]
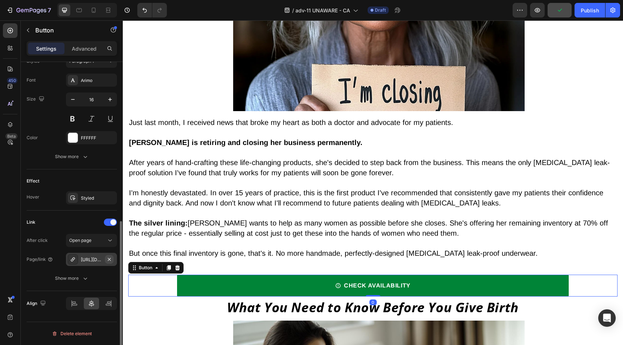
click at [111, 259] on icon "button" at bounding box center [109, 260] width 6 height 6
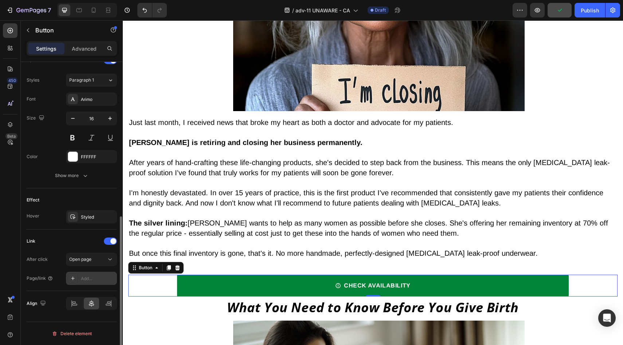
click at [98, 284] on div "Add..." at bounding box center [91, 278] width 51 height 13
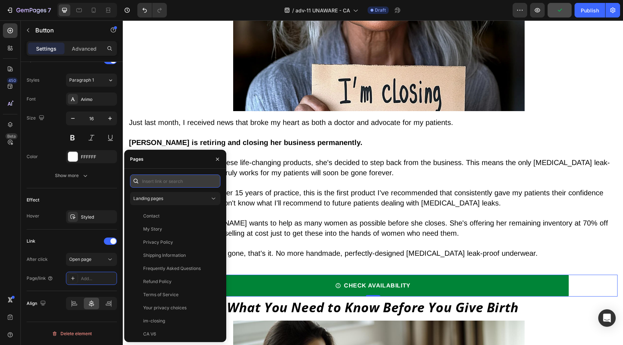
click at [167, 184] on input "text" at bounding box center [175, 181] width 90 height 13
paste input "https://underwearbyvera.com/products/signature-leakproof-underwear-5-pack"
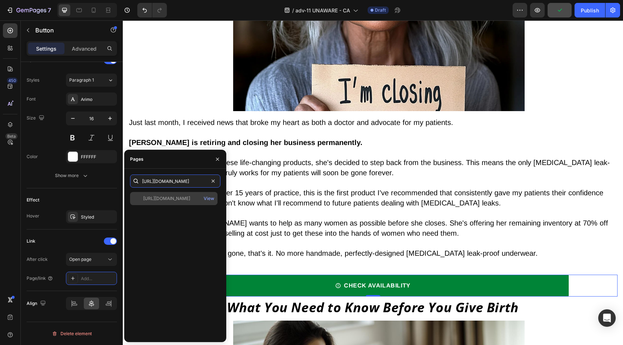
type input "https://underwearbyvera.com/products/signature-leakproof-underwear-5-pack"
click at [172, 201] on div "https://underwearbyvera.com/products/signature-leakproof-underwear-5-pack" at bounding box center [166, 198] width 47 height 7
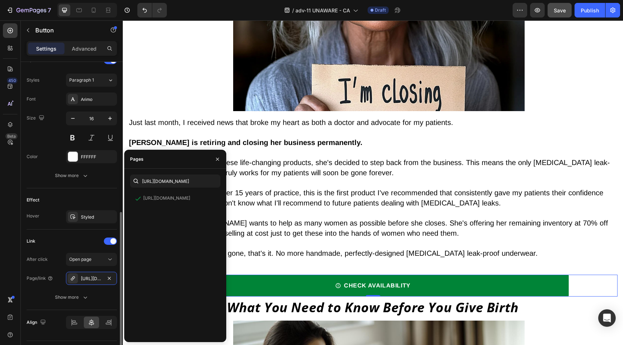
click at [79, 193] on div "Effect Hover Styled" at bounding box center [72, 208] width 90 height 41
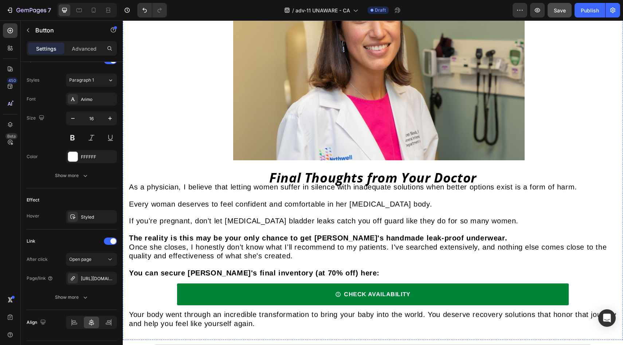
scroll to position [4869, 0]
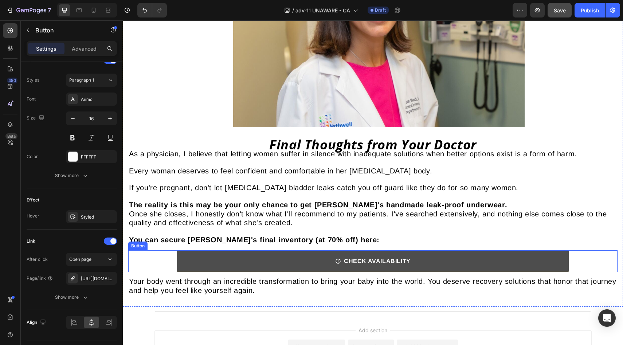
click at [238, 250] on link "CHECK AVAILABILITY" at bounding box center [372, 261] width 391 height 22
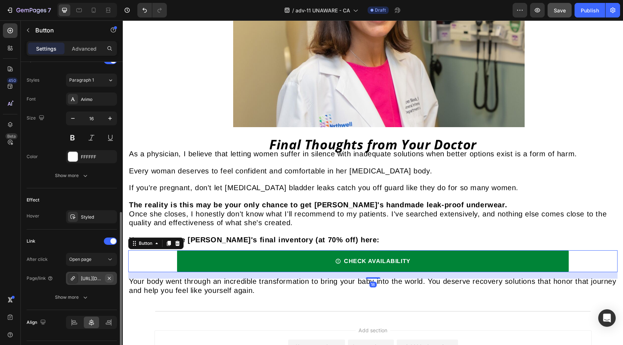
click at [107, 278] on icon "button" at bounding box center [109, 279] width 6 height 6
click at [102, 284] on div "Add..." at bounding box center [91, 278] width 51 height 13
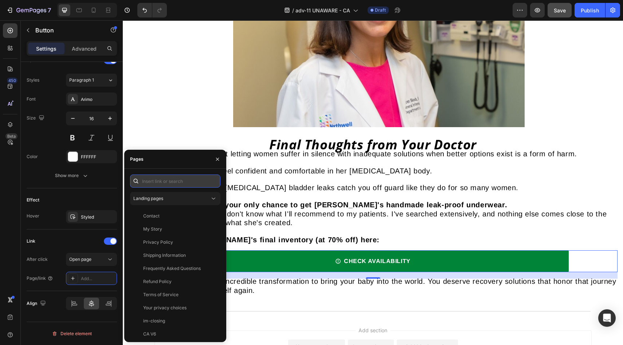
click at [186, 180] on input "text" at bounding box center [175, 181] width 90 height 13
paste input "https://underwearbyvera.com/products/signature-leakproof-underwear-5-pack"
type input "https://underwearbyvera.com/products/signature-leakproof-underwear-5-pack"
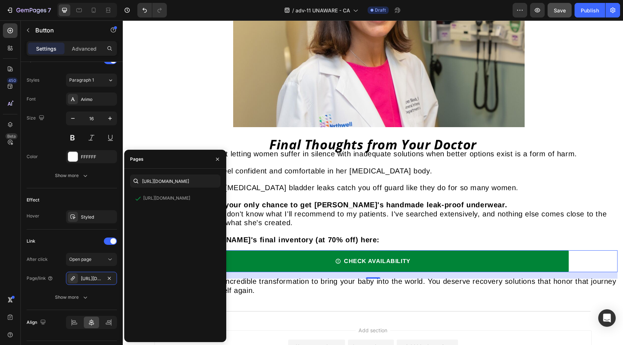
scroll to position [0, 0]
click at [88, 192] on div "Effect Hover Styled" at bounding box center [72, 208] width 90 height 41
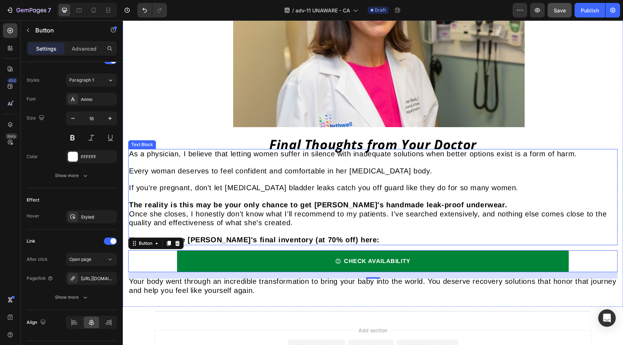
scroll to position [4899, 0]
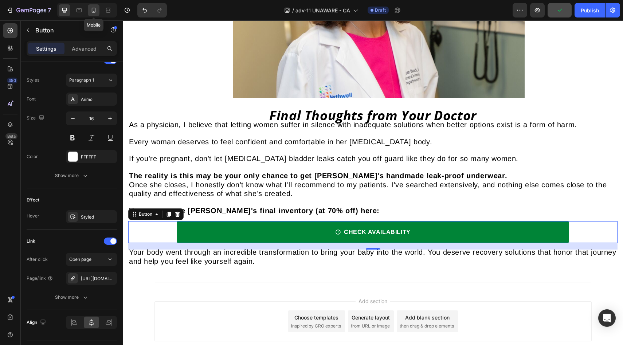
click at [95, 10] on icon at bounding box center [93, 10] width 7 height 7
type input "14"
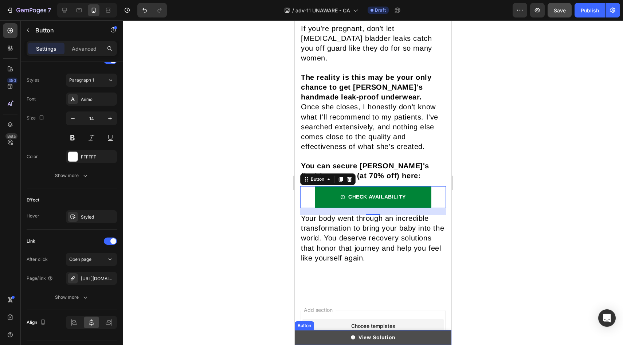
scroll to position [5841, 0]
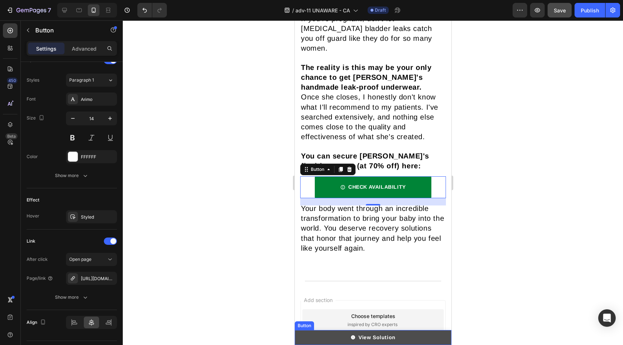
click at [318, 338] on link "View Solution" at bounding box center [372, 337] width 157 height 15
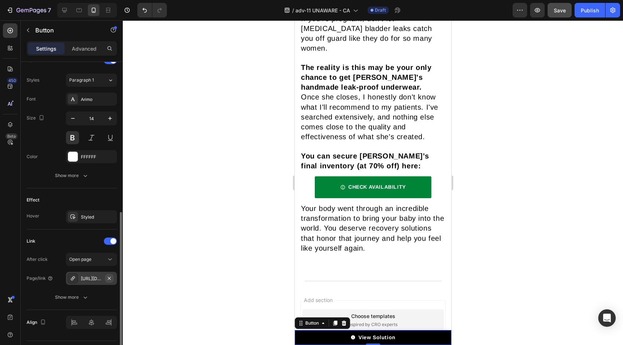
click at [111, 280] on icon "button" at bounding box center [109, 279] width 6 height 6
click at [108, 280] on div "Add..." at bounding box center [98, 279] width 34 height 7
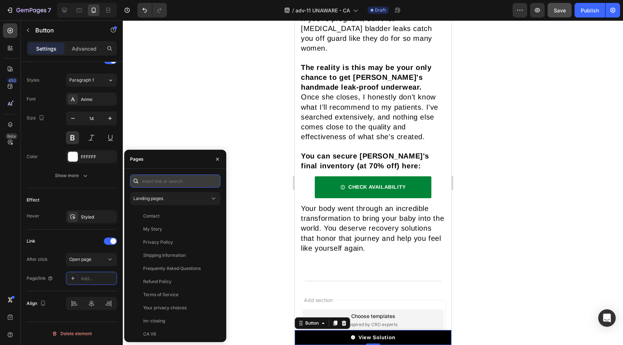
click at [188, 180] on input "text" at bounding box center [175, 181] width 90 height 13
paste input "https://underwearbyvera.com/products/signature-leakproof-underwear-5-pack"
type input "https://underwearbyvera.com/products/signature-leakproof-underwear-5-pack"
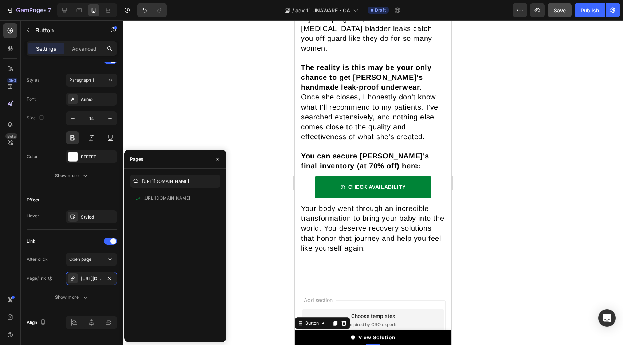
scroll to position [0, 0]
click at [96, 191] on div "Effect Hover Styled" at bounding box center [72, 208] width 90 height 41
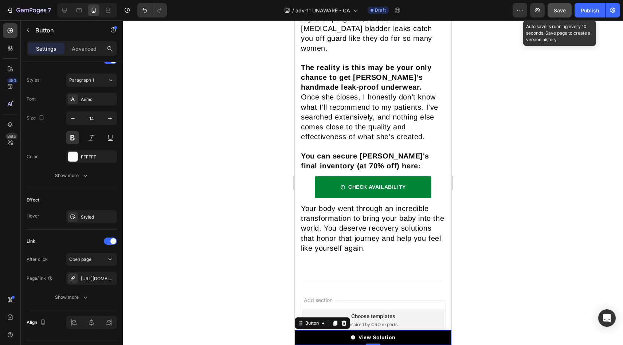
click at [556, 13] on div "Save" at bounding box center [560, 11] width 12 height 8
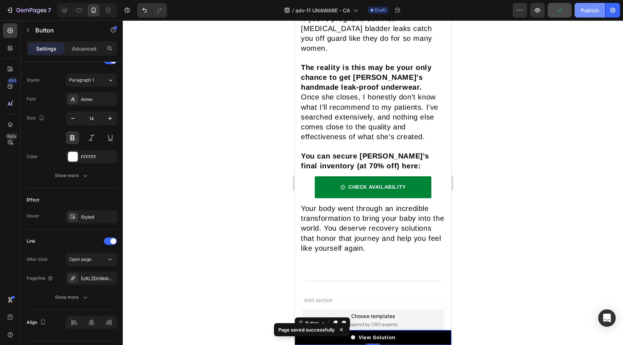
click at [583, 8] on div "Publish" at bounding box center [590, 11] width 18 height 8
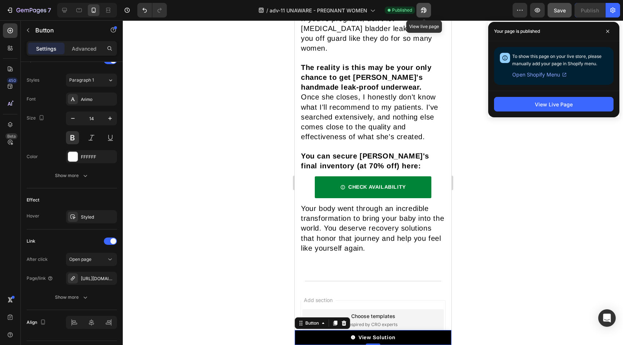
click at [422, 7] on icon "button" at bounding box center [423, 10] width 7 height 7
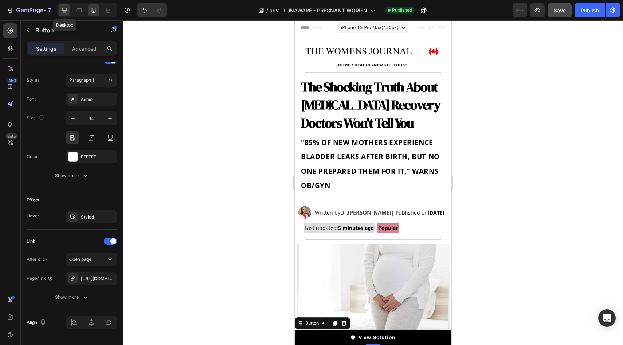
click at [65, 9] on icon at bounding box center [64, 10] width 7 height 7
type input "Auto"
type input "16"
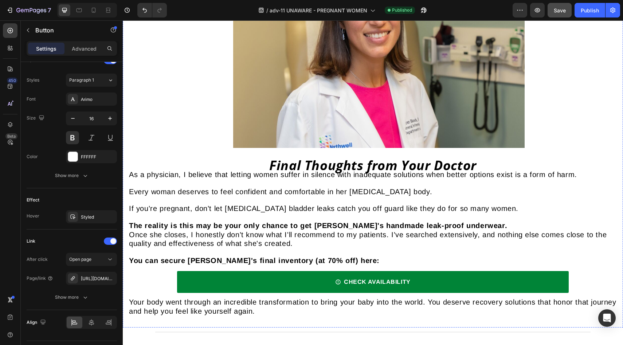
scroll to position [4899, 0]
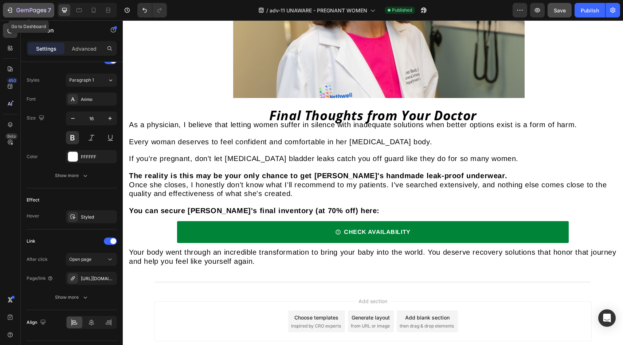
click at [25, 8] on icon "button" at bounding box center [31, 11] width 30 height 6
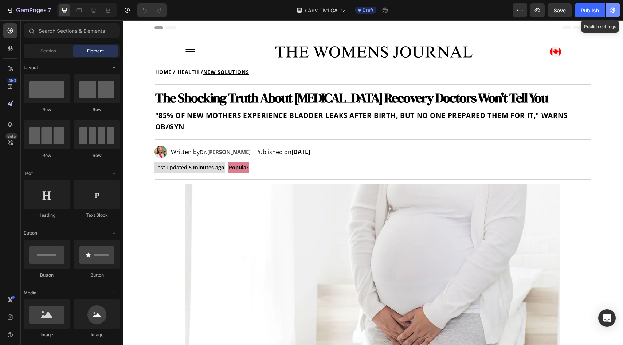
click at [614, 11] on icon "button" at bounding box center [612, 10] width 7 height 7
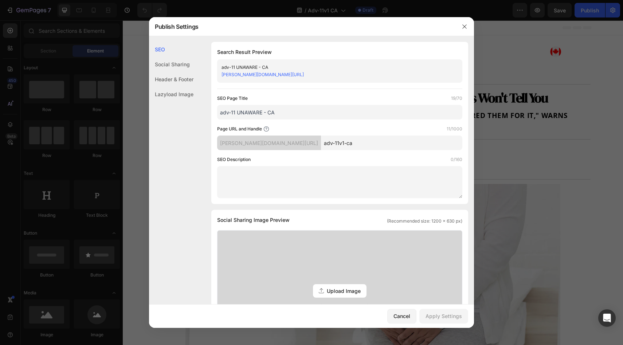
click at [235, 112] on input "adv-11 UNAWARE - CA" at bounding box center [339, 112] width 245 height 15
click at [349, 143] on input "adv-11v1-ca" at bounding box center [391, 143] width 141 height 15
click at [264, 113] on input "adv-11v1 UNAWARE - CA" at bounding box center [339, 112] width 245 height 15
type input "adv-11v1 CA"
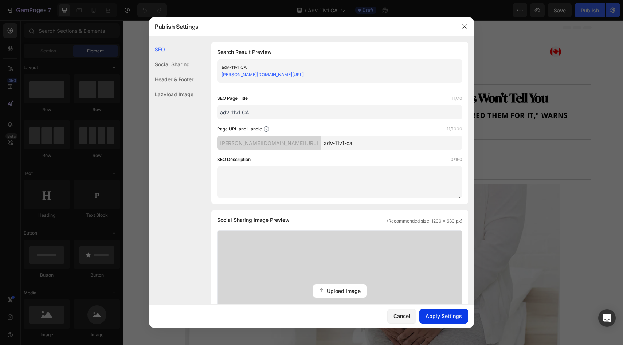
click at [452, 319] on div "Apply Settings" at bounding box center [444, 316] width 36 height 8
click at [465, 27] on icon "button" at bounding box center [465, 27] width 6 height 6
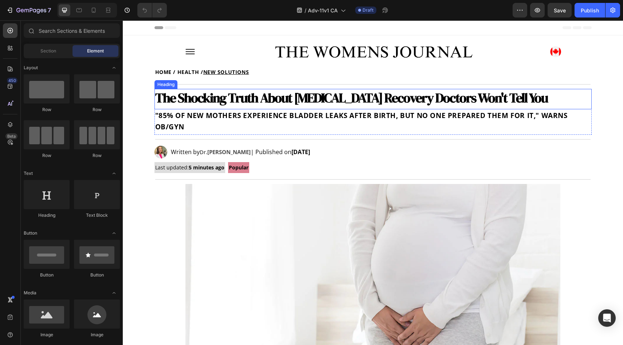
click at [305, 102] on strong "The Shocking Truth About Postpartum Recovery Doctors Won't Tell You" at bounding box center [351, 98] width 393 height 18
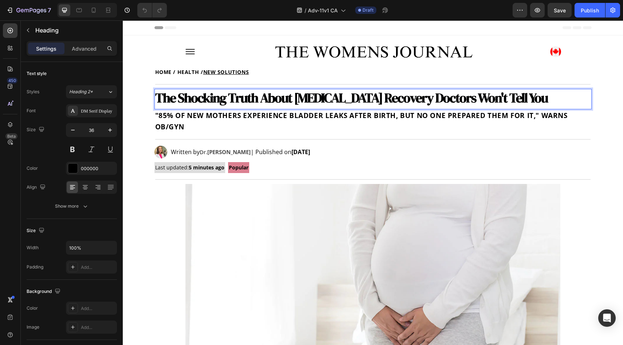
click at [305, 102] on strong "The Shocking Truth About Postpartum Recovery Doctors Won't Tell You" at bounding box center [351, 98] width 393 height 18
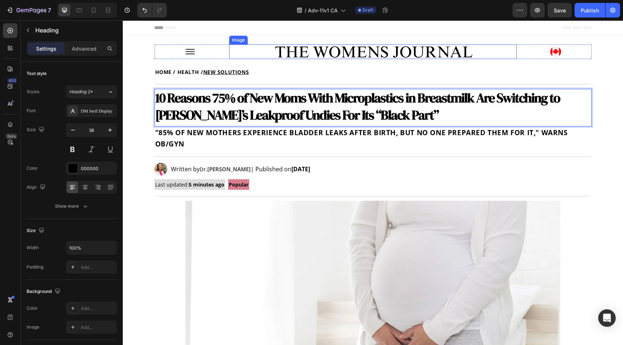
click at [302, 279] on img at bounding box center [373, 306] width 375 height 211
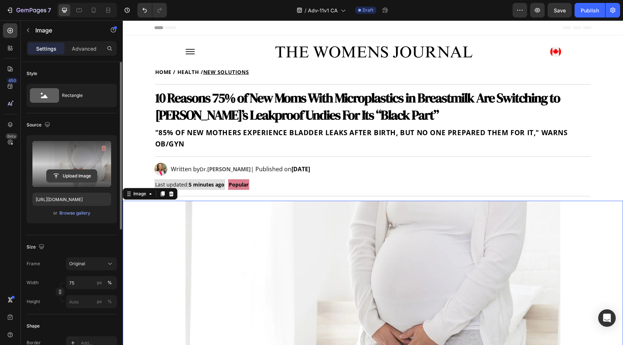
click at [75, 179] on input "file" at bounding box center [72, 176] width 50 height 12
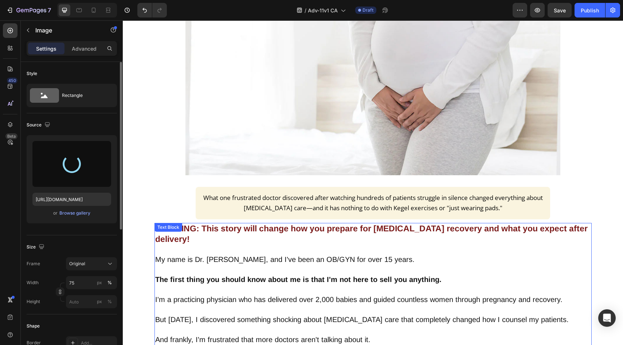
scroll to position [168, 0]
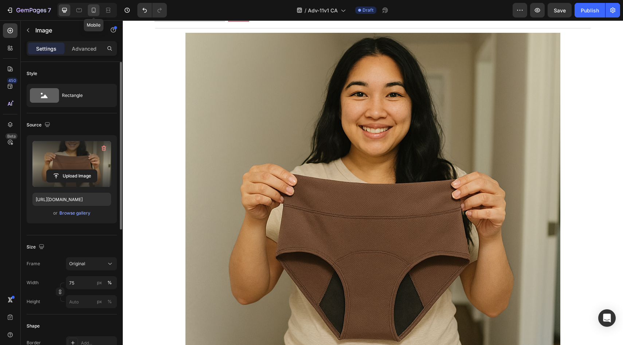
click at [92, 9] on icon at bounding box center [93, 10] width 7 height 7
type input "https://cdn.shopify.com/s/files/1/0677/5350/8906/files/gempages_578454126820590…"
type input "100"
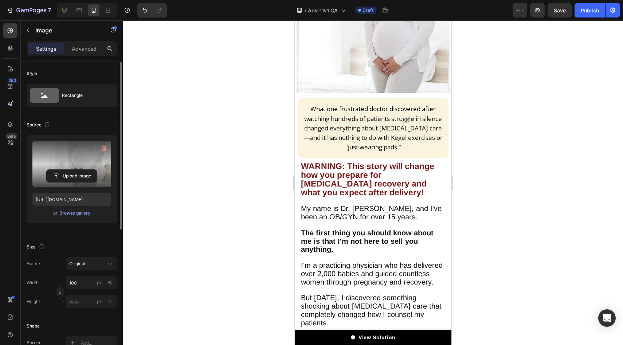
scroll to position [143, 0]
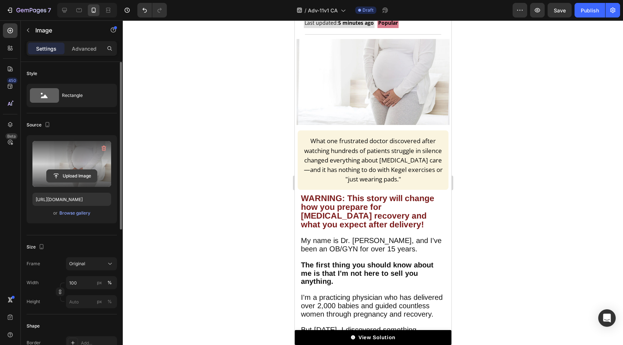
click at [66, 172] on input "file" at bounding box center [72, 176] width 50 height 12
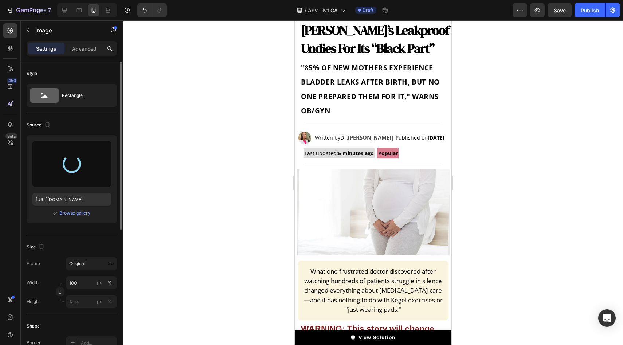
scroll to position [151, 0]
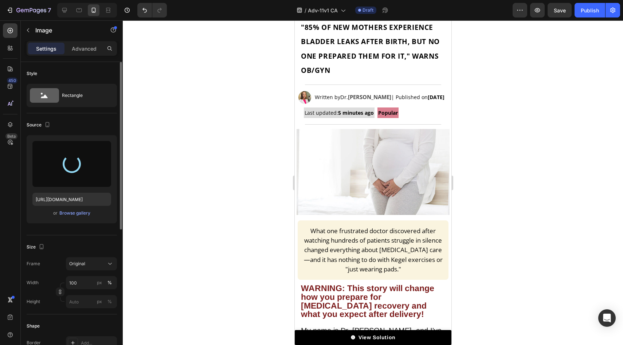
type input "[URL][DOMAIN_NAME]"
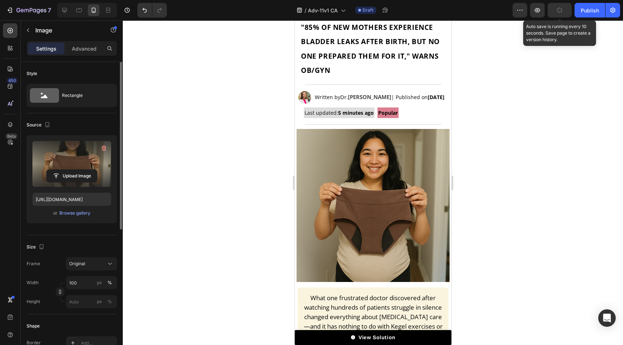
click at [556, 16] on button "button" at bounding box center [560, 10] width 24 height 15
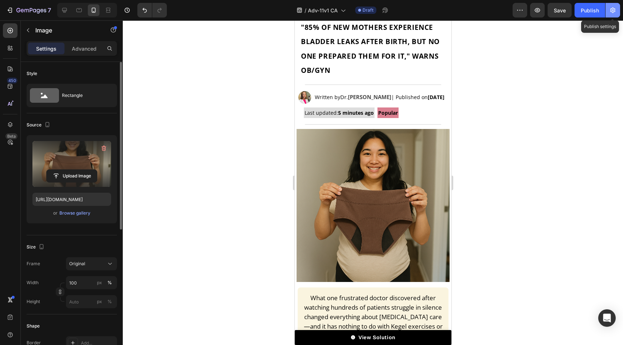
click at [614, 12] on icon "button" at bounding box center [612, 10] width 7 height 7
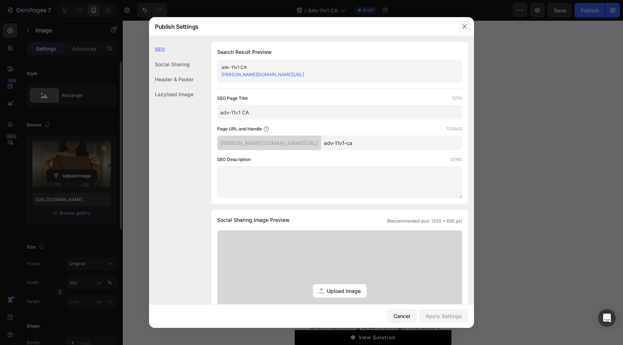
click at [465, 26] on icon "button" at bounding box center [465, 26] width 4 height 4
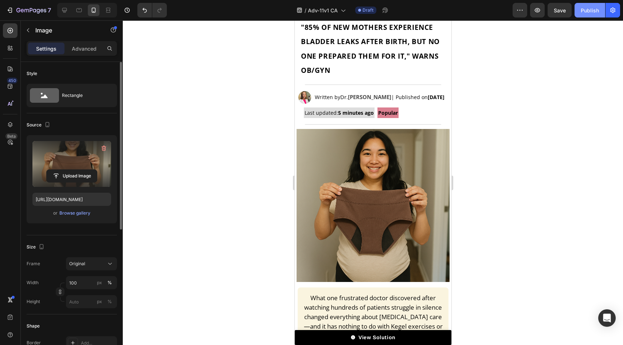
click at [584, 12] on div "Publish" at bounding box center [590, 11] width 18 height 8
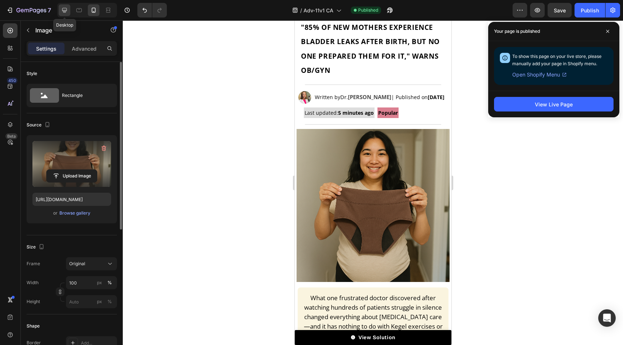
click at [63, 7] on icon at bounding box center [64, 10] width 7 height 7
type input "75"
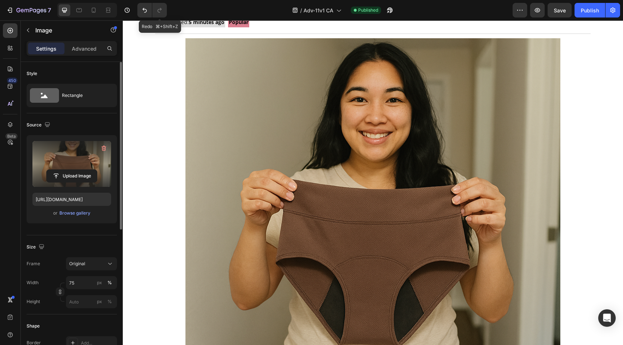
scroll to position [139, 0]
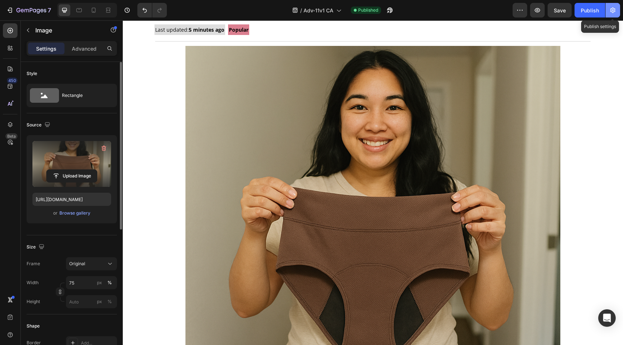
click at [615, 9] on icon "button" at bounding box center [612, 10] width 7 height 7
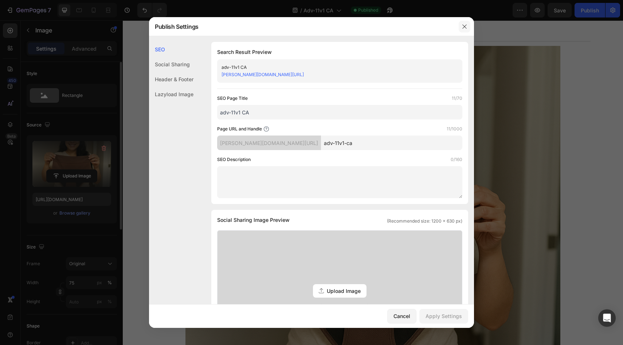
click at [463, 27] on icon "button" at bounding box center [465, 27] width 6 height 6
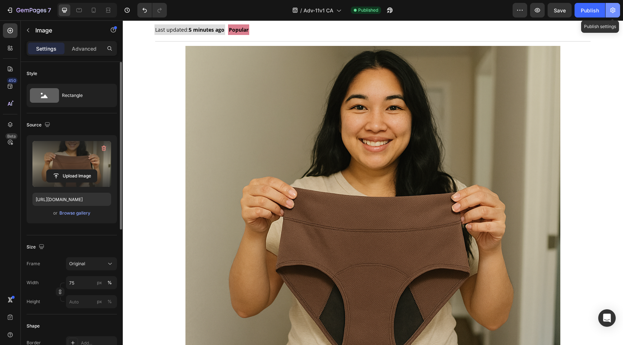
click at [612, 8] on icon "button" at bounding box center [612, 10] width 5 height 5
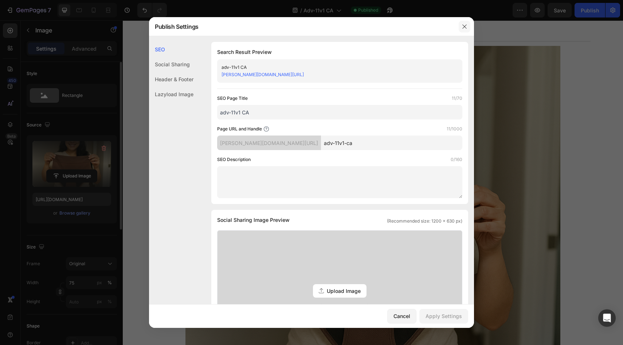
click at [466, 25] on icon "button" at bounding box center [465, 26] width 4 height 4
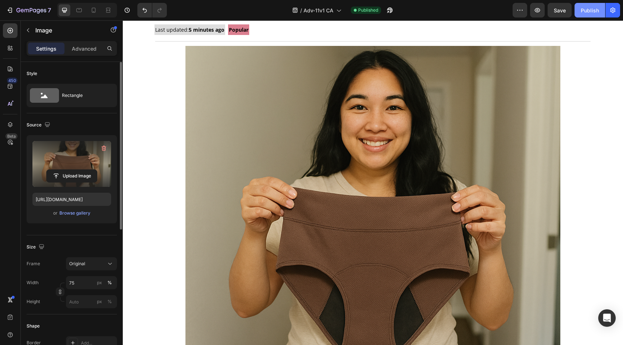
click at [588, 9] on div "Publish" at bounding box center [590, 11] width 18 height 8
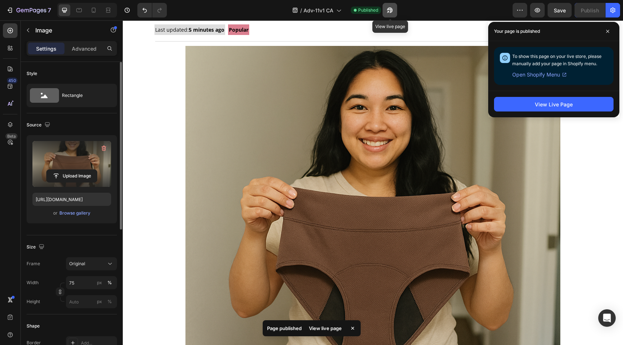
click at [391, 13] on icon "button" at bounding box center [389, 10] width 7 height 7
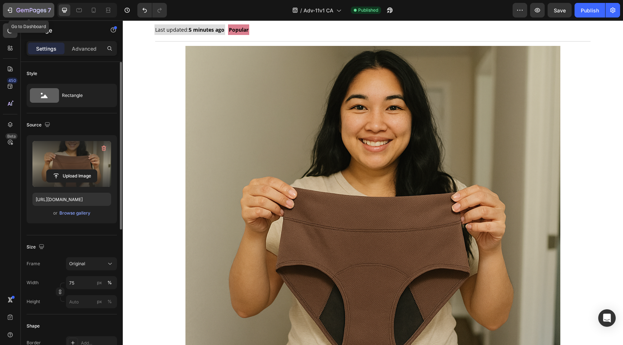
click at [45, 12] on icon "button" at bounding box center [45, 10] width 3 height 3
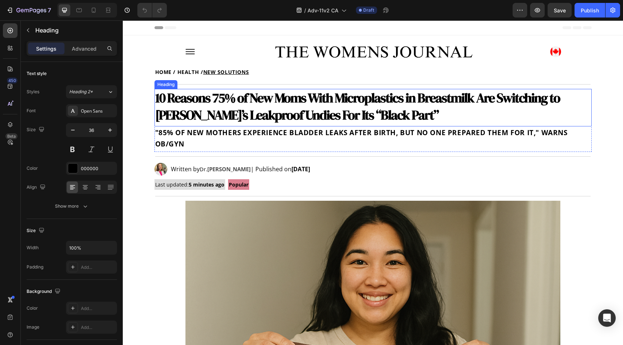
click at [297, 93] on strong "10 Reasons 75% of New Moms With Microplastics in Breastmilk Are Switching to [P…" at bounding box center [357, 106] width 405 height 35
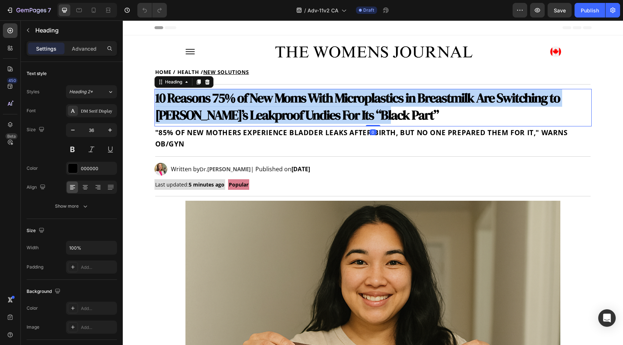
click at [297, 93] on strong "10 Reasons 75% of New Moms With Microplastics in Breastmilk Are Switching to [P…" at bounding box center [357, 106] width 405 height 35
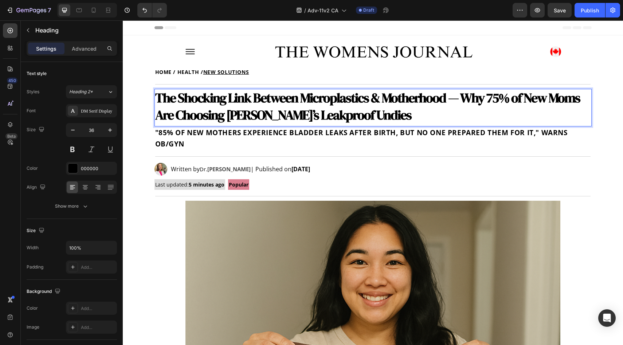
click at [237, 108] on strong "The Shocking Link Between Microplastics & Motherhood — Why 75% of New Moms Are …" at bounding box center [367, 106] width 425 height 35
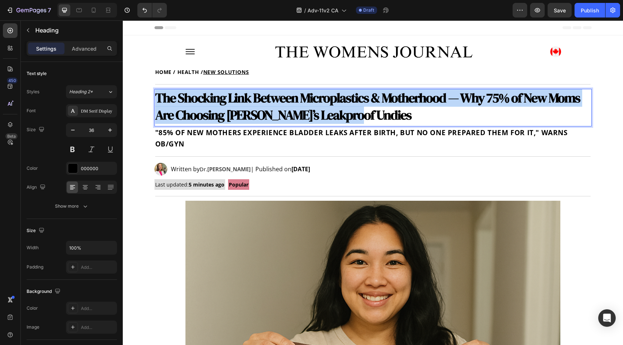
click at [237, 108] on strong "The Shocking Link Between Microplastics & Motherhood — Why 75% of New Moms Are …" at bounding box center [367, 106] width 425 height 35
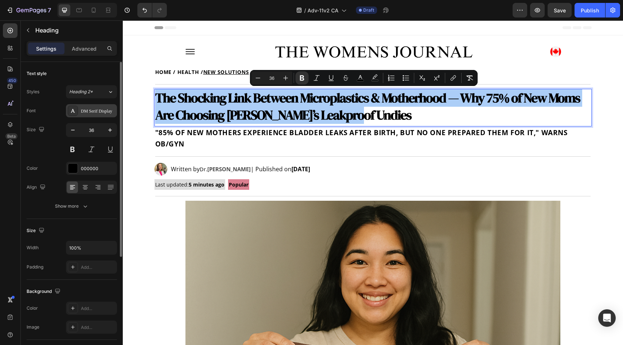
click at [87, 115] on div "DM Serif Display" at bounding box center [91, 110] width 51 height 13
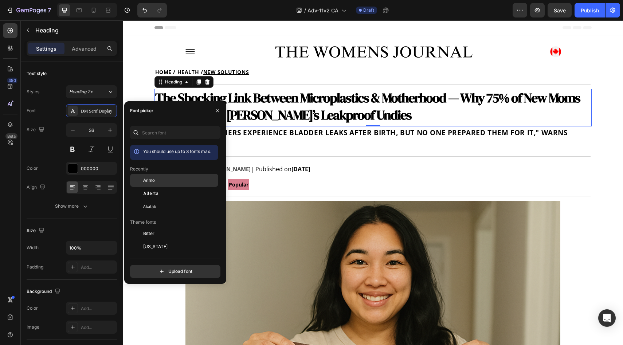
click at [157, 183] on div "Arimo" at bounding box center [180, 180] width 74 height 7
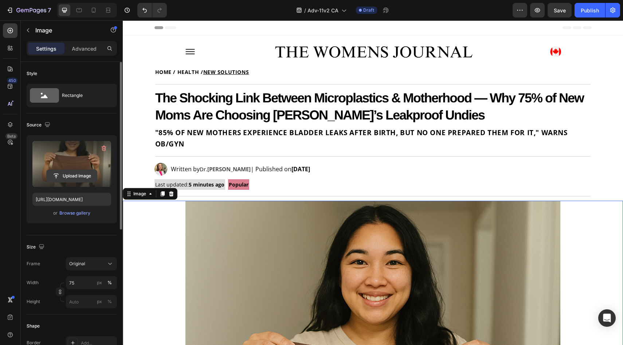
click at [89, 175] on input "file" at bounding box center [72, 176] width 50 height 12
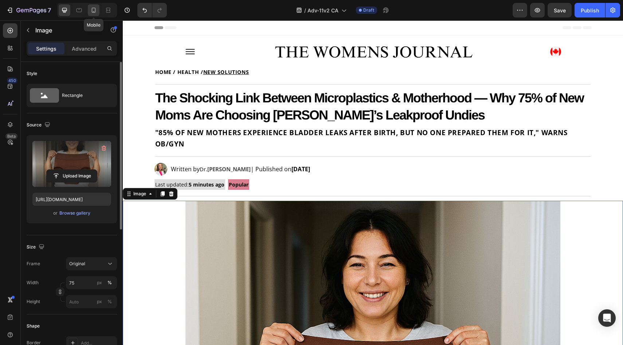
click at [91, 11] on icon at bounding box center [93, 10] width 7 height 7
type input "[URL][DOMAIN_NAME]"
type input "100"
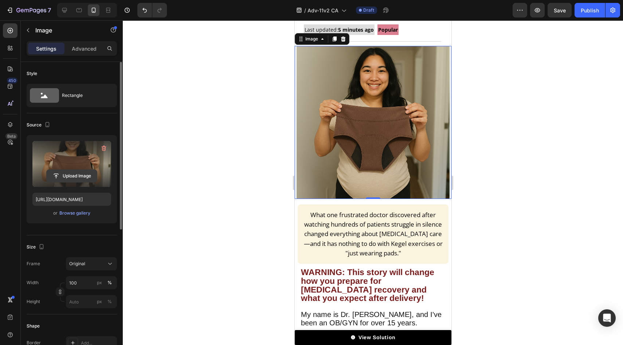
click at [82, 170] on input "file" at bounding box center [72, 176] width 50 height 12
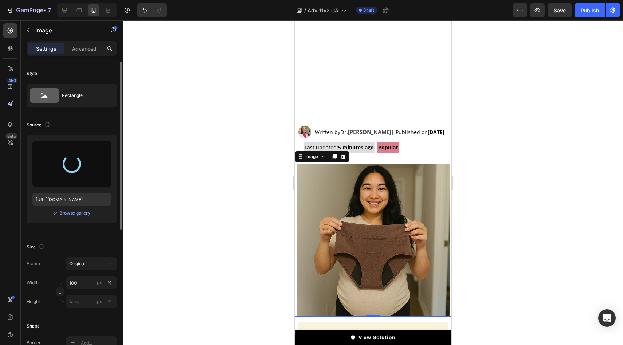
scroll to position [106, 0]
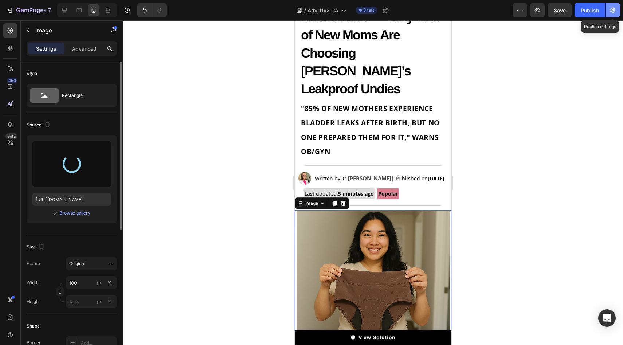
click at [609, 12] on icon "button" at bounding box center [612, 10] width 7 height 7
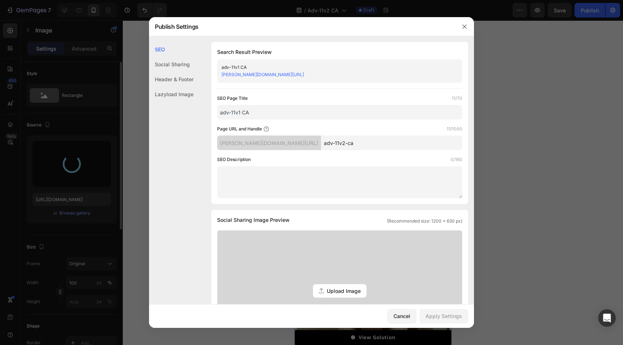
type input "[URL][DOMAIN_NAME]"
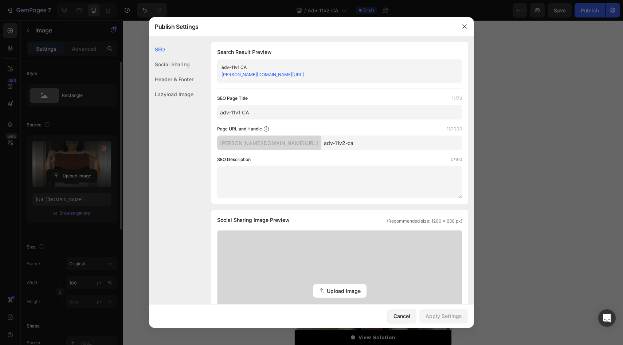
click at [239, 113] on input "adv-11v1 CA" at bounding box center [339, 112] width 245 height 15
type input "adv-11v2 [GEOGRAPHIC_DATA]"
click at [434, 315] on div "Apply Settings" at bounding box center [444, 316] width 36 height 8
click at [466, 26] on icon "button" at bounding box center [465, 27] width 6 height 6
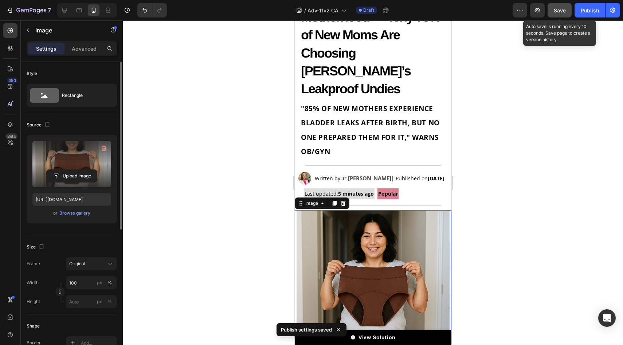
click at [557, 13] on span "Save" at bounding box center [560, 10] width 12 height 6
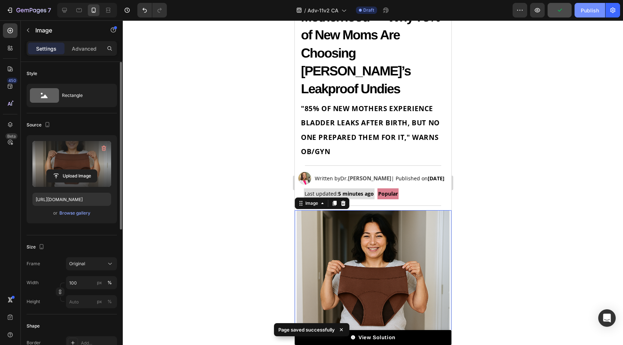
click at [594, 15] on button "Publish" at bounding box center [590, 10] width 31 height 15
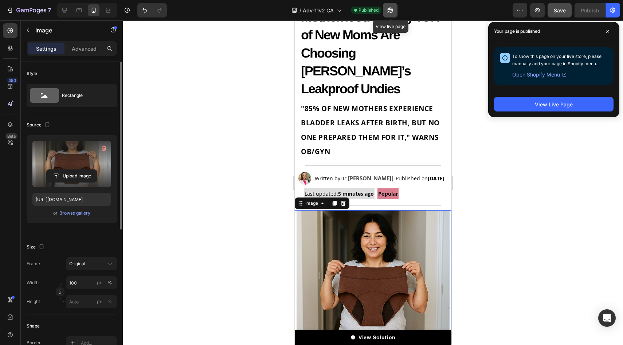
click at [390, 10] on icon "button" at bounding box center [390, 10] width 7 height 7
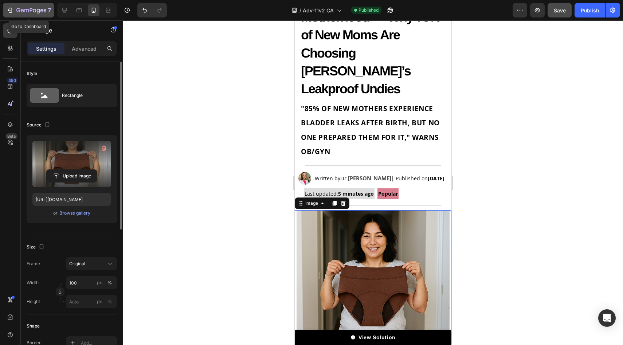
click at [33, 13] on icon "button" at bounding box center [31, 11] width 30 height 6
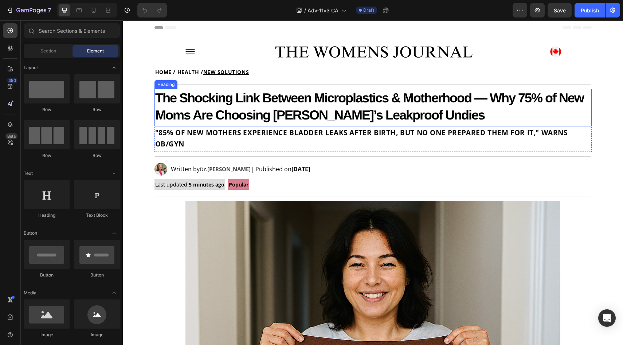
click at [262, 96] on strong "The Shocking Link Between Microplastics & Motherhood — Why 75% of New Moms Are …" at bounding box center [369, 106] width 429 height 32
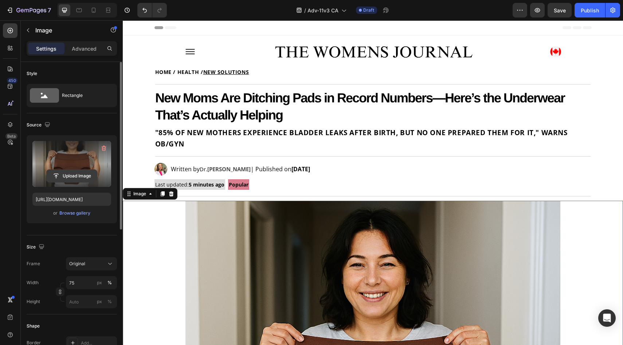
click at [78, 171] on input "file" at bounding box center [72, 176] width 50 height 12
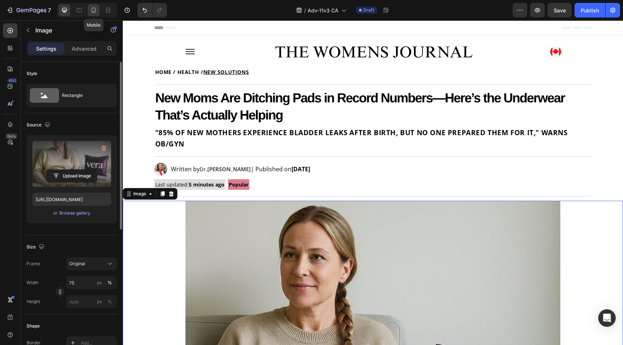
click at [94, 12] on icon at bounding box center [93, 10] width 7 height 7
type input "https://cdn.shopify.com/s/files/1/0677/5350/8906/files/gempages_578454126820590…"
type input "100"
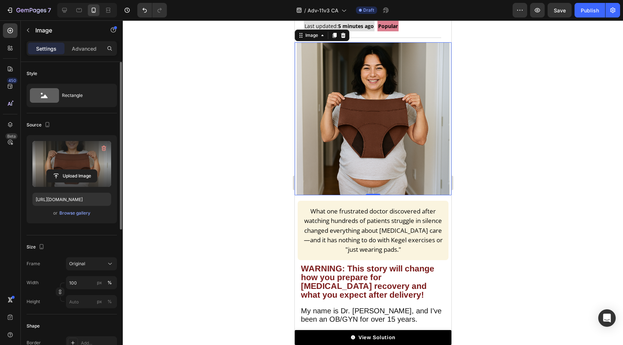
scroll to position [222, 0]
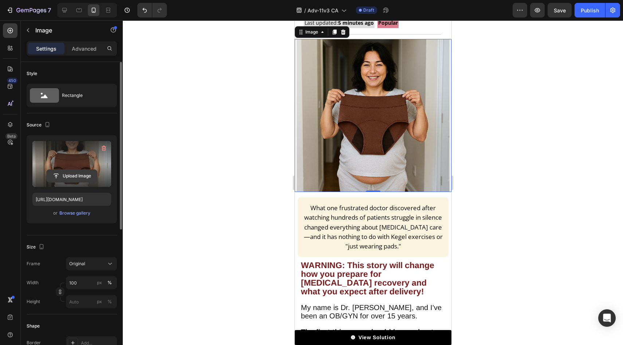
click at [84, 179] on input "file" at bounding box center [72, 176] width 50 height 12
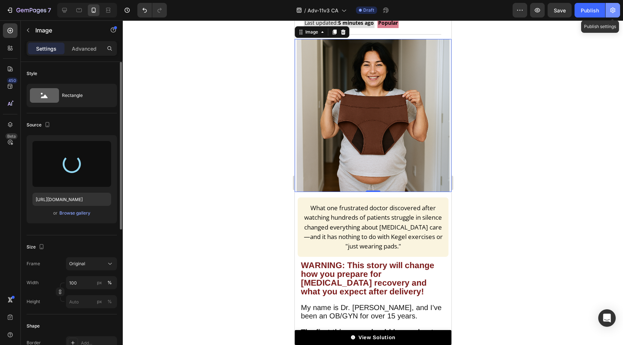
click at [610, 14] on button "button" at bounding box center [613, 10] width 15 height 15
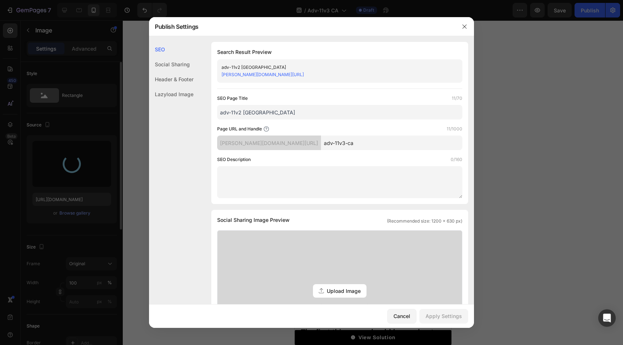
click at [241, 113] on input "adv-11v2 CA" at bounding box center [339, 112] width 245 height 15
type input "adv-11v3 CA"
click at [444, 313] on div "Apply Settings" at bounding box center [444, 316] width 36 height 8
click at [465, 26] on icon "button" at bounding box center [465, 26] width 4 height 4
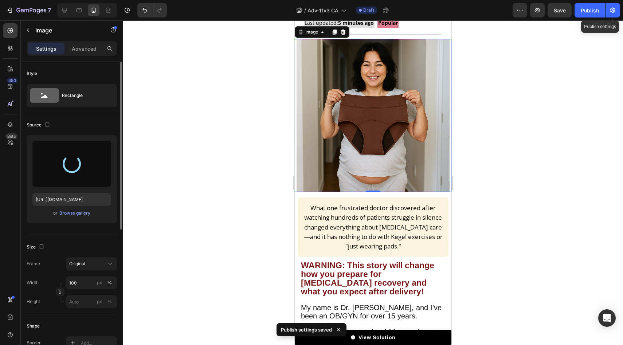
type input "[URL][DOMAIN_NAME]"
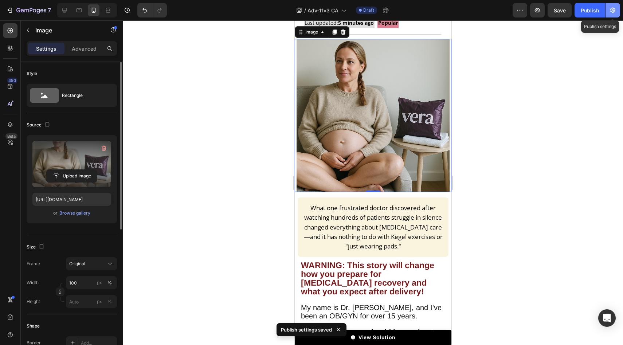
click at [615, 11] on icon "button" at bounding box center [612, 10] width 5 height 5
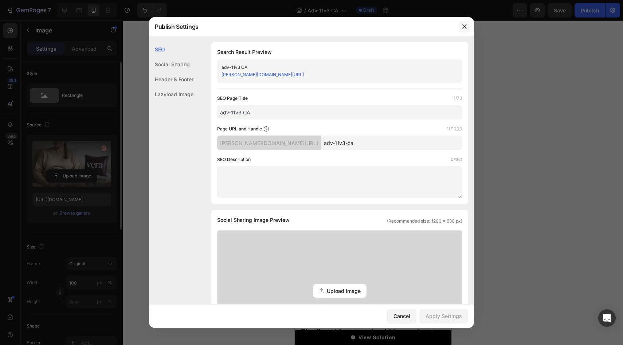
click at [466, 26] on icon "button" at bounding box center [465, 27] width 6 height 6
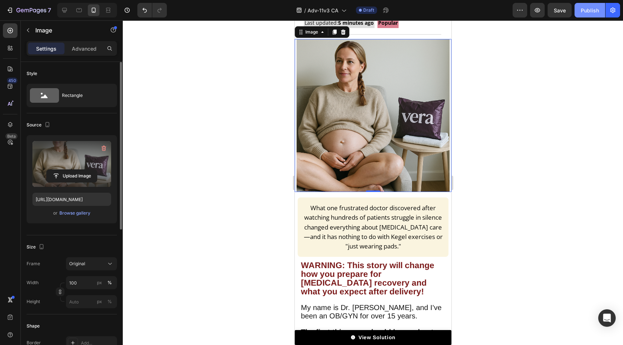
click at [585, 14] on div "Publish" at bounding box center [590, 11] width 18 height 8
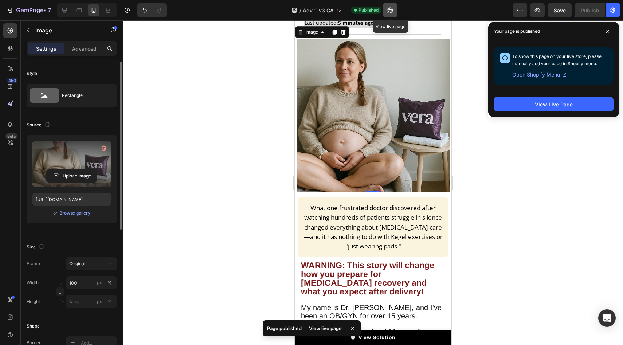
click at [393, 11] on icon "button" at bounding box center [390, 10] width 7 height 7
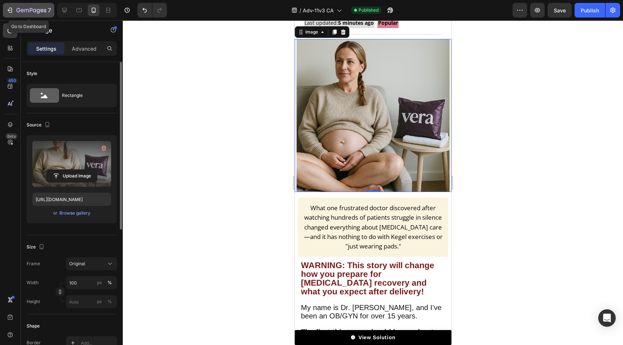
click at [39, 7] on div "7" at bounding box center [33, 10] width 35 height 9
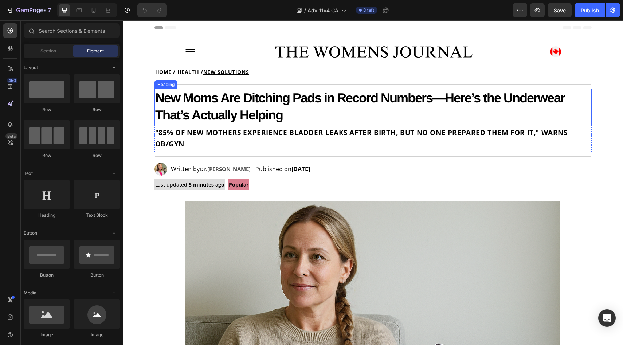
click at [329, 95] on strong "New Moms Are Ditching Pads in Record Numbers—Here’s the Underwear That’s Actual…" at bounding box center [360, 106] width 410 height 32
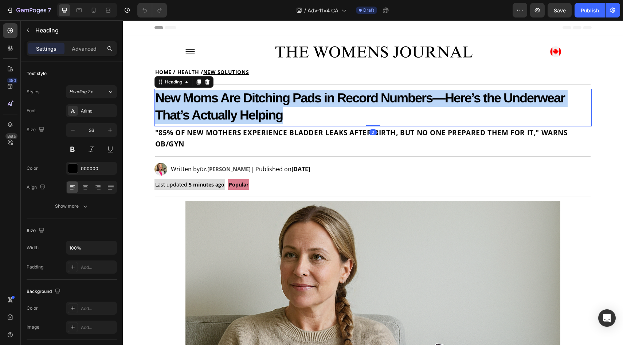
click at [329, 95] on strong "New Moms Are Ditching Pads in Record Numbers—Here’s the Underwear That’s Actual…" at bounding box center [360, 106] width 410 height 32
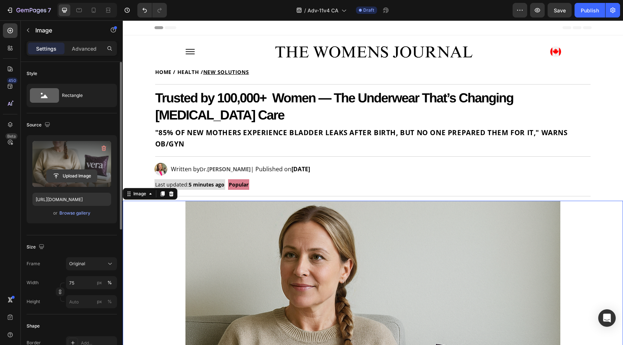
click at [78, 179] on input "file" at bounding box center [72, 176] width 50 height 12
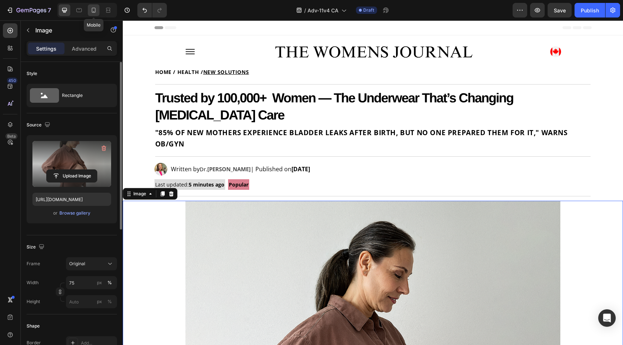
click at [97, 10] on icon at bounding box center [93, 10] width 7 height 7
type input "[URL][DOMAIN_NAME]"
type input "100"
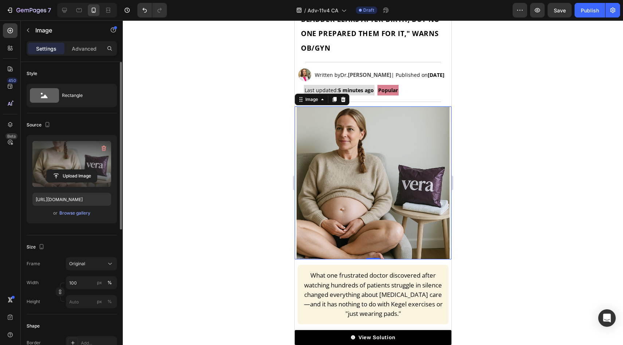
click at [62, 165] on label at bounding box center [71, 164] width 79 height 46
click at [62, 170] on input "file" at bounding box center [72, 176] width 50 height 12
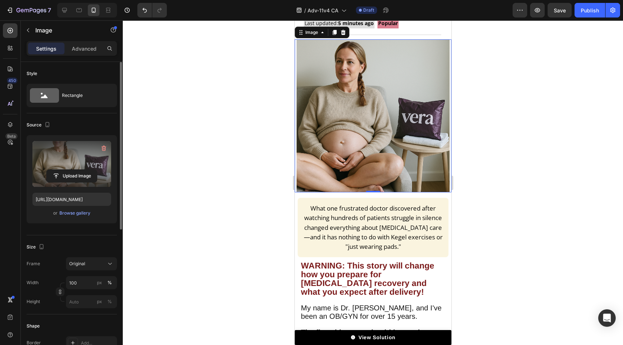
scroll to position [240, 0]
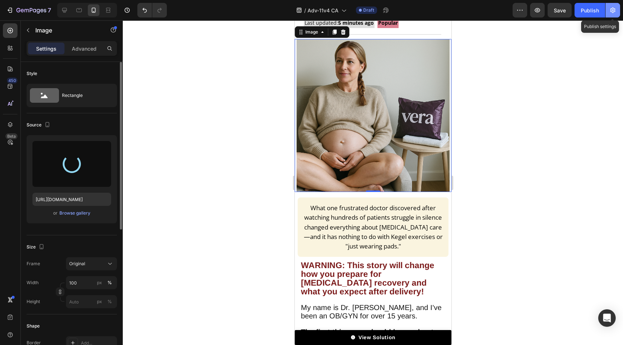
click at [612, 13] on icon "button" at bounding box center [612, 10] width 7 height 7
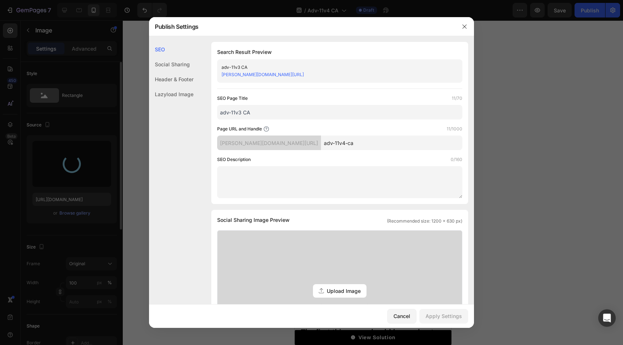
click at [241, 110] on input "adv-11v3 CA" at bounding box center [339, 112] width 245 height 15
type input "adv-11v4 CA"
type input "[URL][DOMAIN_NAME]"
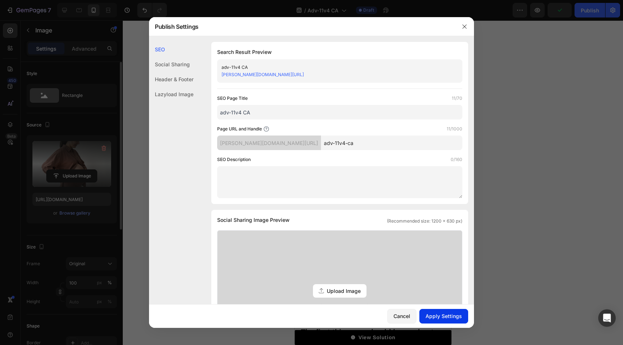
type input "adv-11v4 CA"
click at [448, 311] on button "Apply Settings" at bounding box center [444, 316] width 49 height 15
click at [464, 24] on icon "button" at bounding box center [465, 27] width 6 height 6
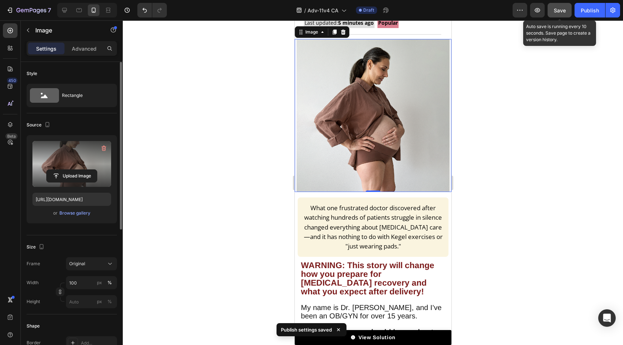
click at [558, 7] on div "Save" at bounding box center [560, 11] width 12 height 8
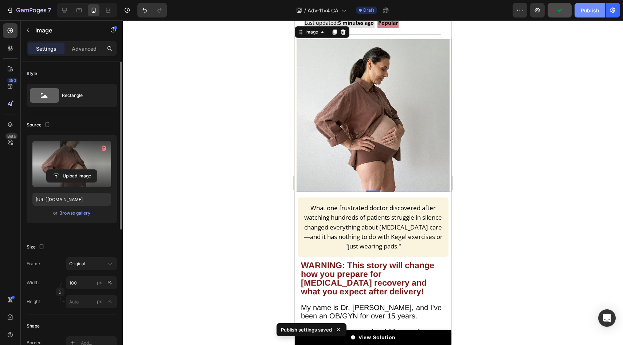
click at [583, 9] on div "Publish" at bounding box center [590, 11] width 18 height 8
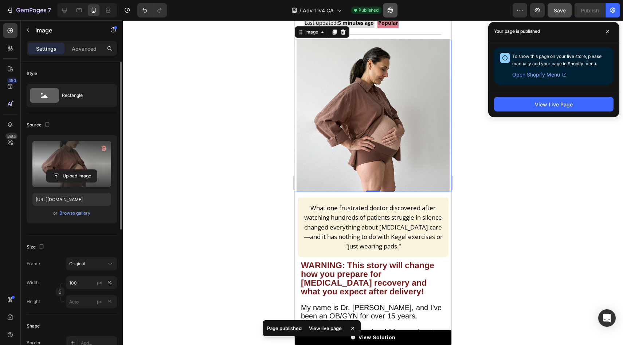
click at [390, 11] on icon "button" at bounding box center [389, 12] width 2 height 2
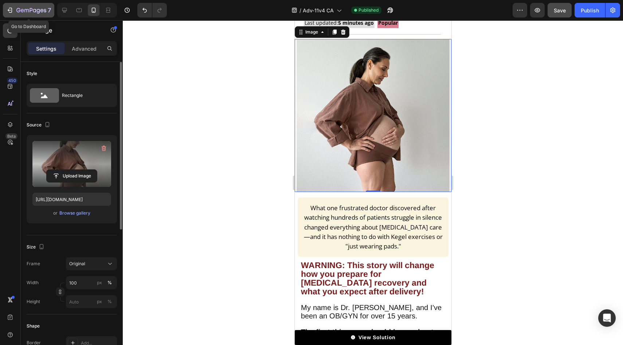
click at [33, 3] on button "7" at bounding box center [28, 10] width 51 height 15
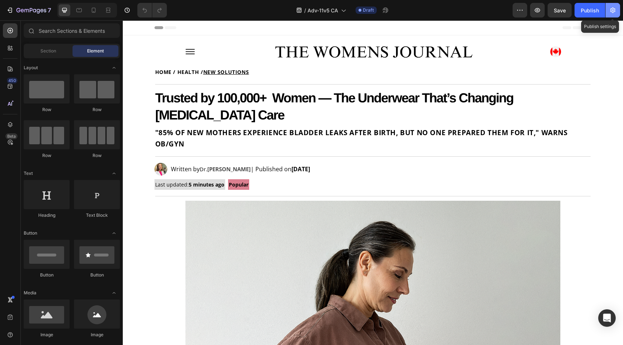
click at [613, 5] on button "button" at bounding box center [613, 10] width 15 height 15
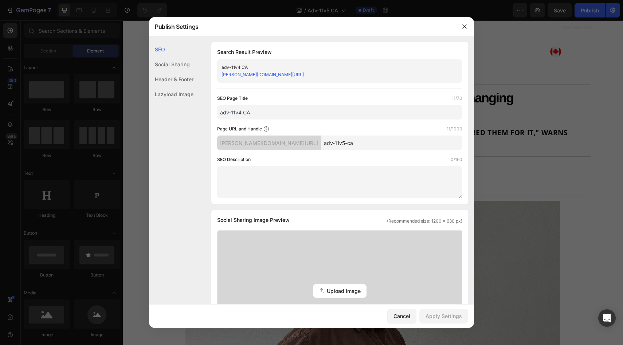
click at [241, 112] on input "adv-11v4 CA" at bounding box center [339, 112] width 245 height 15
type input "adv-11v5 CA"
click at [446, 311] on button "Apply Settings" at bounding box center [444, 316] width 49 height 15
click at [466, 24] on icon "button" at bounding box center [465, 27] width 6 height 6
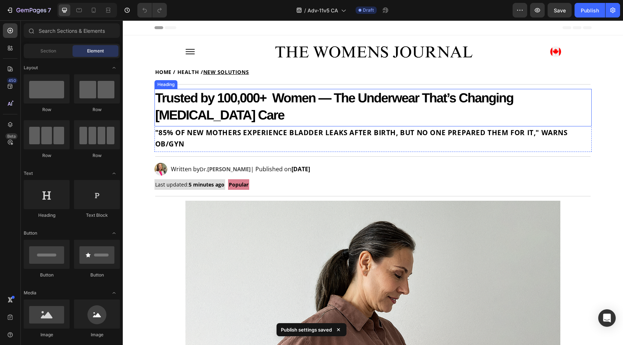
click at [334, 99] on strong "Trusted by 100,000+ Women — The Underwear That’s Changing [MEDICAL_DATA] Care" at bounding box center [334, 106] width 358 height 32
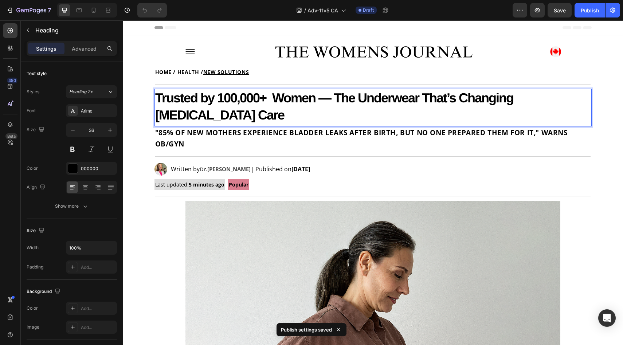
click at [334, 99] on strong "Trusted by 100,000+ Women — The Underwear That’s Changing Postpartum Care" at bounding box center [334, 106] width 358 height 32
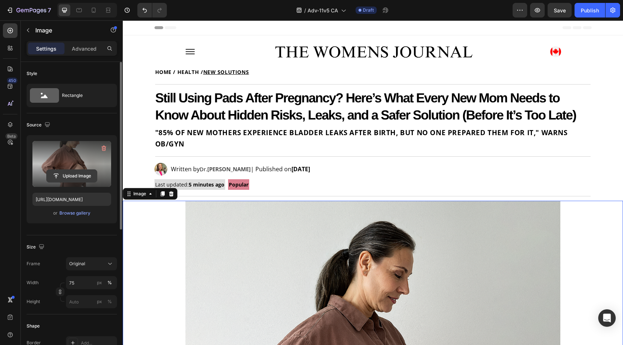
click at [64, 176] on input "file" at bounding box center [72, 176] width 50 height 12
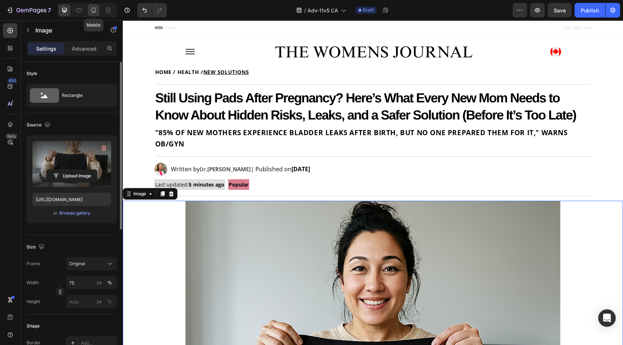
click at [94, 12] on icon at bounding box center [94, 10] width 4 height 5
type input "https://cdn.shopify.com/s/files/1/0677/5350/8906/files/gempages_578454126820590…"
type input "100"
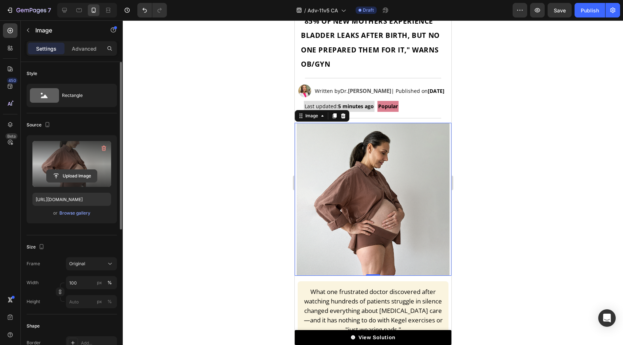
click at [68, 177] on input "file" at bounding box center [72, 176] width 50 height 12
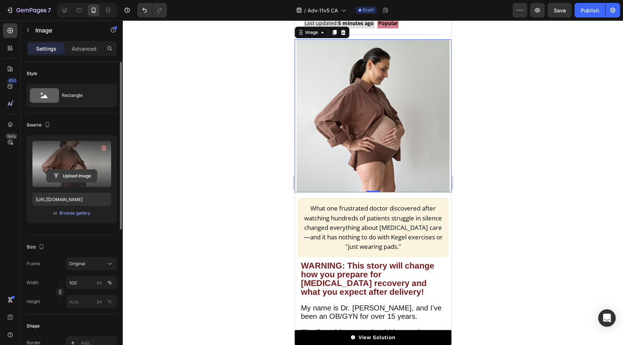
scroll to position [276, 0]
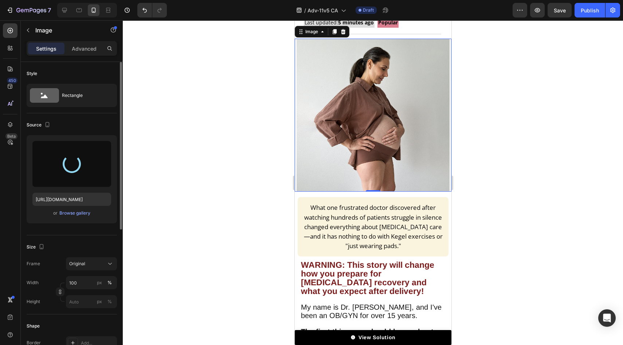
type input "https://cdn.shopify.com/s/files/1/0677/5350/8906/files/gempages_578454126820590…"
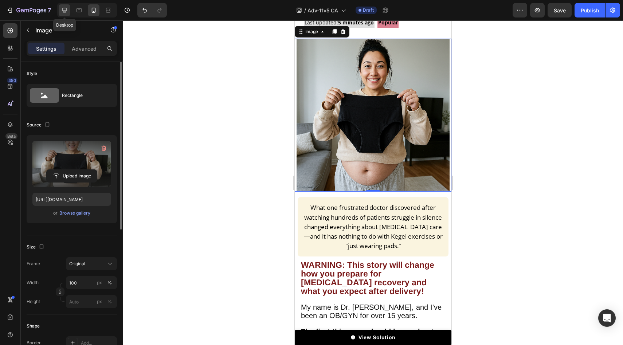
click at [66, 12] on icon at bounding box center [64, 10] width 7 height 7
type input "75"
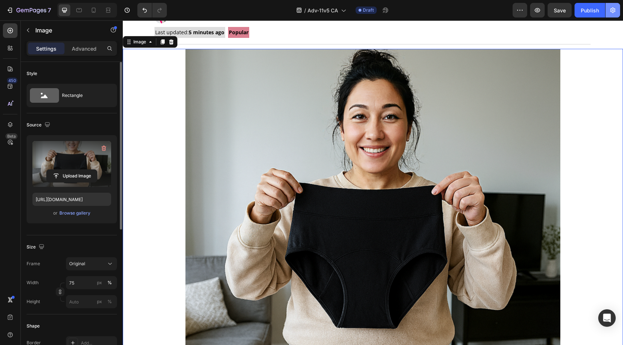
scroll to position [278, 0]
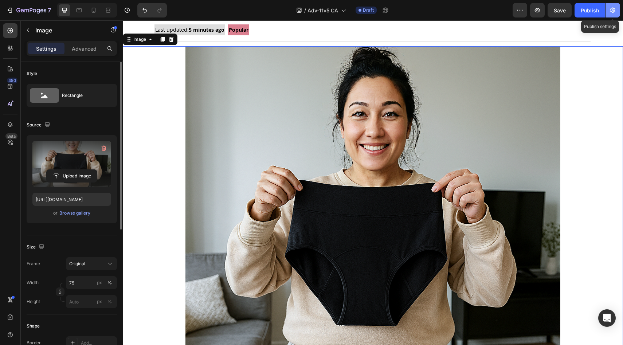
click at [618, 12] on button "button" at bounding box center [613, 10] width 15 height 15
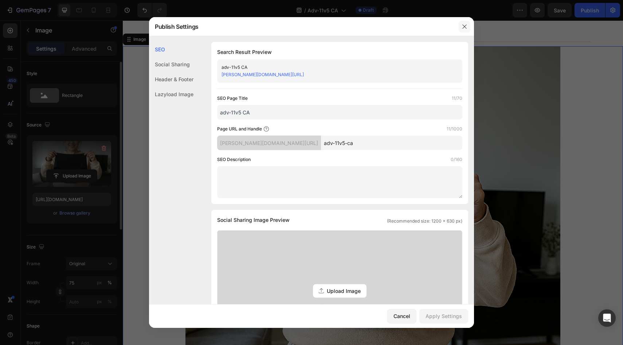
click at [465, 27] on icon "button" at bounding box center [465, 26] width 4 height 4
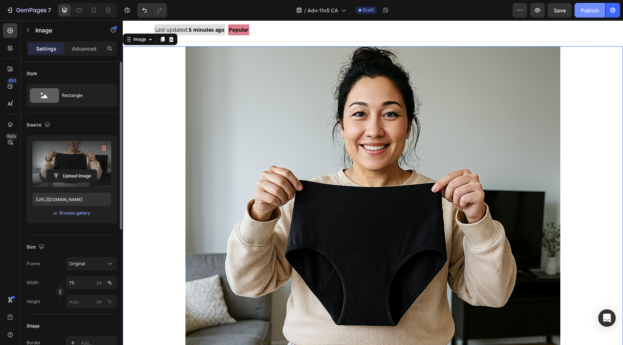
click at [583, 12] on div "Publish" at bounding box center [590, 11] width 18 height 8
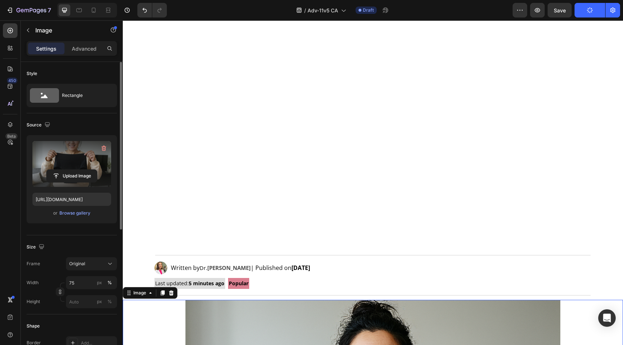
scroll to position [16, 0]
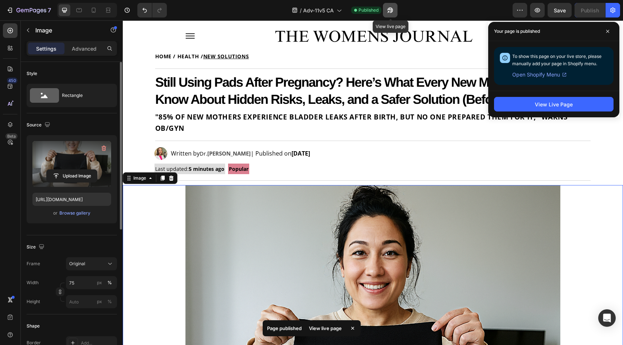
click at [385, 8] on button "button" at bounding box center [390, 10] width 15 height 15
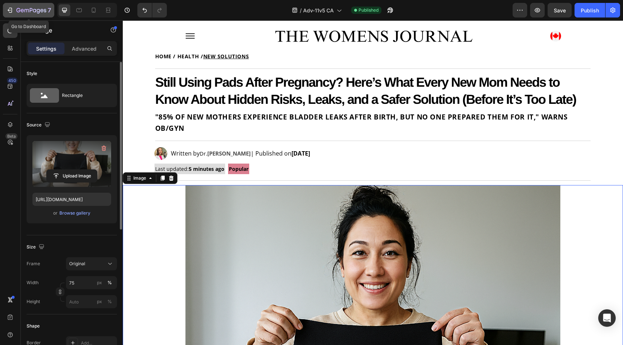
click at [29, 9] on icon "button" at bounding box center [31, 11] width 30 height 6
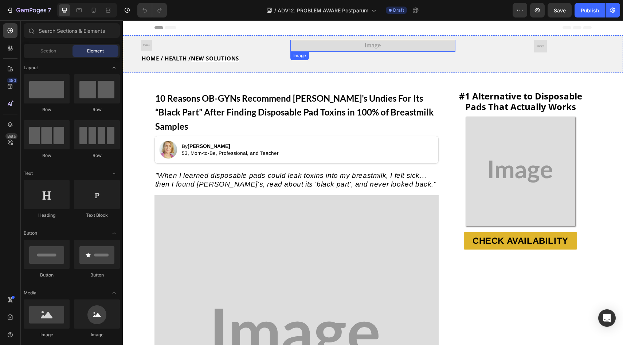
click at [375, 44] on img at bounding box center [372, 46] width 165 height 12
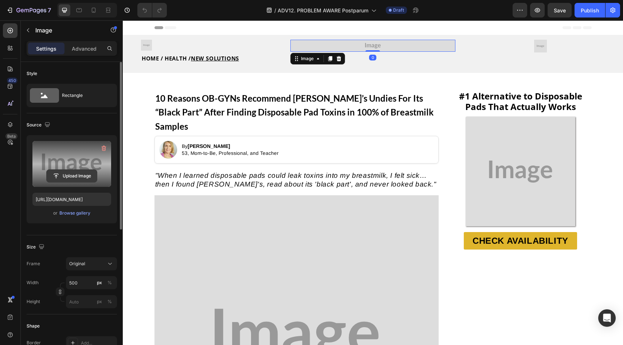
click at [79, 176] on input "file" at bounding box center [72, 176] width 50 height 12
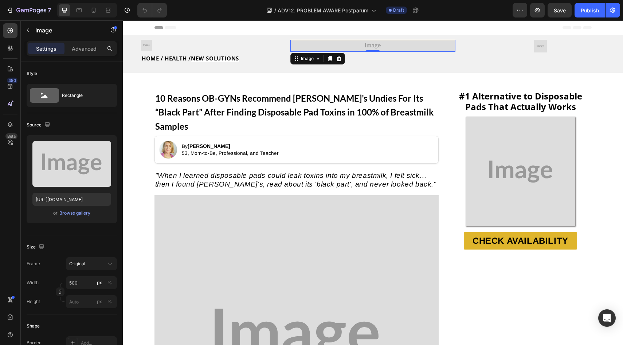
type input "[URL][DOMAIN_NAME]"
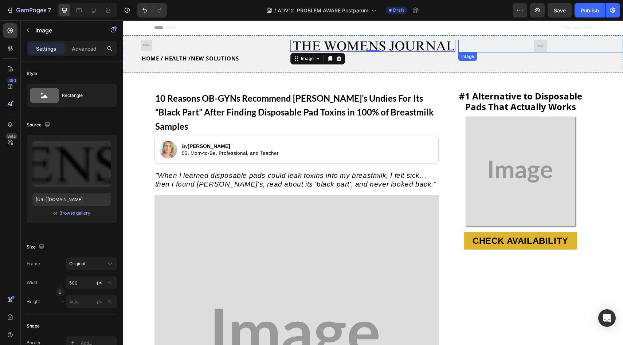
click at [537, 46] on img at bounding box center [540, 46] width 13 height 13
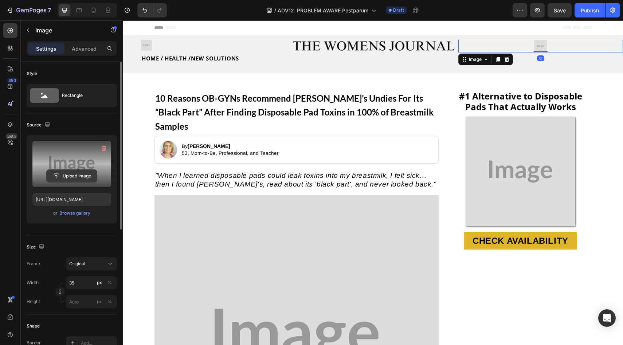
click at [76, 173] on input "file" at bounding box center [72, 176] width 50 height 12
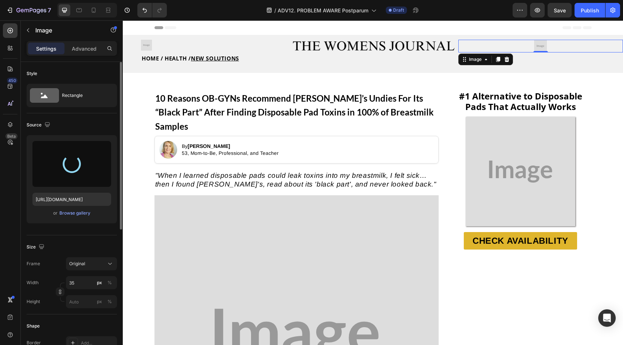
type input "https://cdn.shopify.com/s/files/1/0677/5350/8906/files/gempages_578454126820590…"
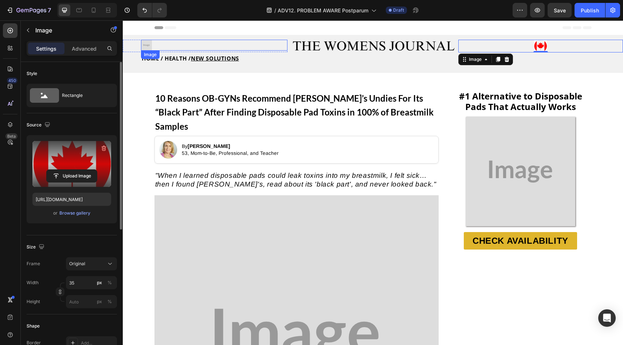
click at [148, 43] on img at bounding box center [146, 45] width 11 height 11
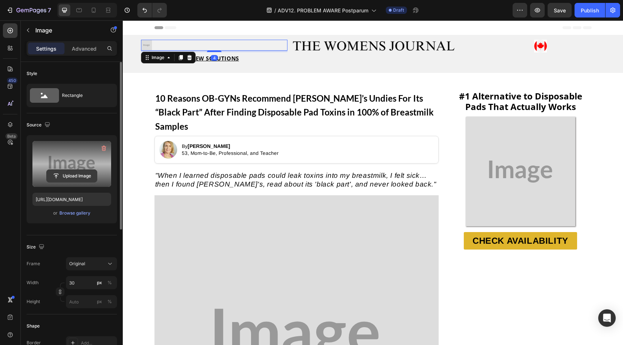
click at [70, 182] on input "file" at bounding box center [72, 176] width 50 height 12
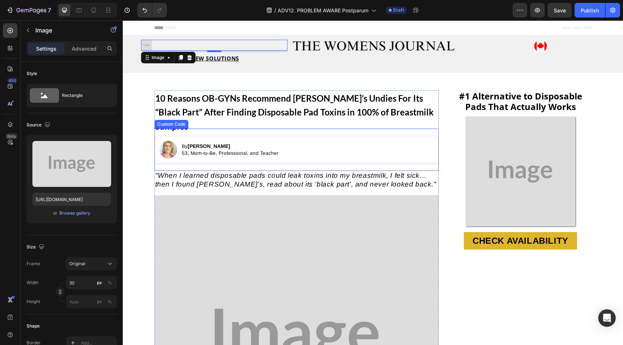
type input "https://cdn.shopify.com/s/files/1/0677/5350/8906/files/gempages_578454126820590…"
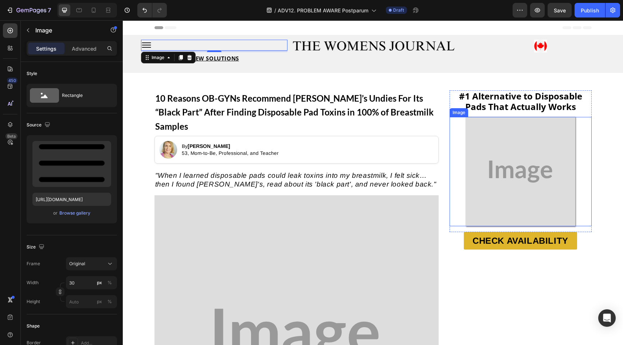
click at [485, 156] on img at bounding box center [520, 171] width 109 height 109
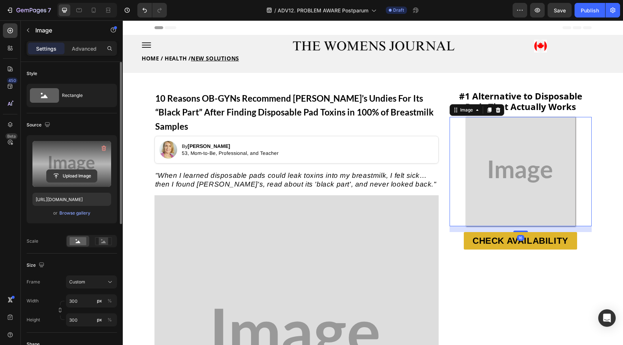
click at [70, 179] on input "file" at bounding box center [72, 176] width 50 height 12
click at [62, 183] on label at bounding box center [71, 164] width 79 height 46
click at [62, 182] on input "file" at bounding box center [72, 176] width 50 height 12
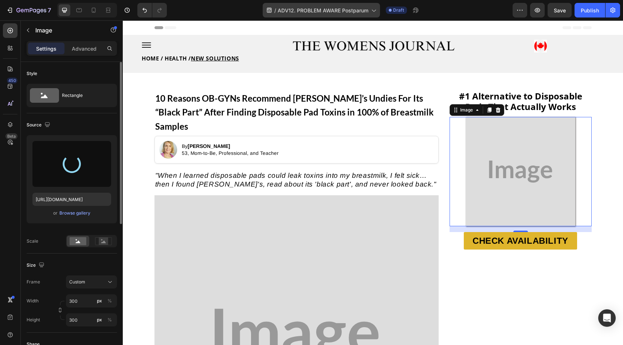
type input "https://cdn.shopify.com/s/files/1/0677/5350/8906/files/gempages_578454126820590…"
